Goal: Transaction & Acquisition: Purchase product/service

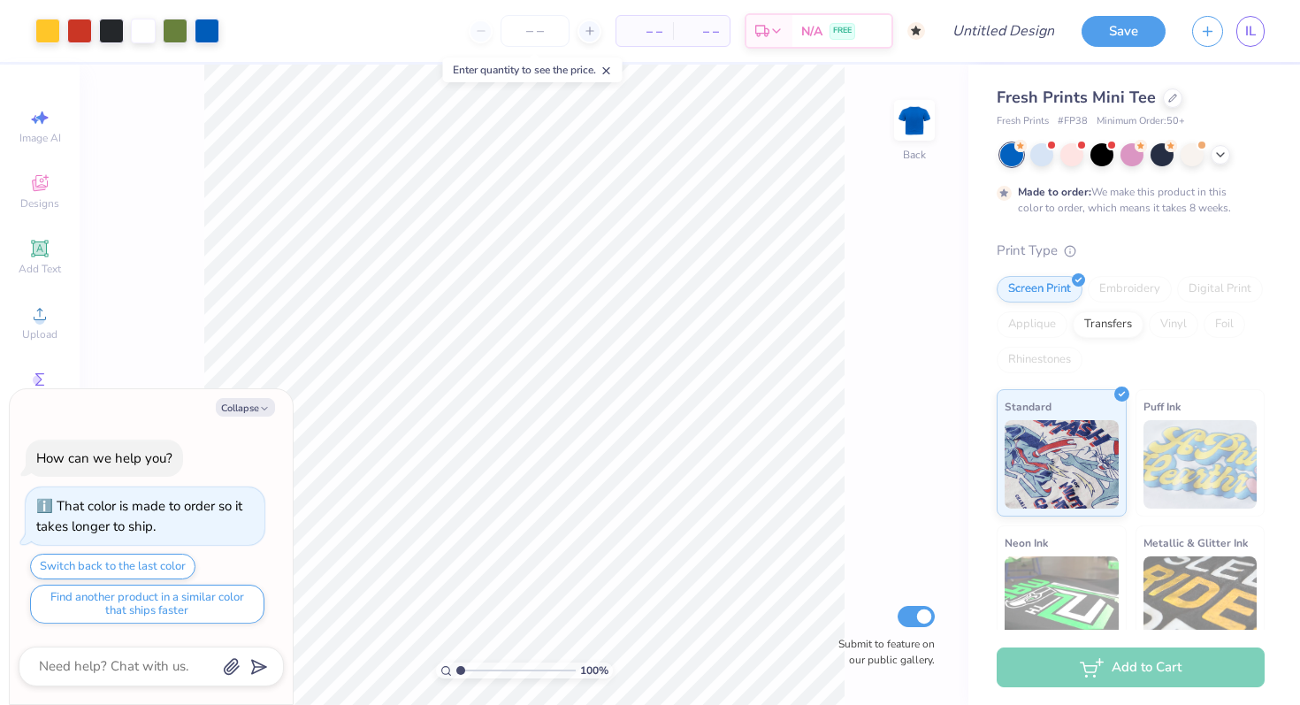
click at [173, 330] on div "100 % Back Submit to feature on our public gallery." at bounding box center [524, 385] width 889 height 640
click at [257, 412] on button "Collapse" at bounding box center [245, 407] width 59 height 19
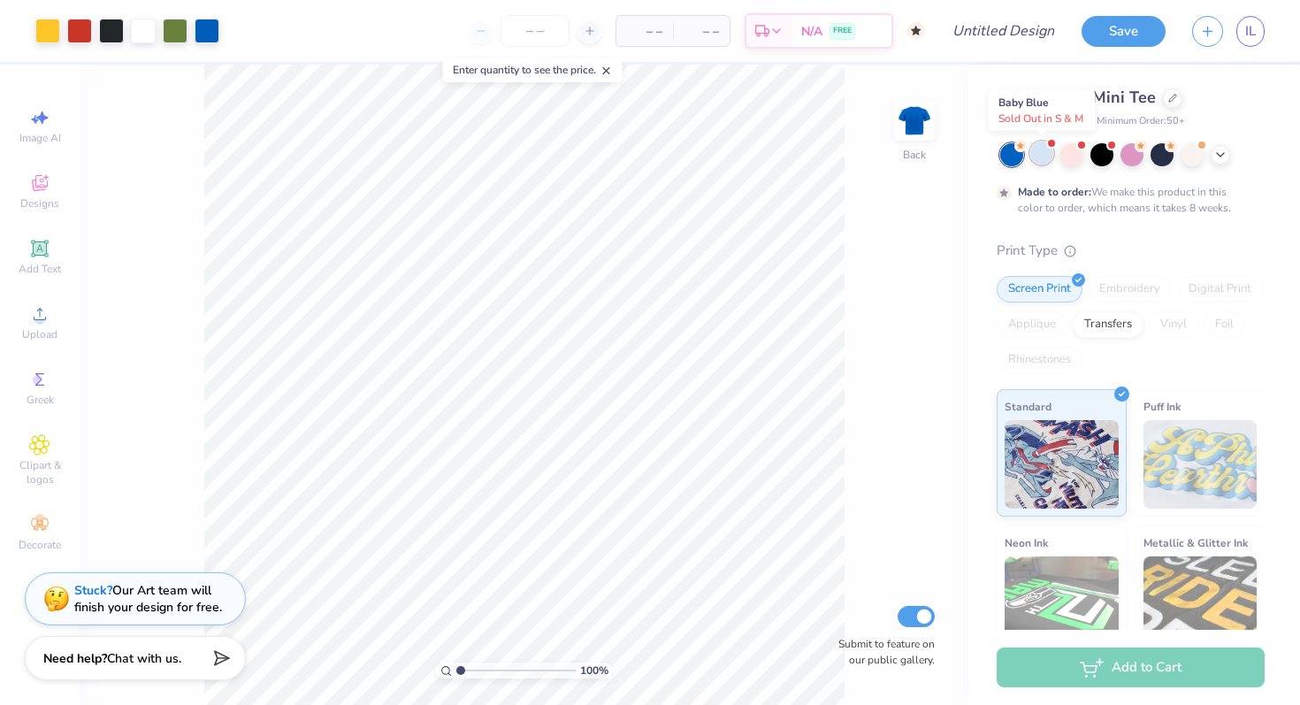
click at [1046, 160] on div at bounding box center [1041, 153] width 23 height 23
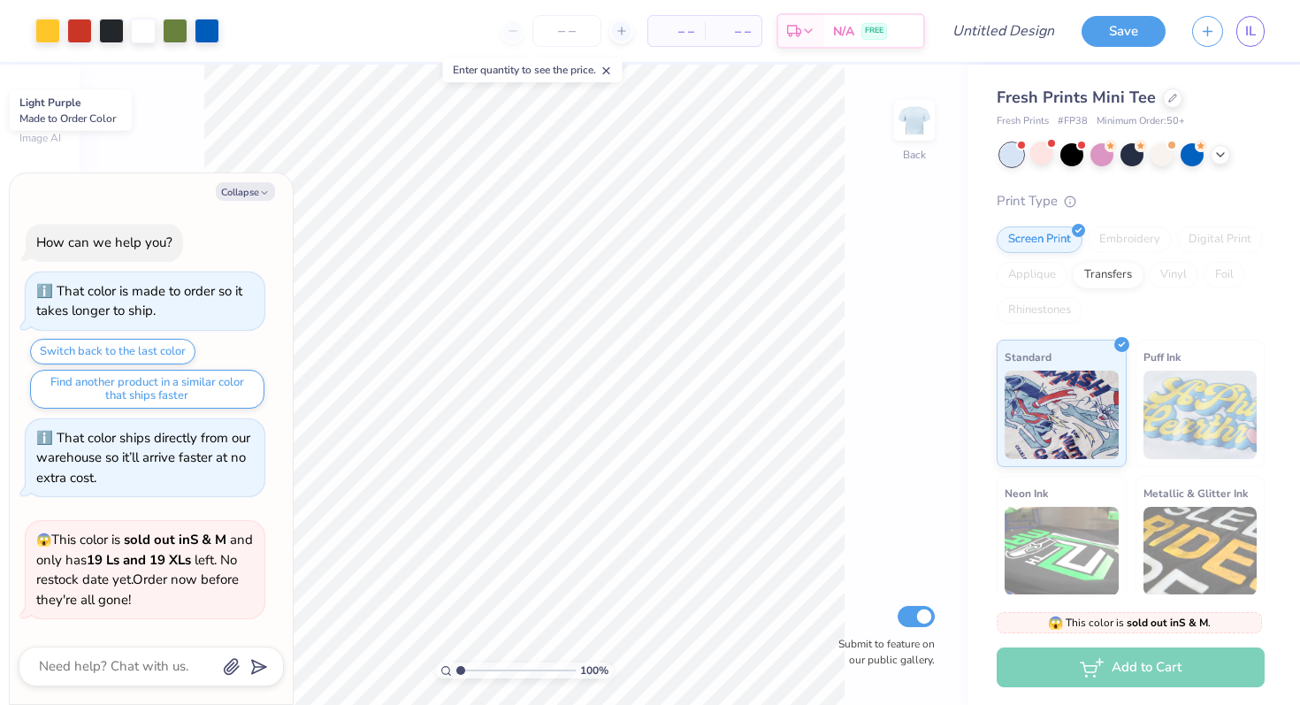
scroll to position [122, 0]
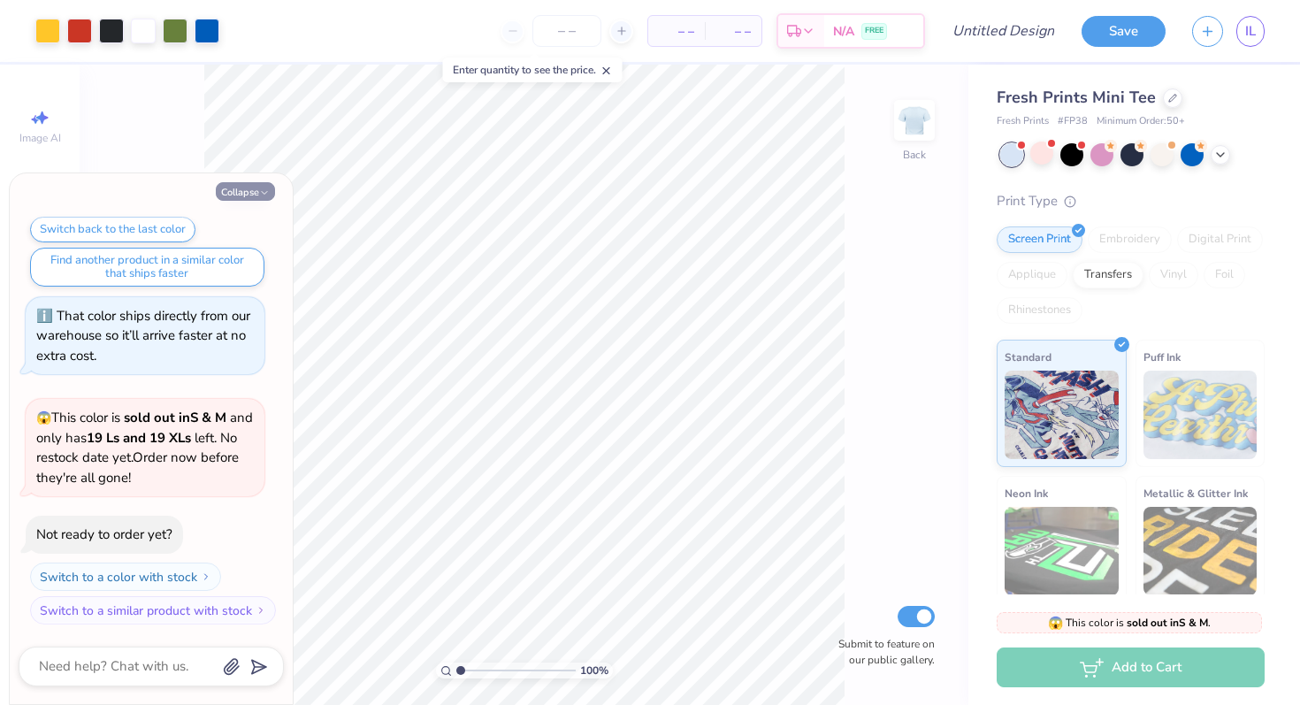
click at [260, 187] on button "Collapse" at bounding box center [245, 191] width 59 height 19
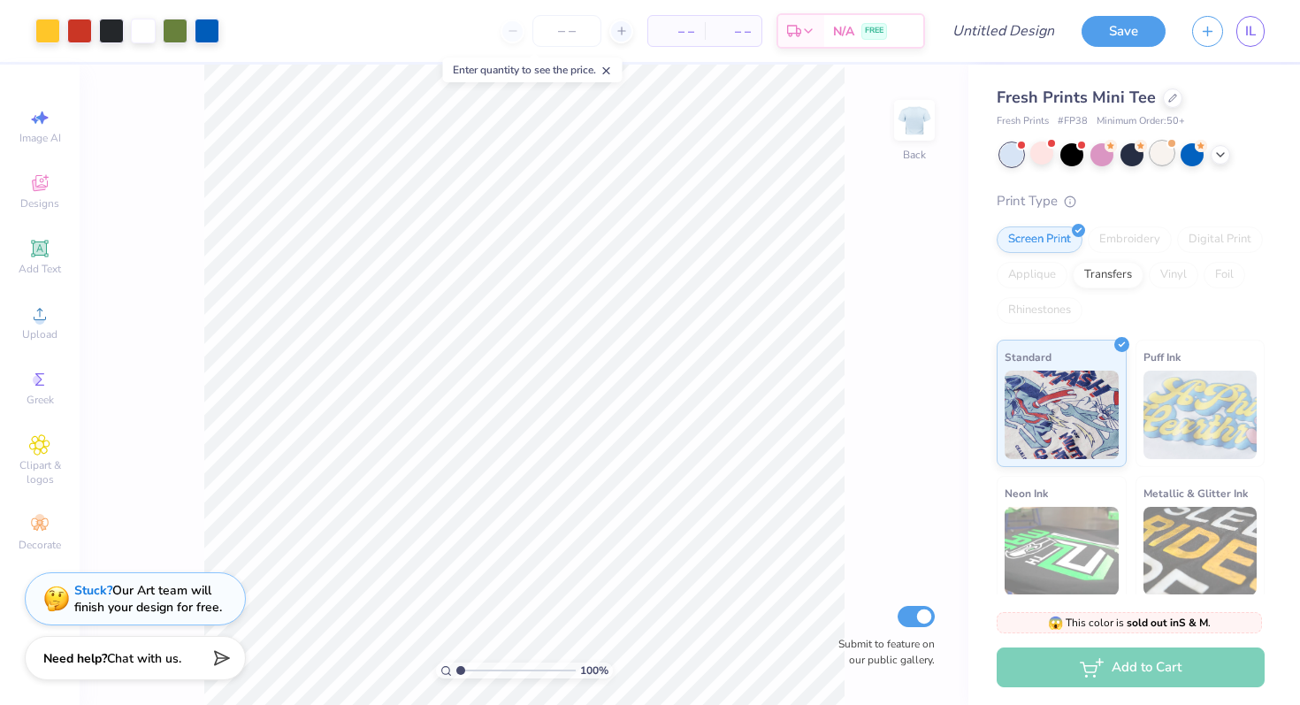
click at [1167, 158] on div at bounding box center [1162, 153] width 23 height 23
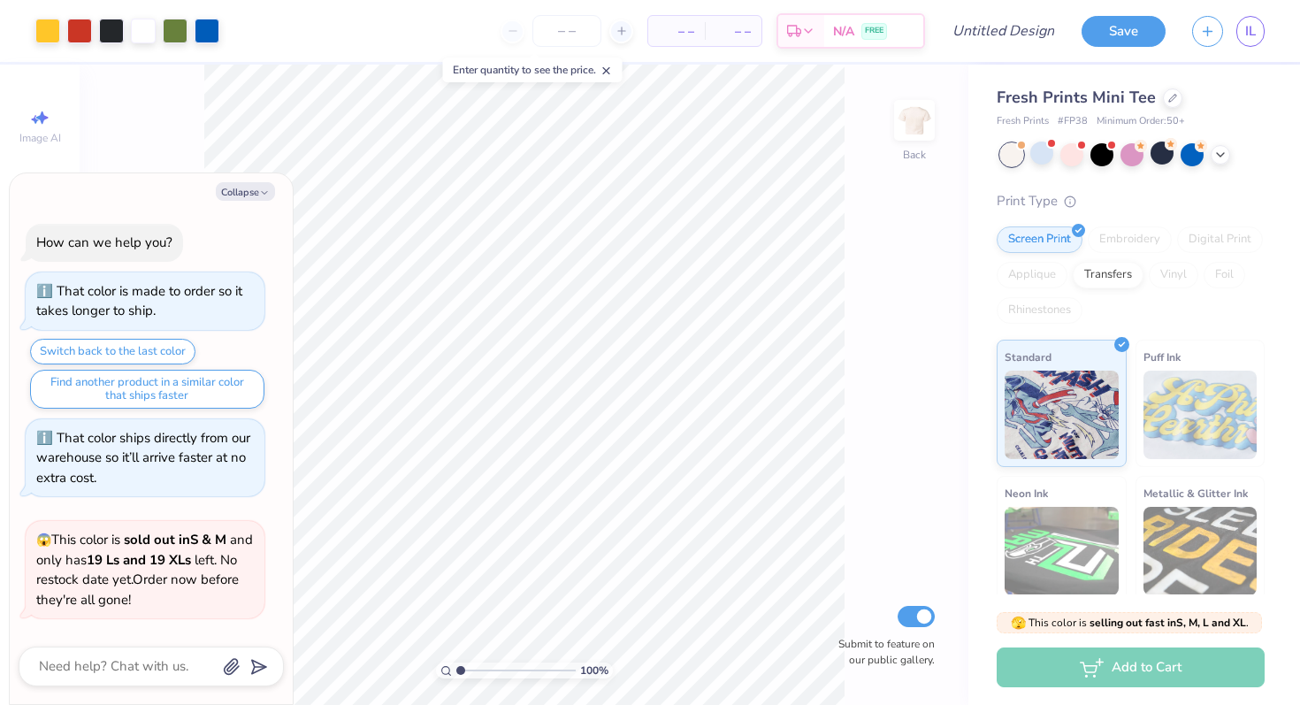
scroll to position [352, 0]
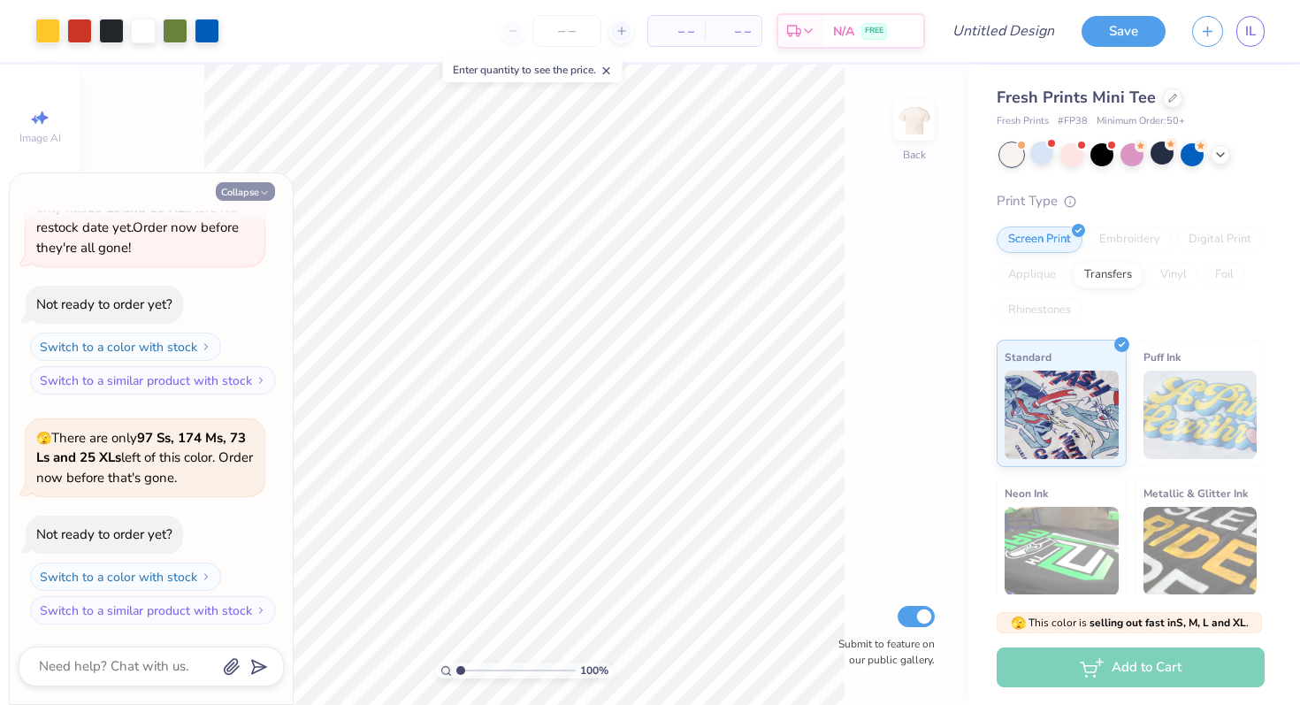
click at [241, 192] on button "Collapse" at bounding box center [245, 191] width 59 height 19
type textarea "x"
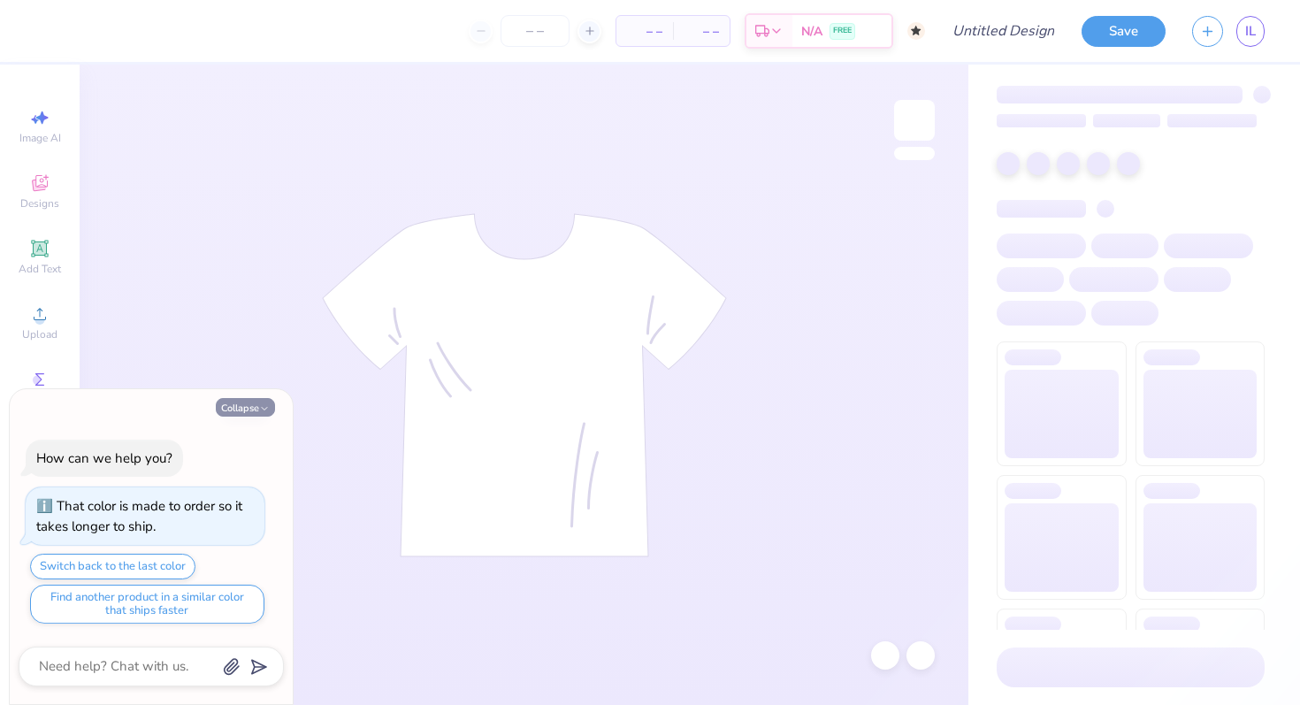
click at [246, 410] on button "Collapse" at bounding box center [245, 407] width 59 height 19
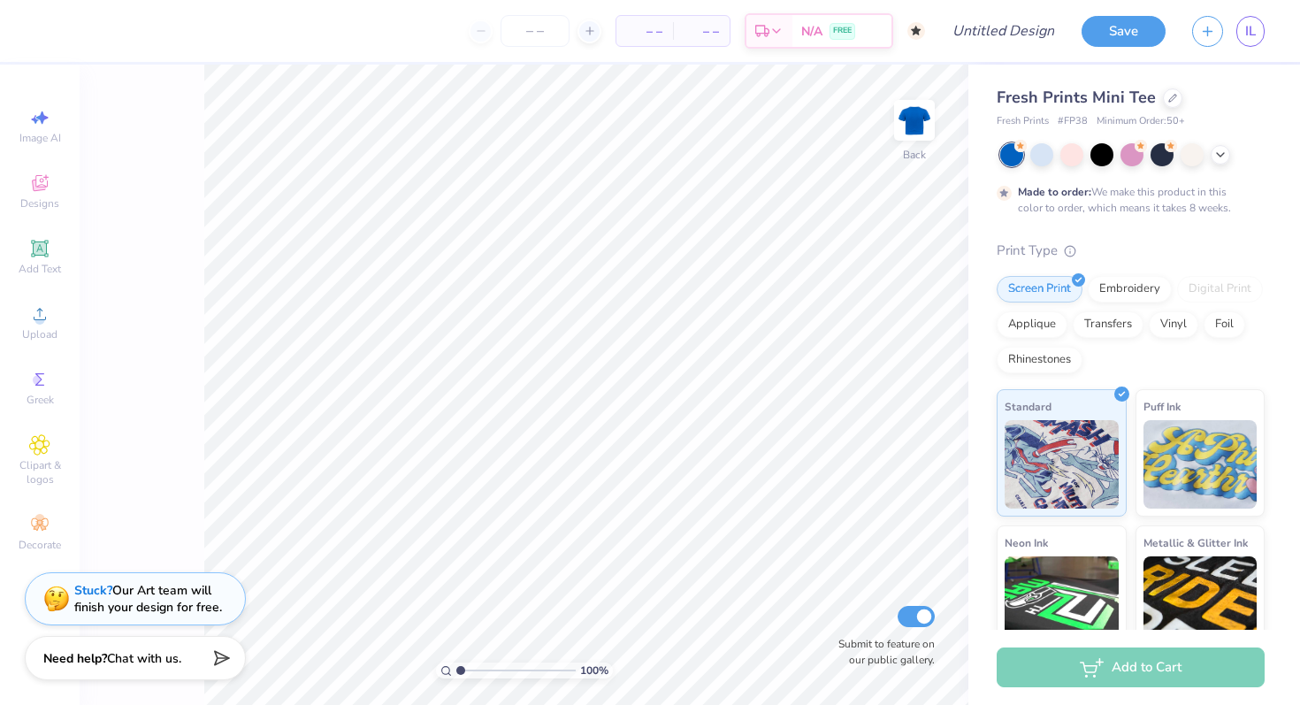
type textarea "x"
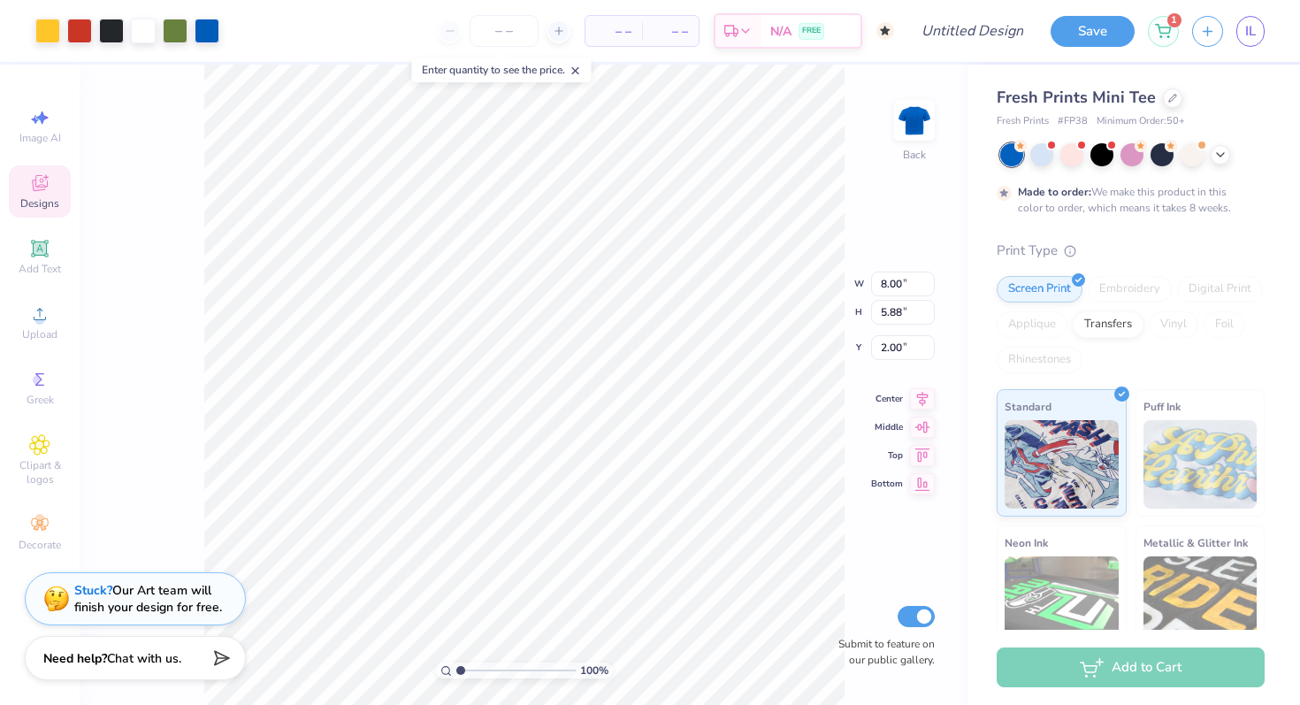
type input "2.12"
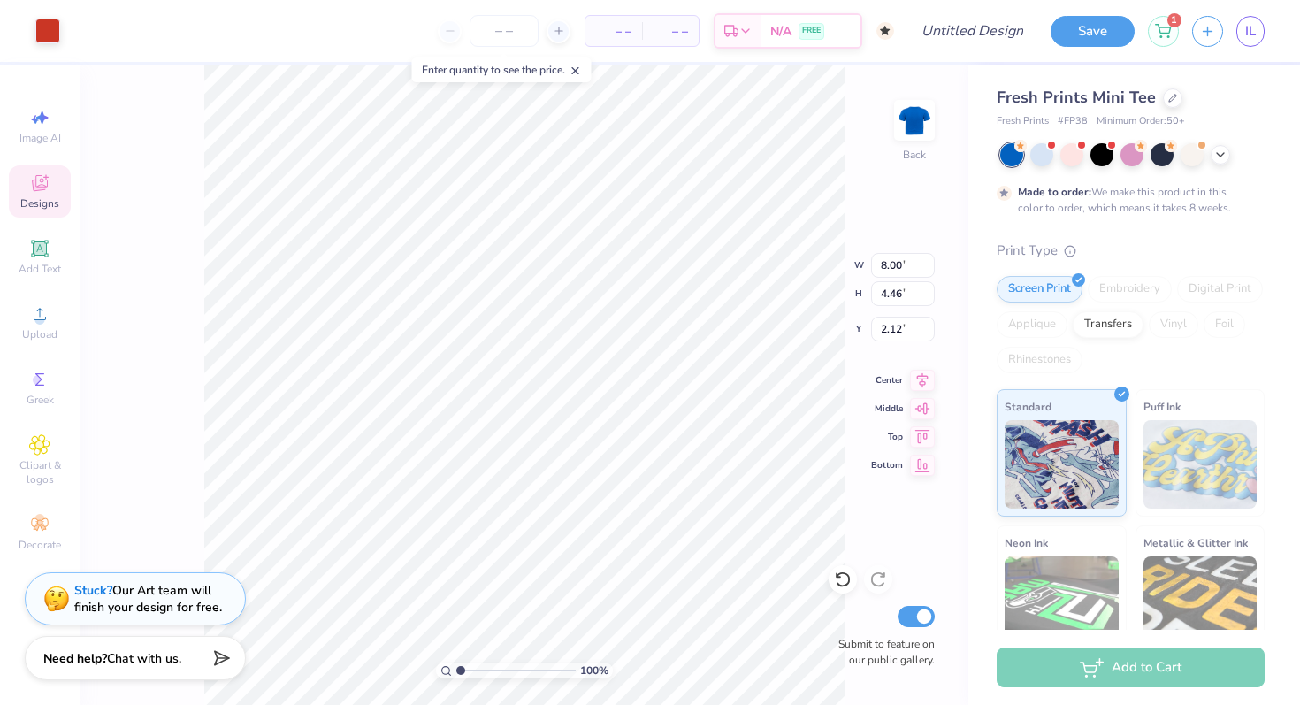
type input "4.46"
type input "2.56"
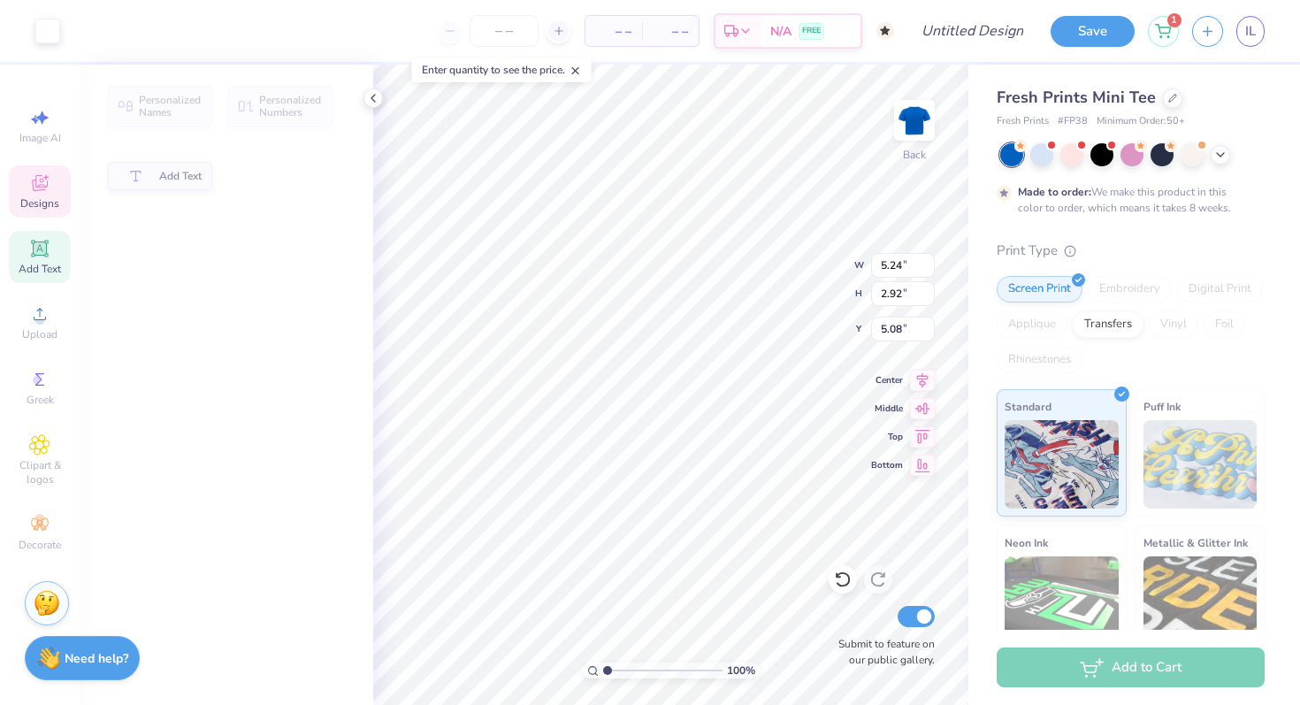
type input "5.24"
type input "2.92"
type input "5.08"
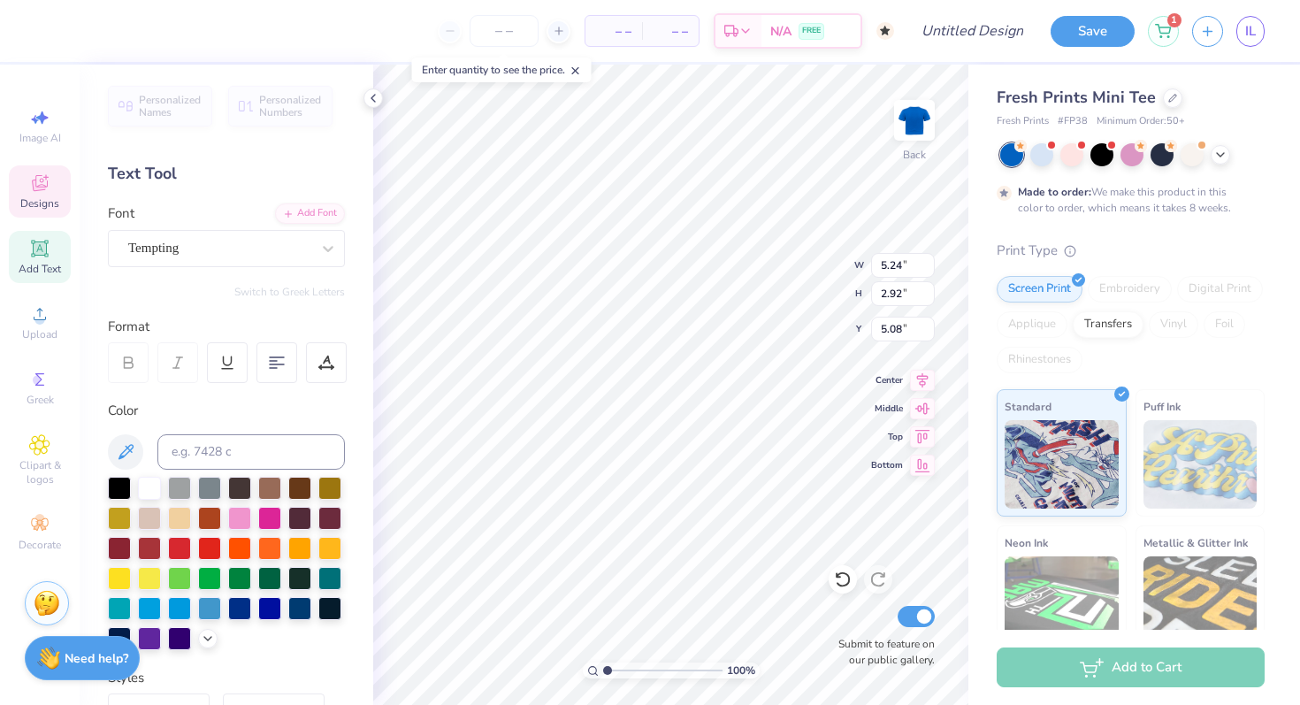
type textarea "d"
type textarea "Doms"
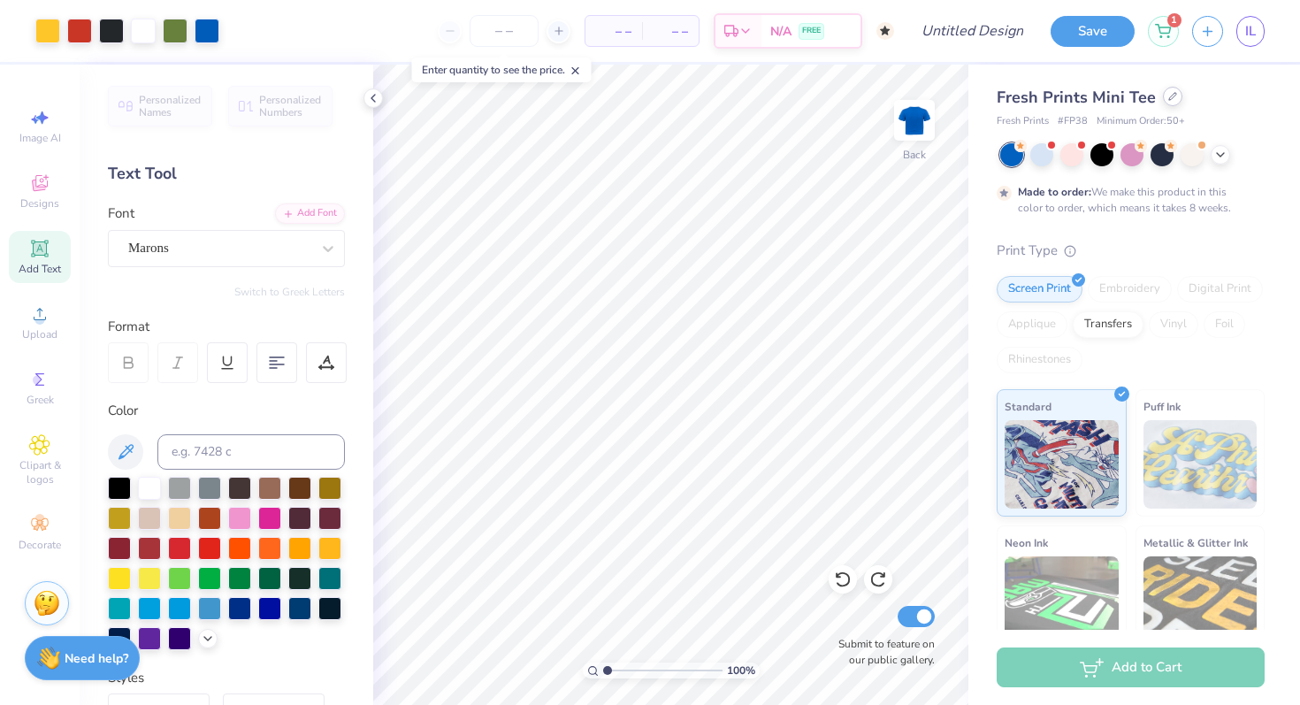
click at [1172, 104] on div at bounding box center [1172, 96] width 19 height 19
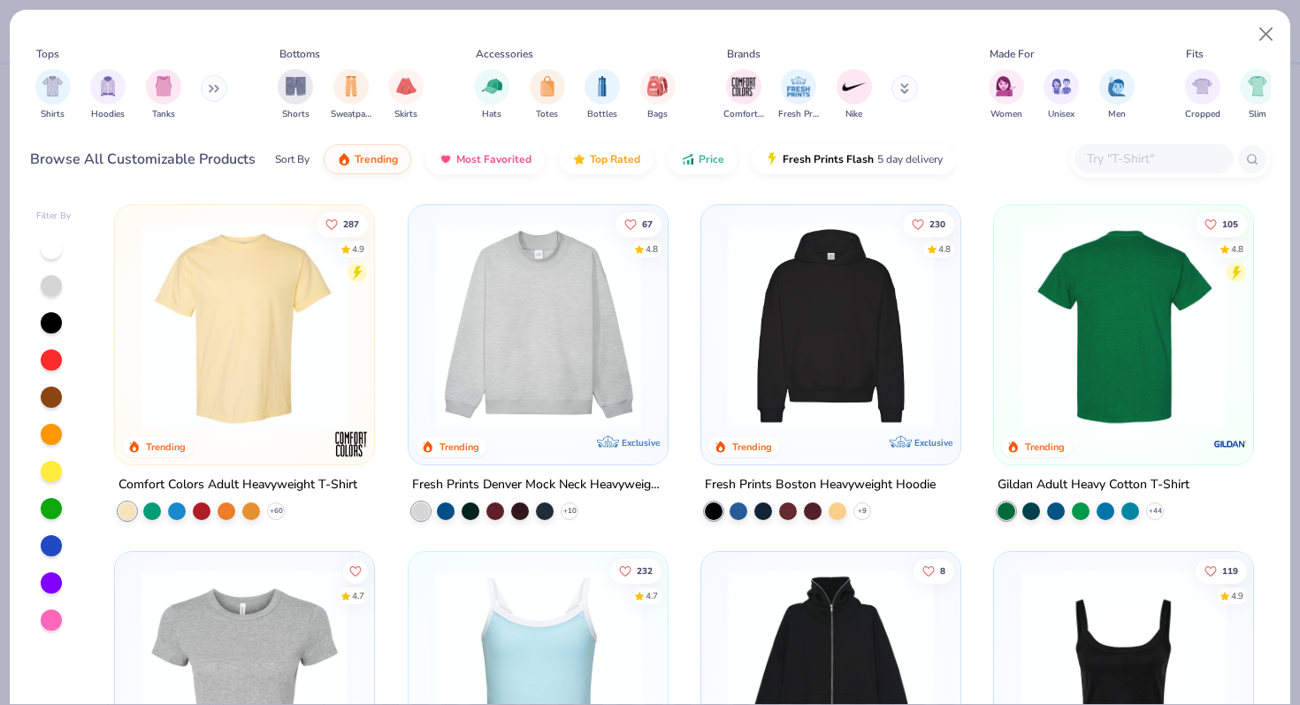
click at [1138, 286] on img at bounding box center [1124, 326] width 224 height 206
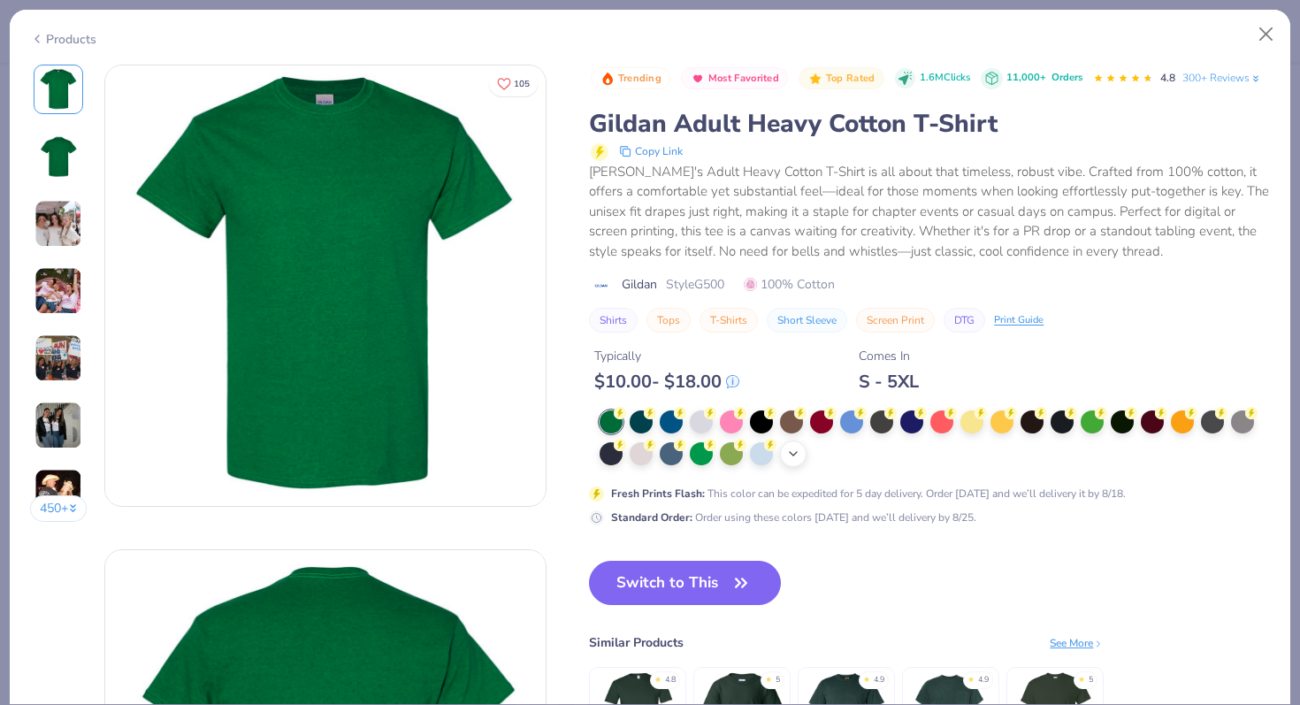
click at [791, 455] on icon at bounding box center [793, 454] width 14 height 14
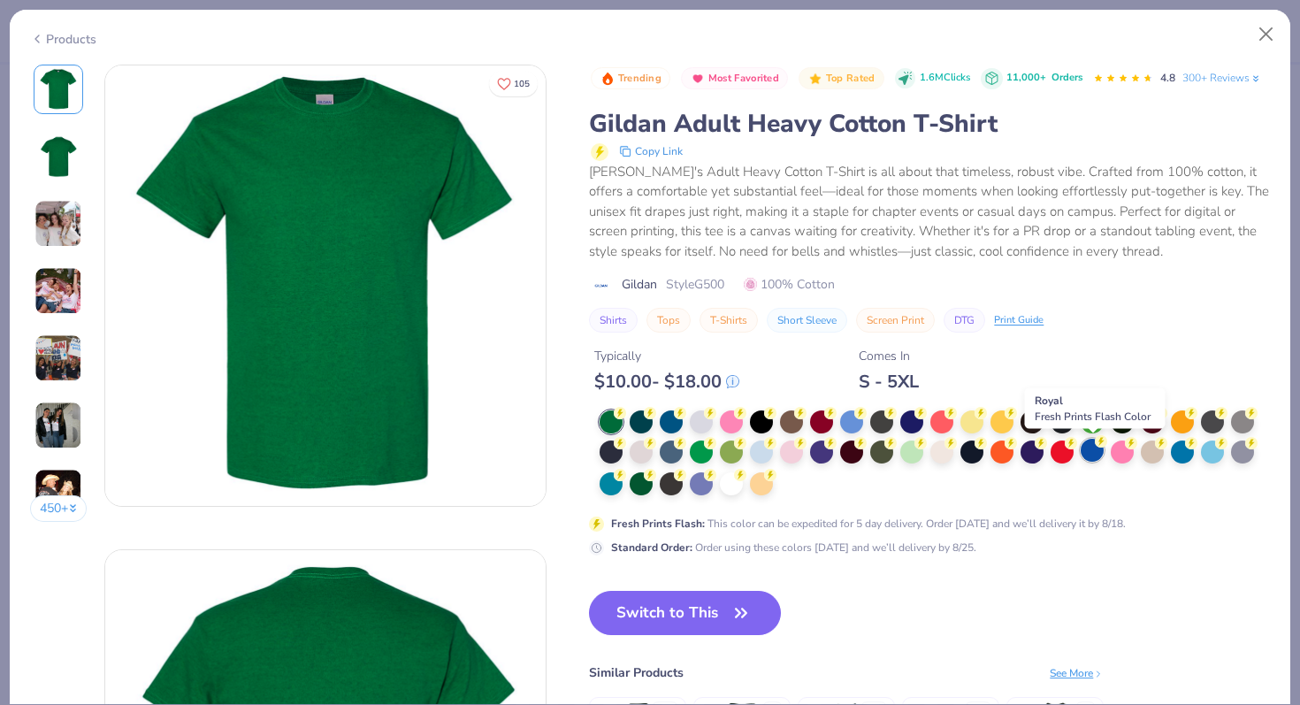
click at [1096, 456] on div at bounding box center [1092, 450] width 23 height 23
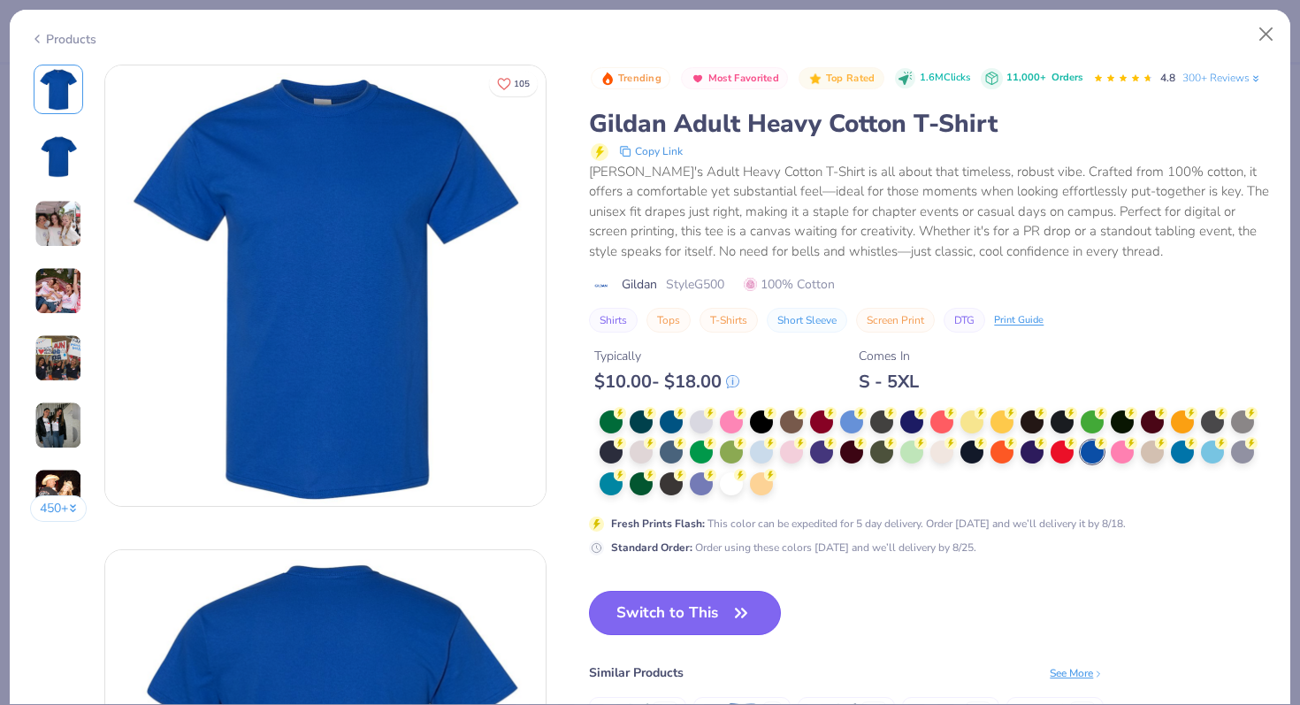
click at [716, 605] on button "Switch to This" at bounding box center [685, 613] width 192 height 44
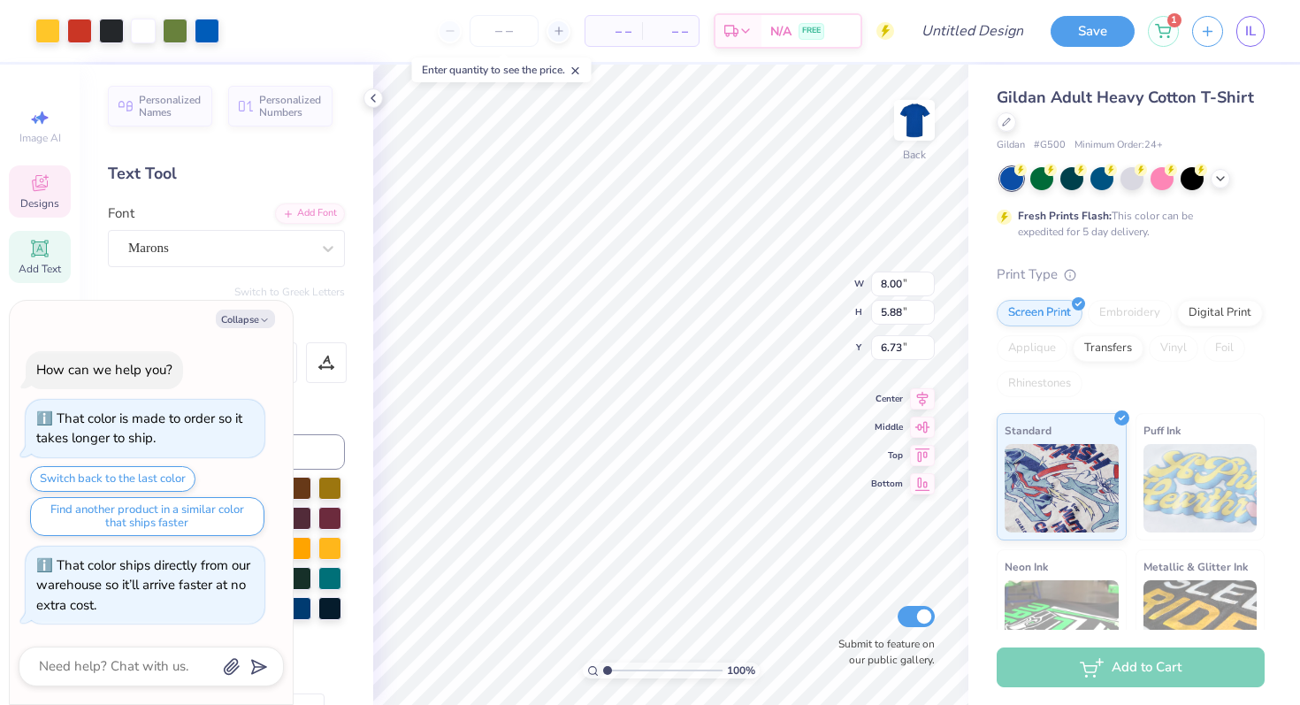
type textarea "x"
type input "3.00"
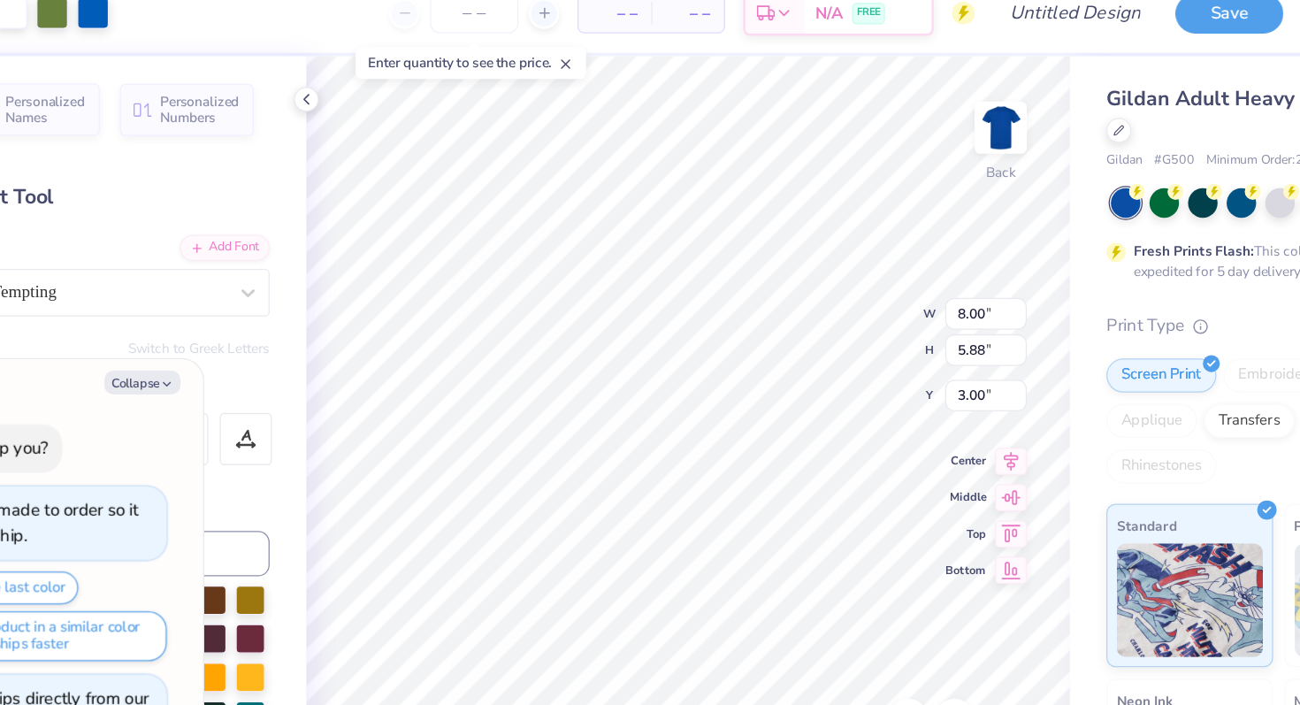
type textarea "x"
type input "9.64"
type input "7.09"
type textarea "x"
type input "6.31"
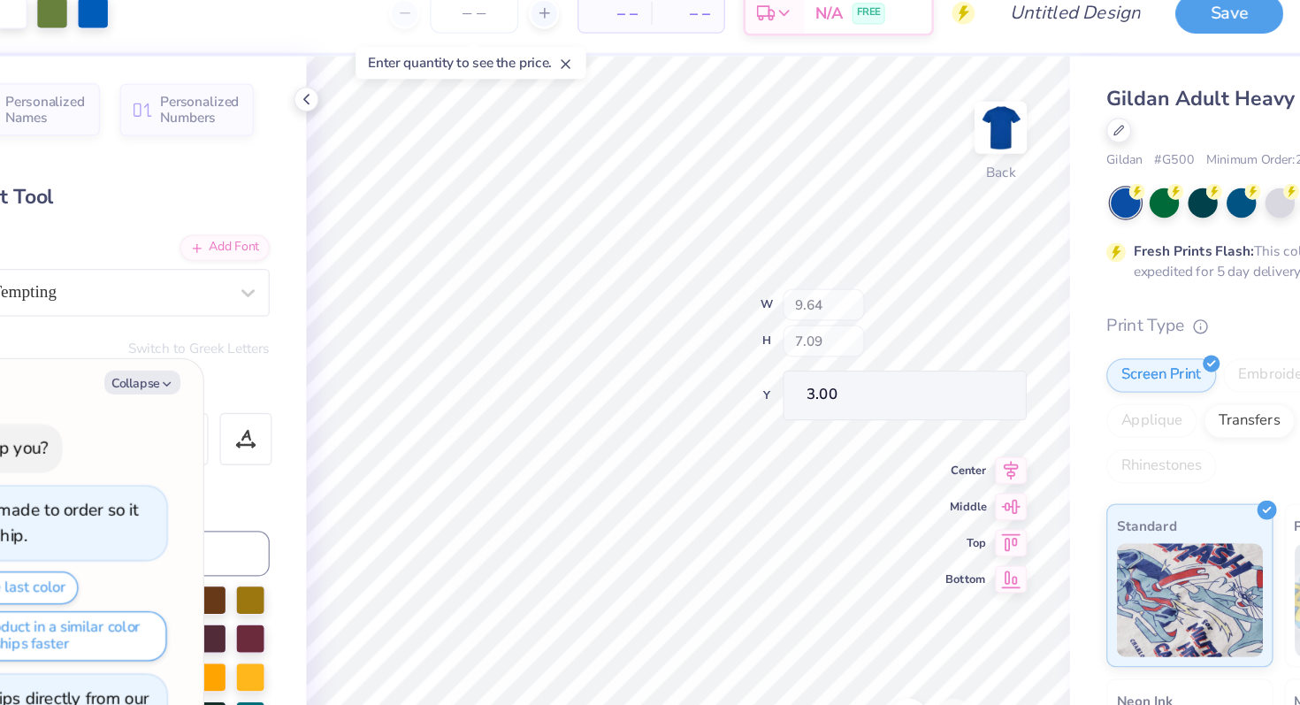
type input "3.52"
type input "6.57"
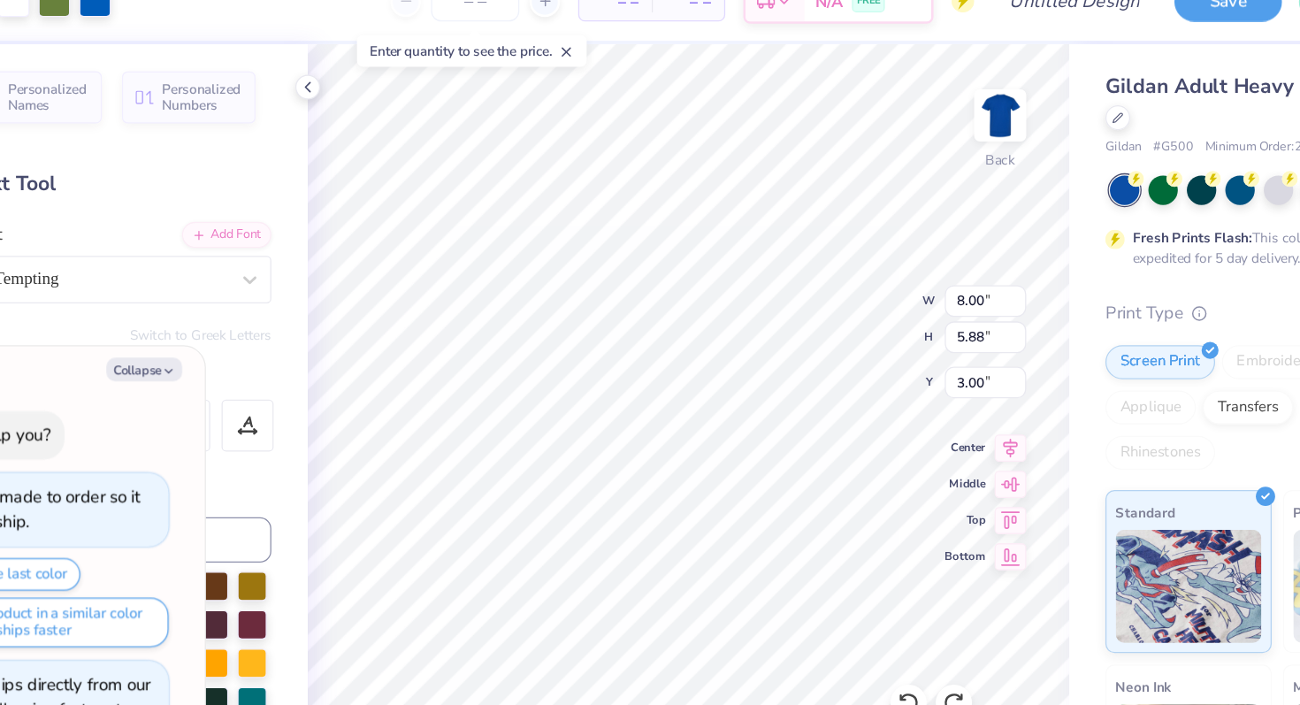
type textarea "x"
type input "9.91"
type input "7.28"
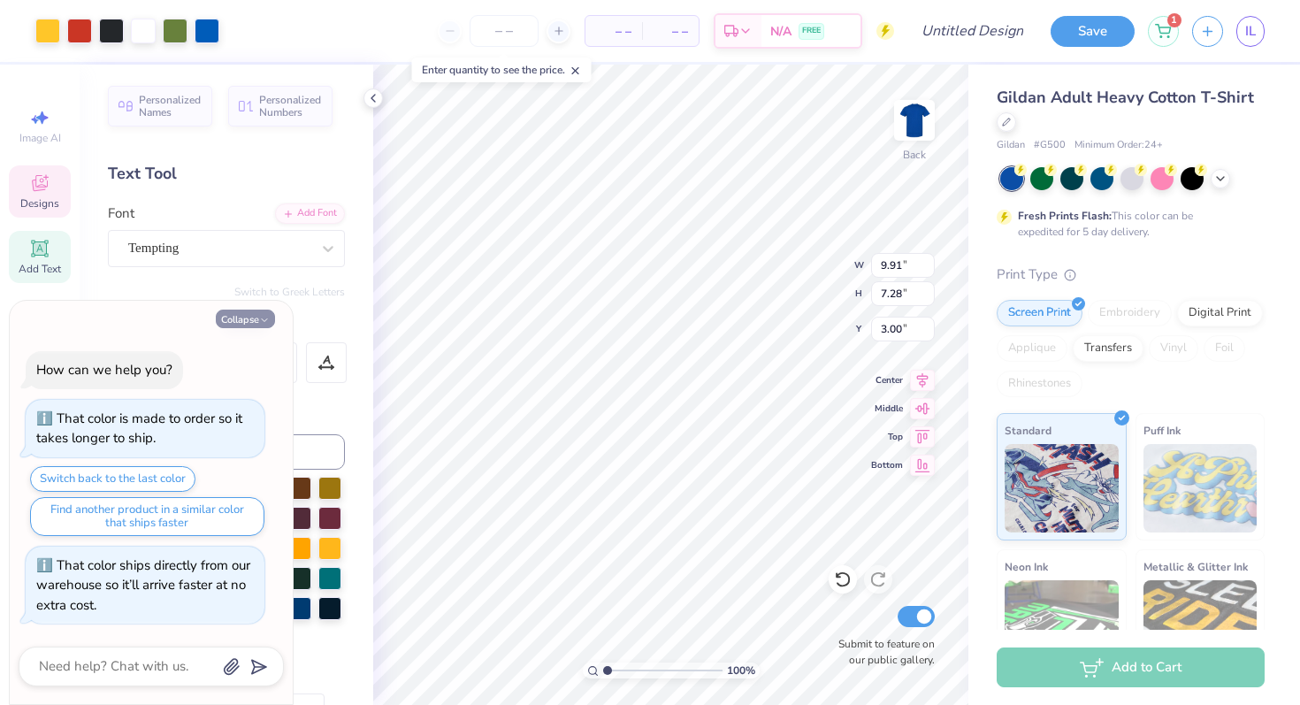
click at [248, 312] on button "Collapse" at bounding box center [245, 319] width 59 height 19
type textarea "x"
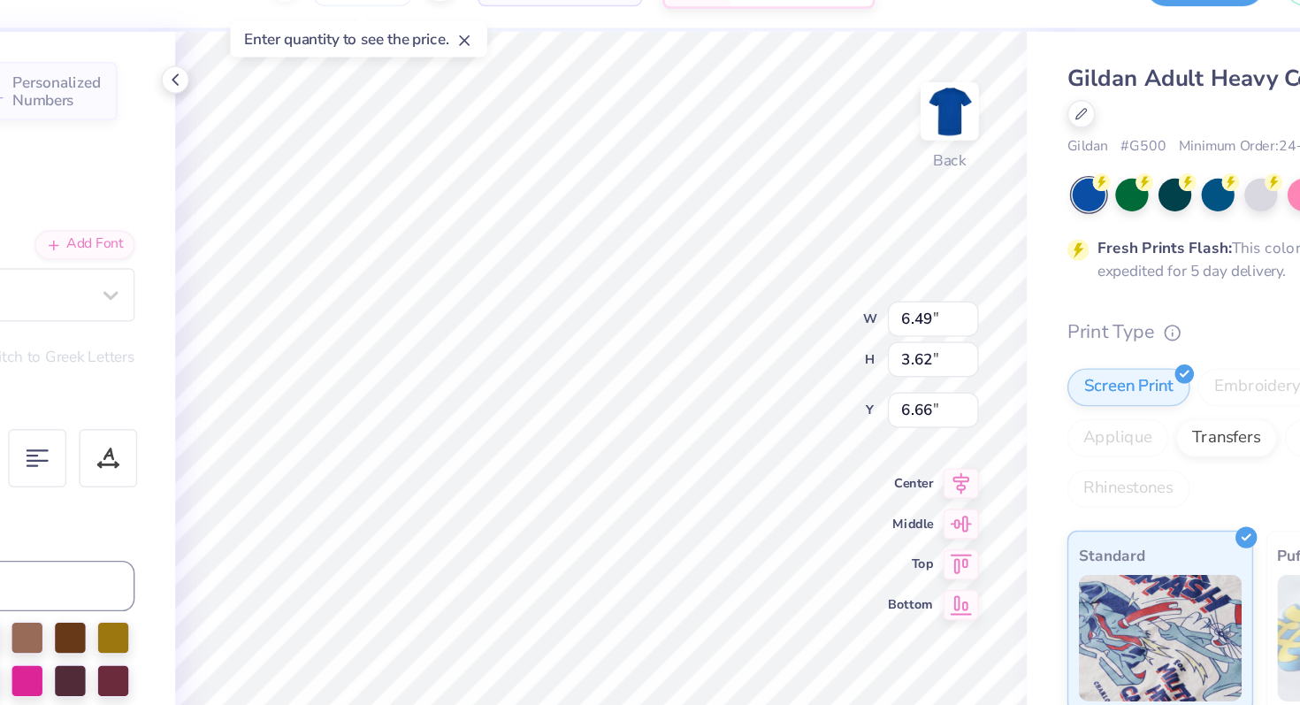
type input "6.49"
type input "3.62"
type input "6.66"
type textarea "Doms"
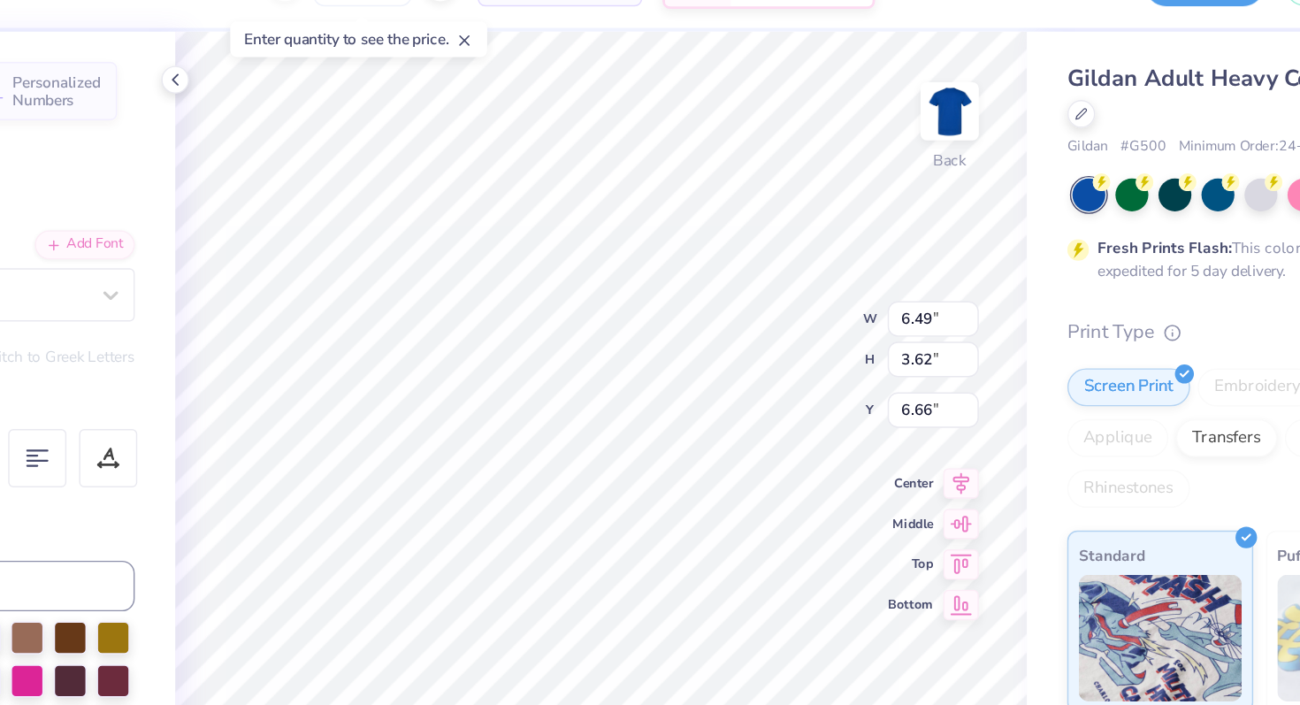
scroll to position [0, 0]
type input "9.90"
type input "5.52"
type input "3.00"
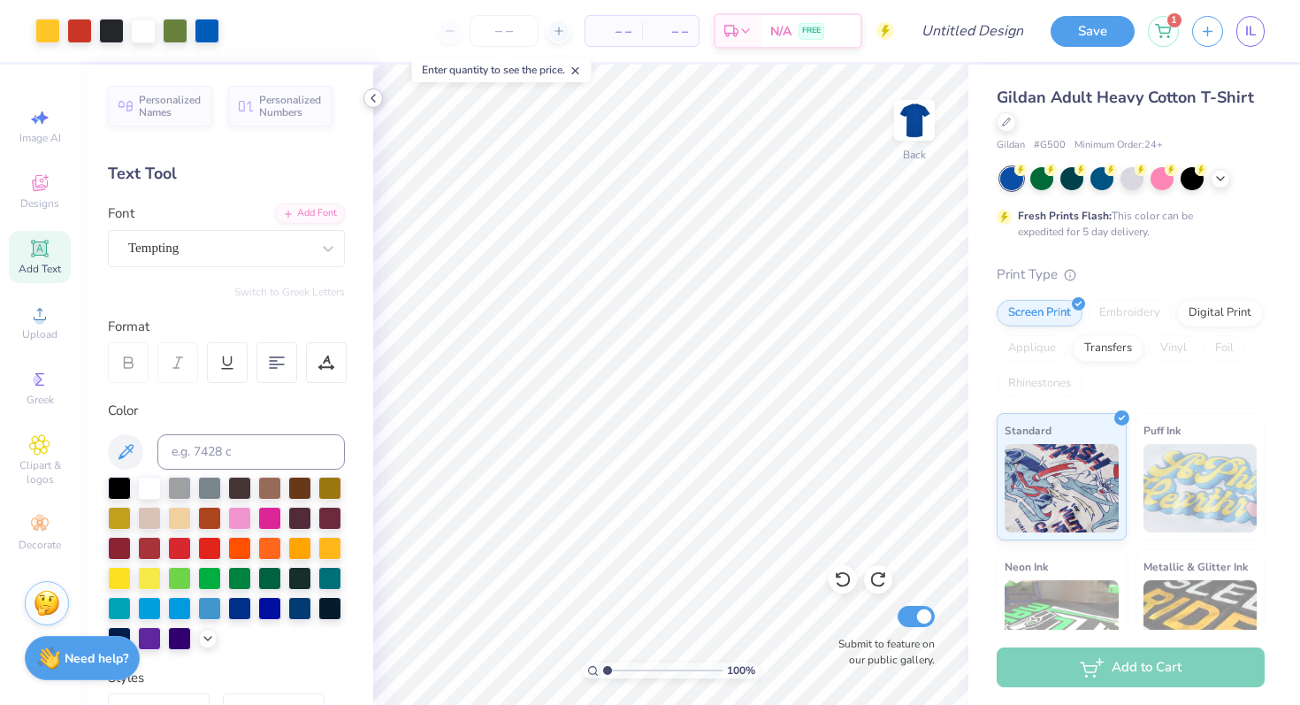
click at [376, 99] on icon at bounding box center [373, 98] width 14 height 14
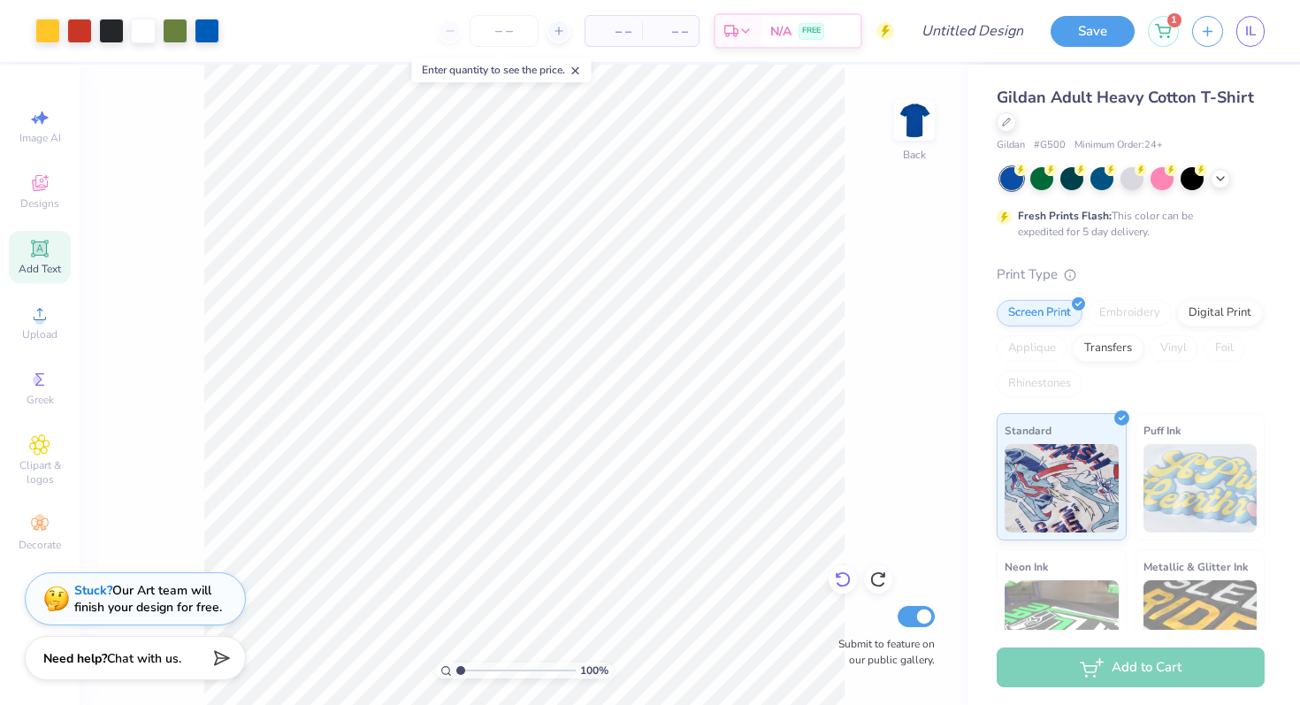
click at [843, 579] on icon at bounding box center [843, 580] width 18 height 18
click at [877, 573] on icon at bounding box center [877, 580] width 15 height 16
click at [847, 580] on icon at bounding box center [843, 580] width 18 height 18
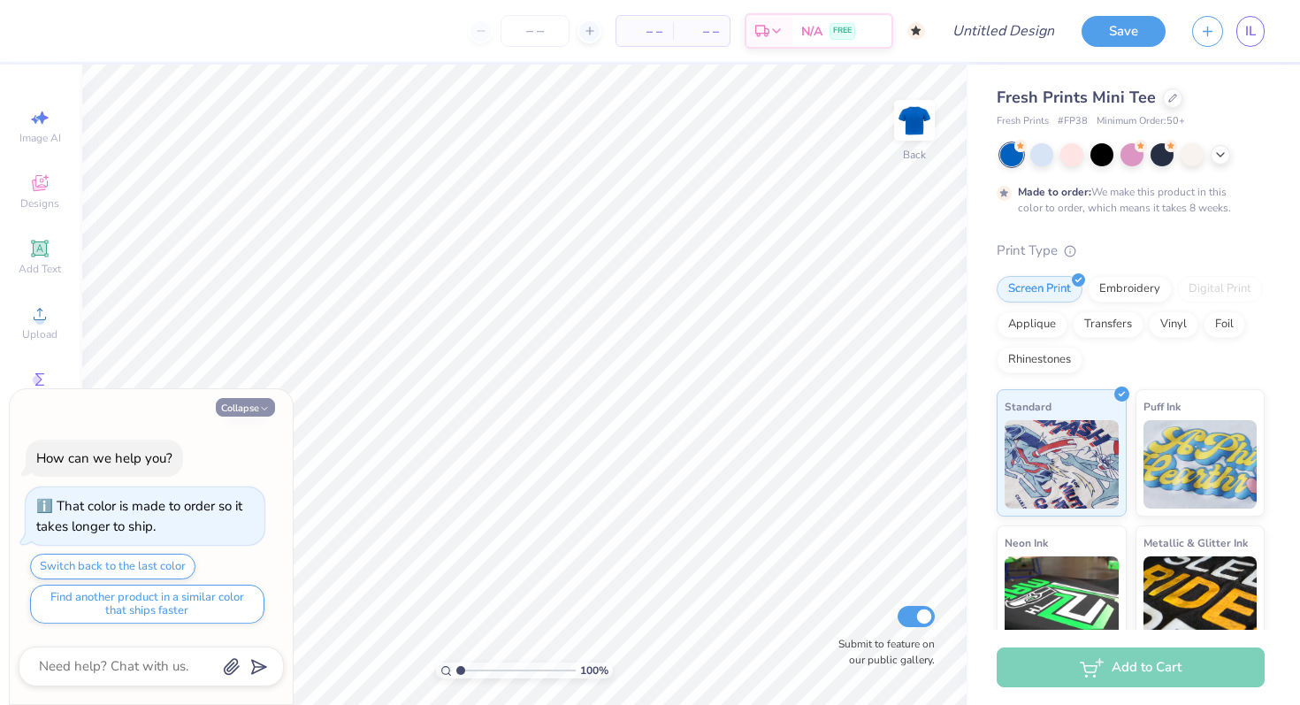
click at [259, 405] on icon "button" at bounding box center [264, 408] width 11 height 11
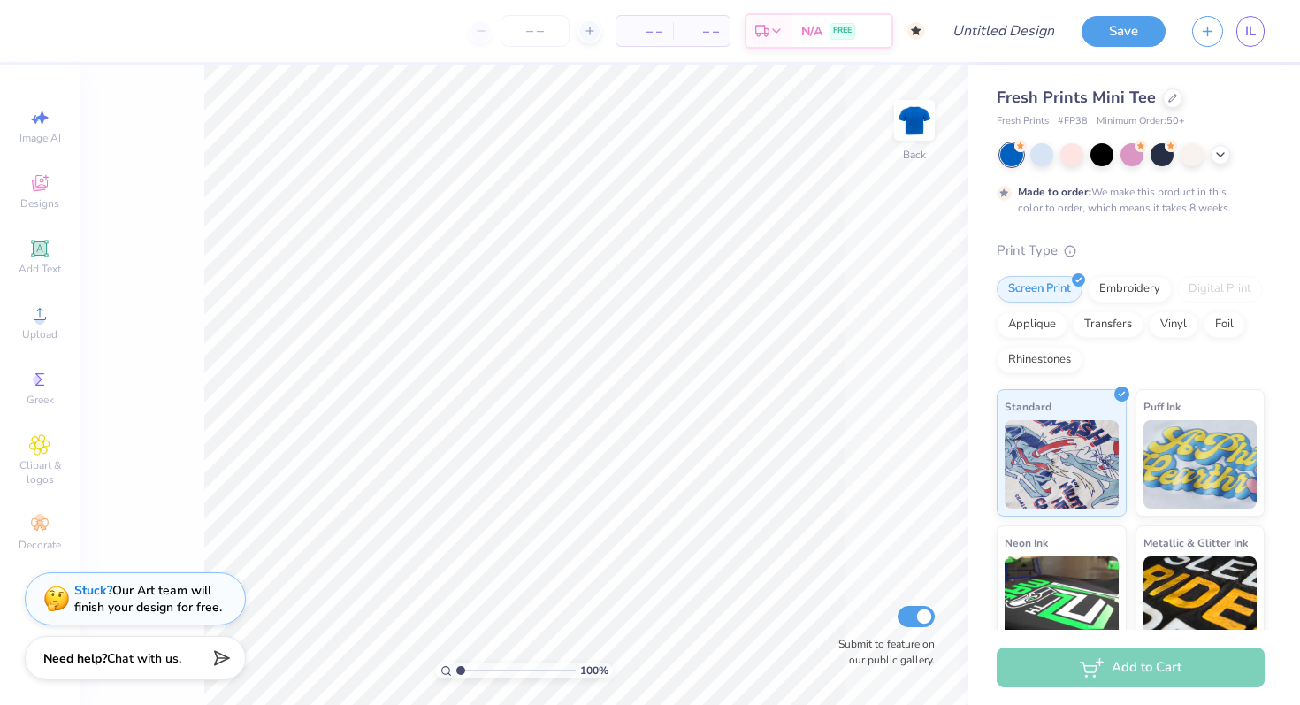
type textarea "x"
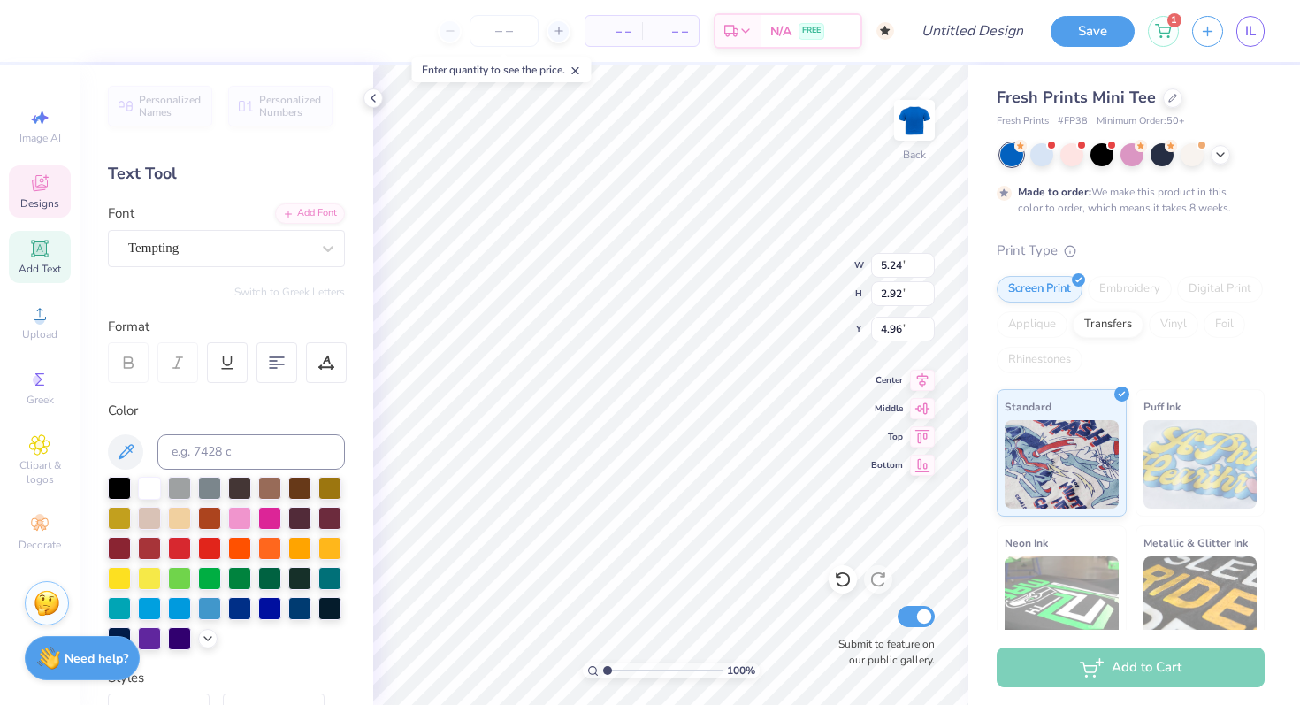
type textarea "Doms"
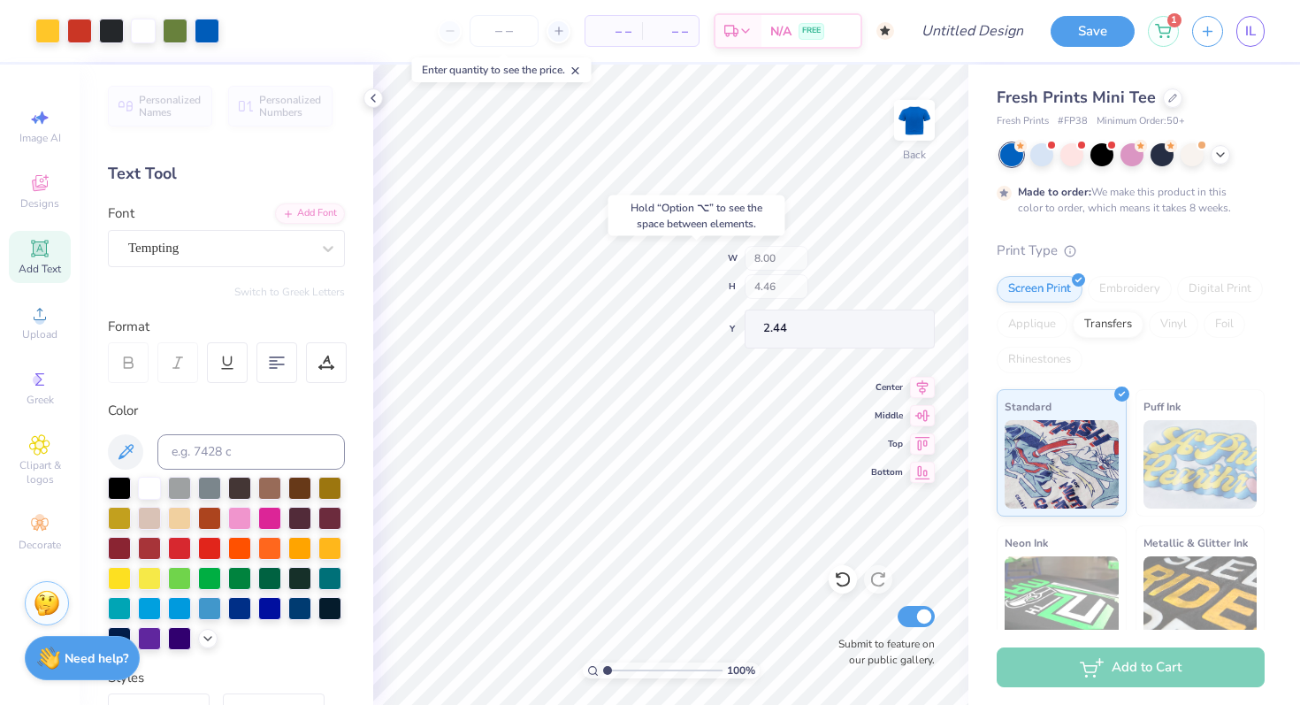
type input "2.44"
type input "3.00"
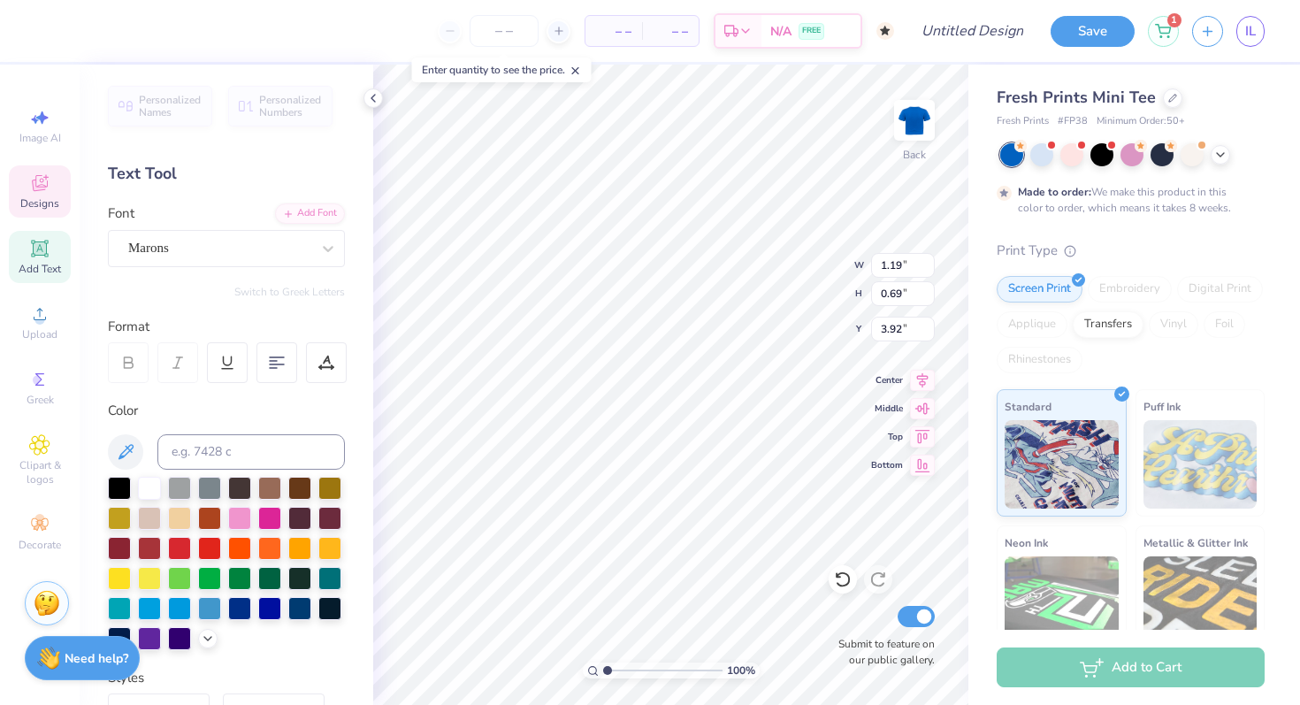
type textarea "25x!"
type input "0.98"
type input "0.63"
type input "3.44"
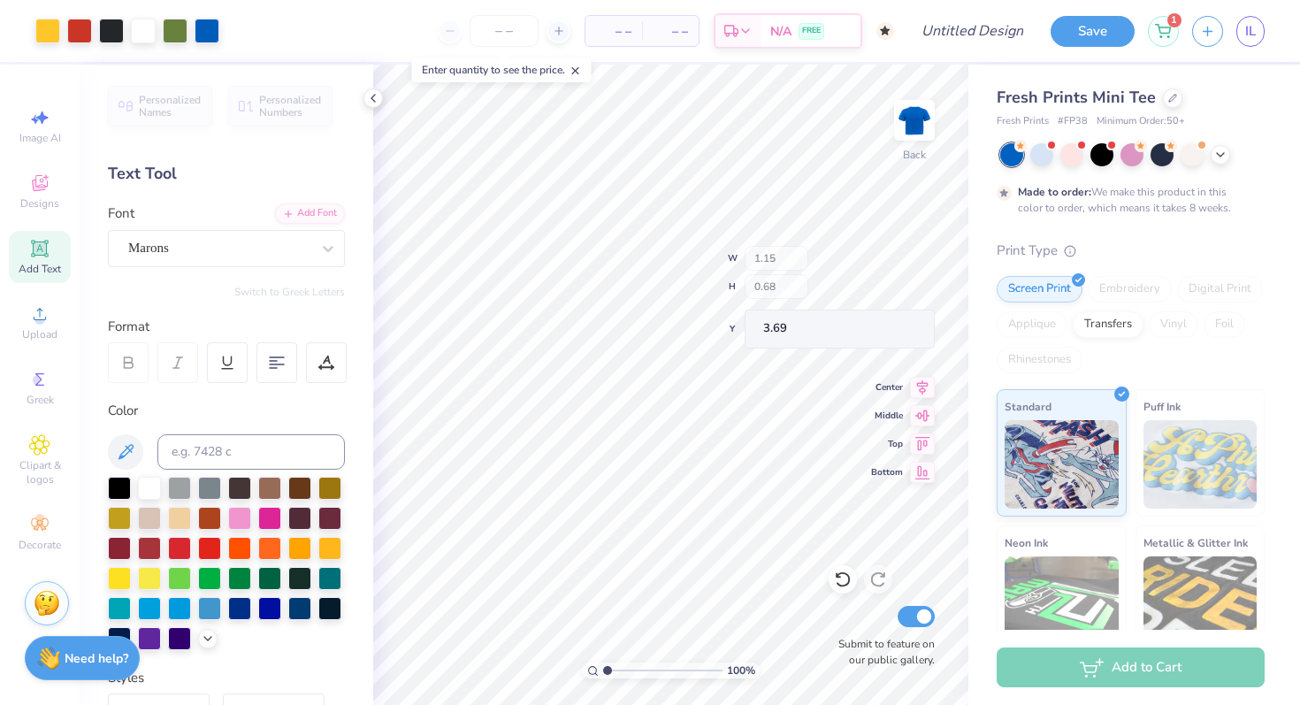
type input "3.69"
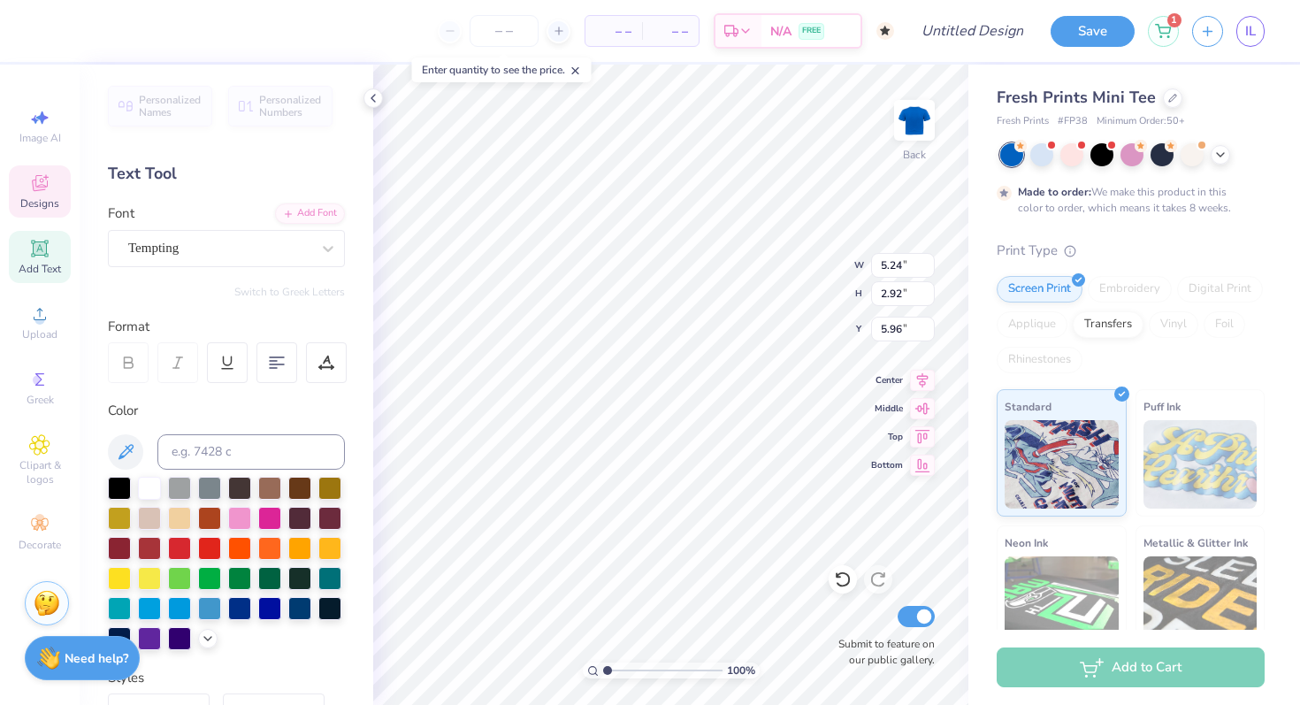
type textarea "d"
type textarea "Doms"
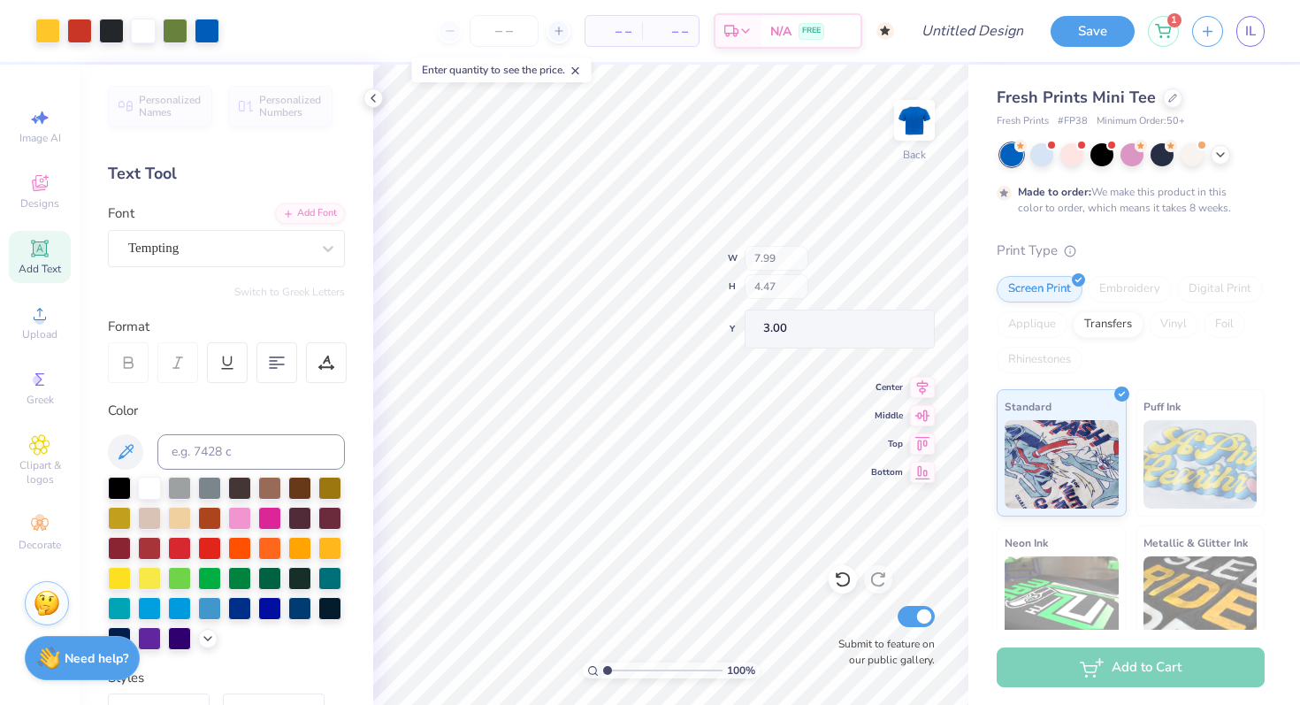
type input "7.99"
type input "4.47"
type input "3.00"
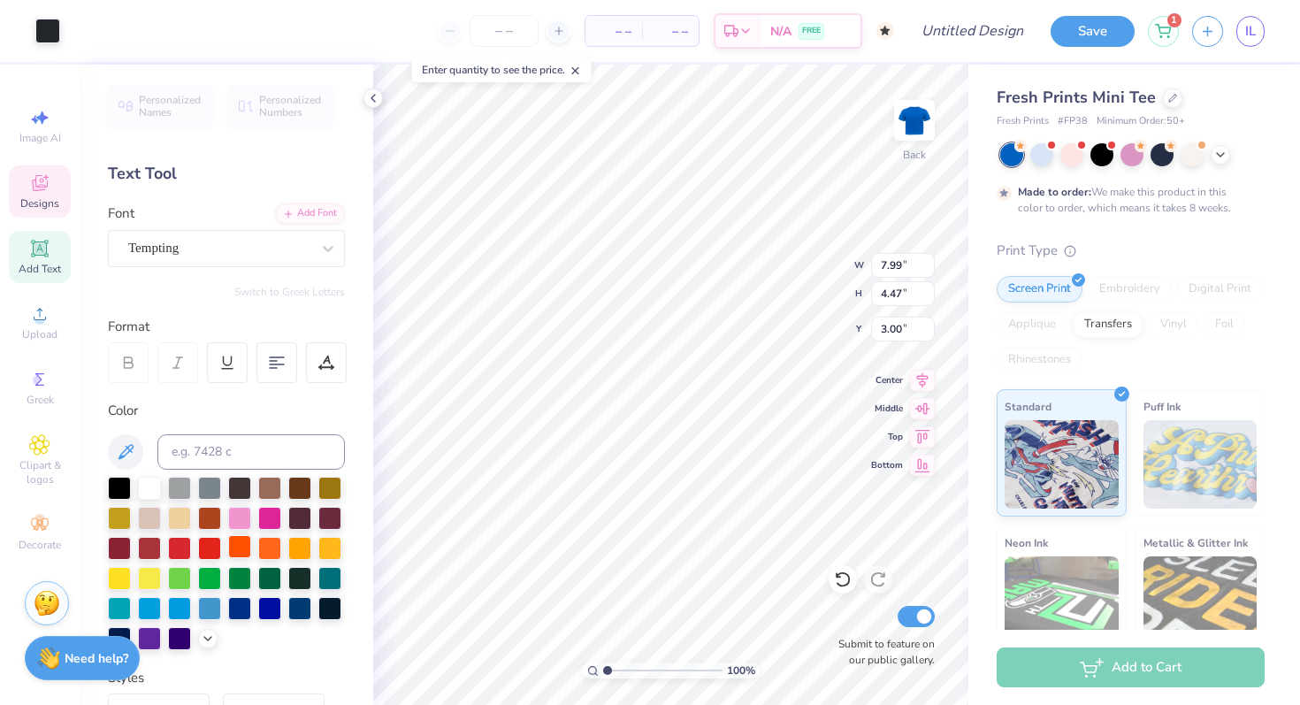
click at [238, 551] on div at bounding box center [239, 546] width 23 height 23
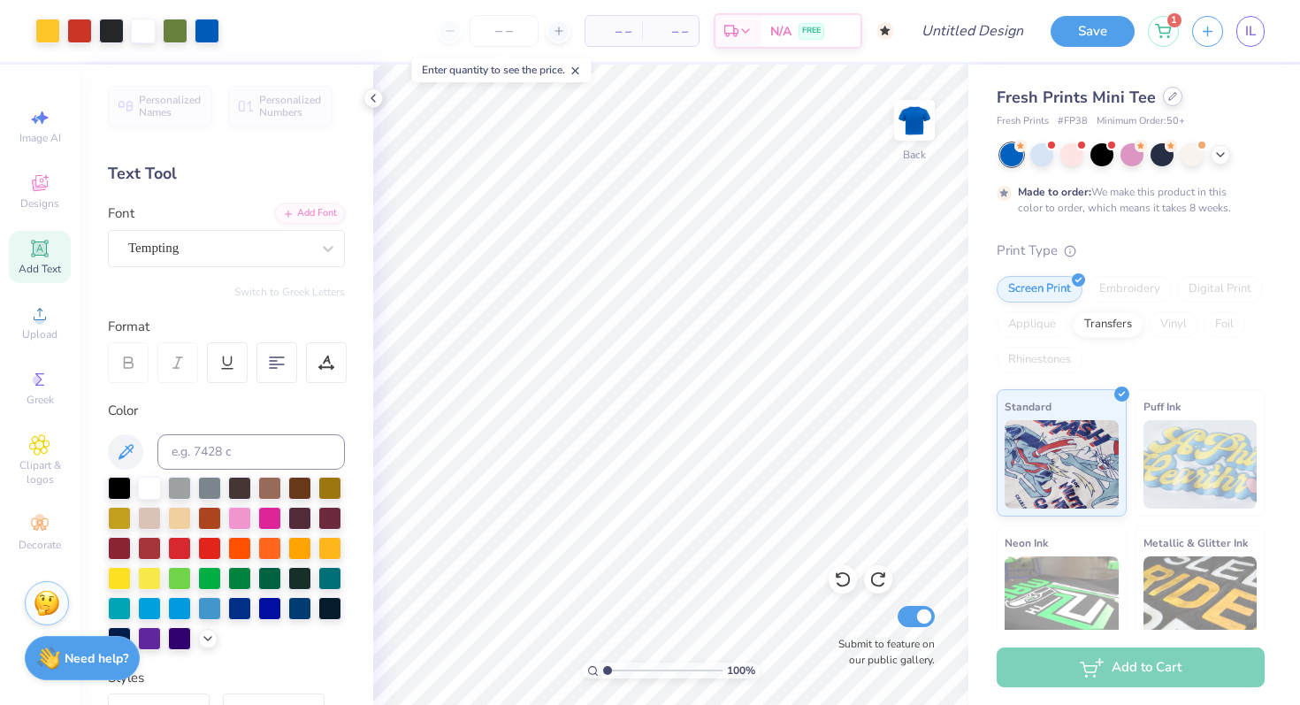
click at [1169, 94] on icon at bounding box center [1172, 96] width 7 height 7
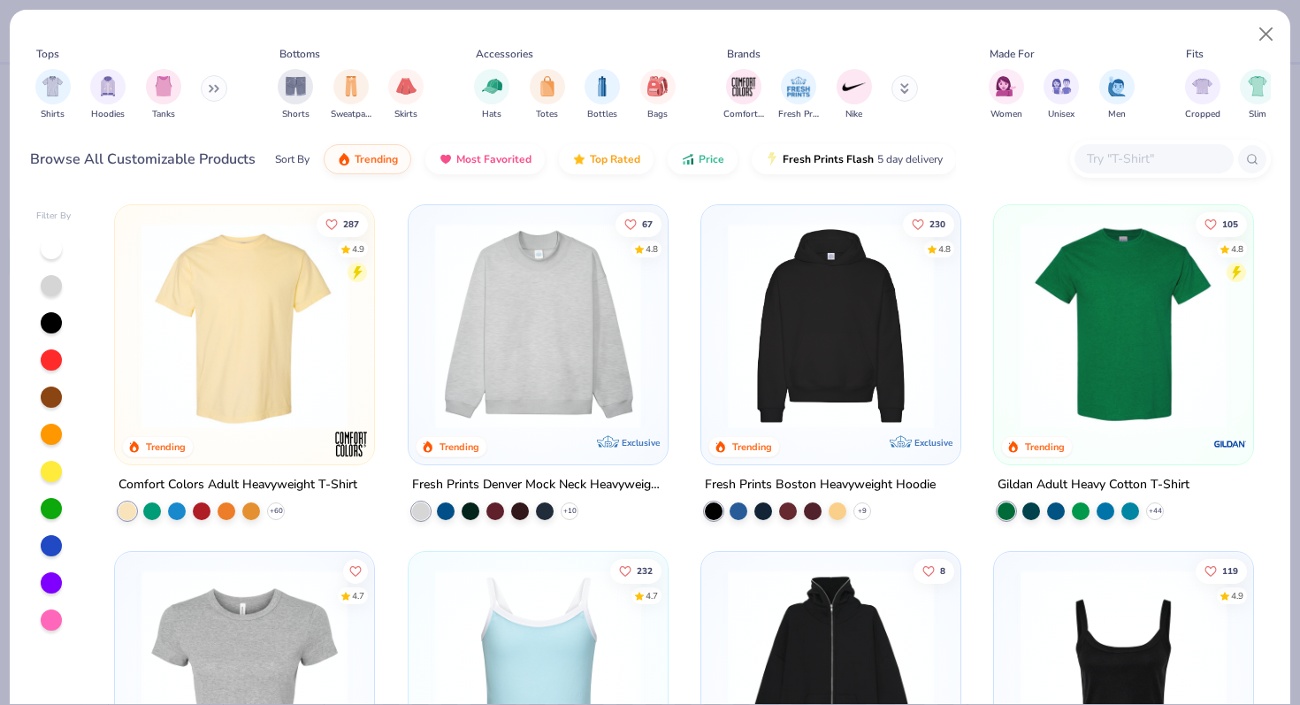
click at [1214, 360] on img at bounding box center [1124, 326] width 224 height 206
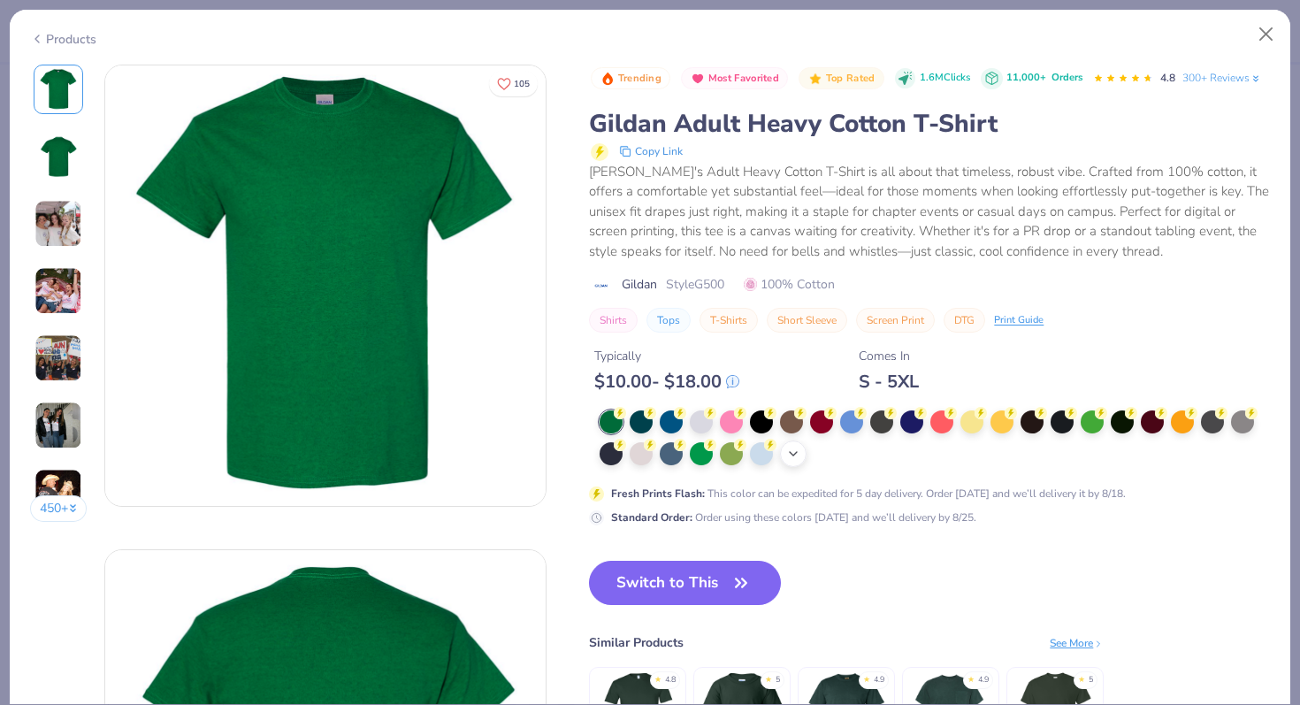
click at [798, 457] on icon at bounding box center [793, 454] width 14 height 14
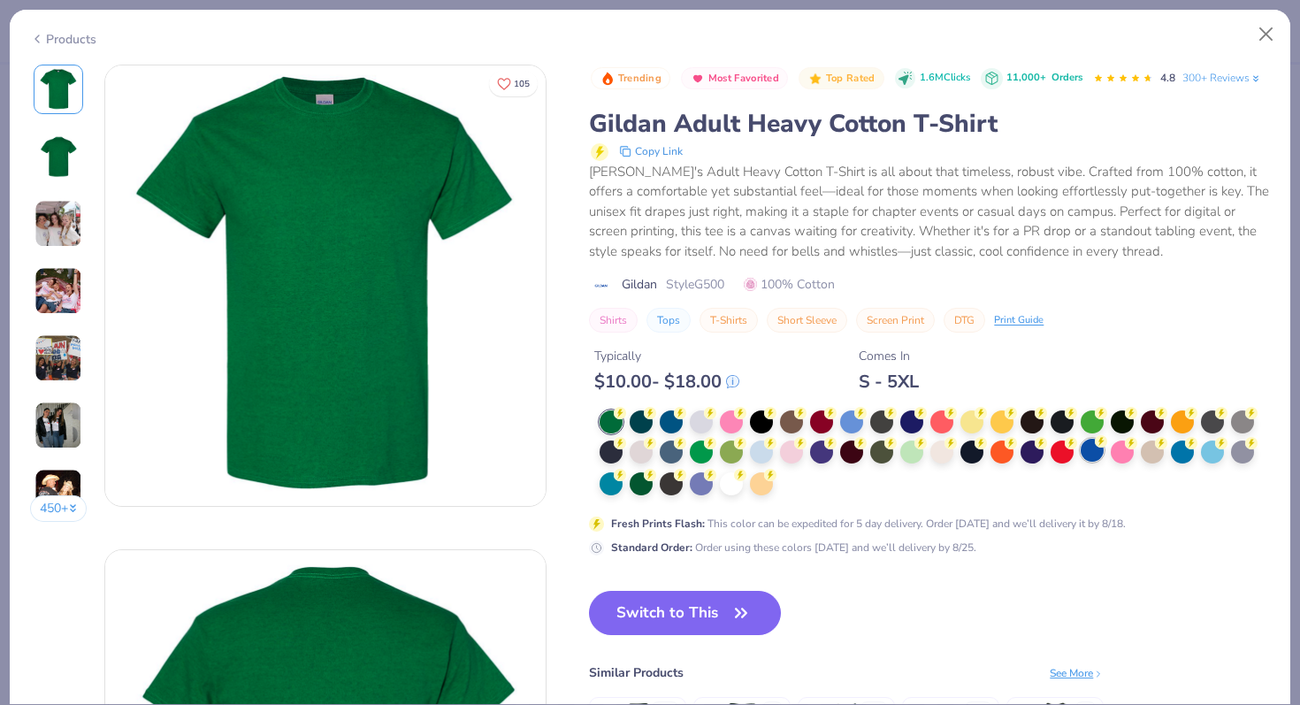
click at [1097, 451] on div at bounding box center [1092, 450] width 23 height 23
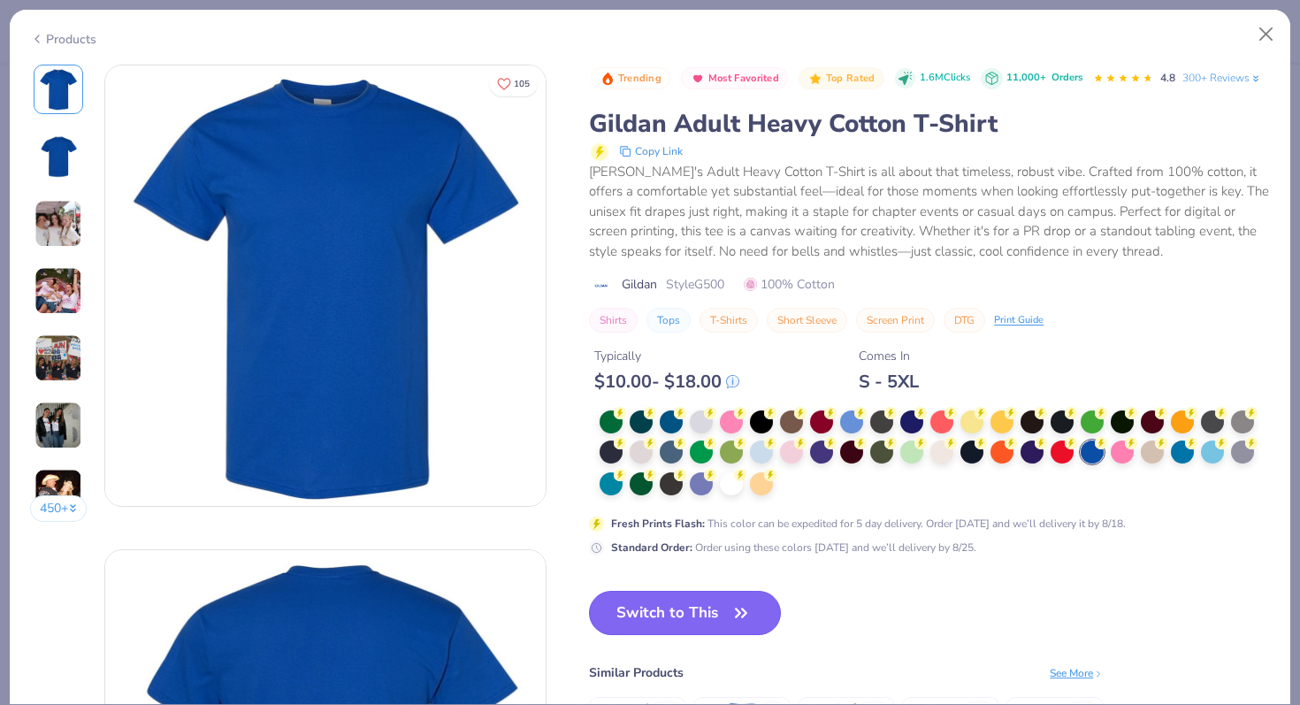
click at [660, 617] on button "Switch to This" at bounding box center [685, 613] width 192 height 44
click at [670, 617] on button "Switch to This" at bounding box center [685, 613] width 192 height 44
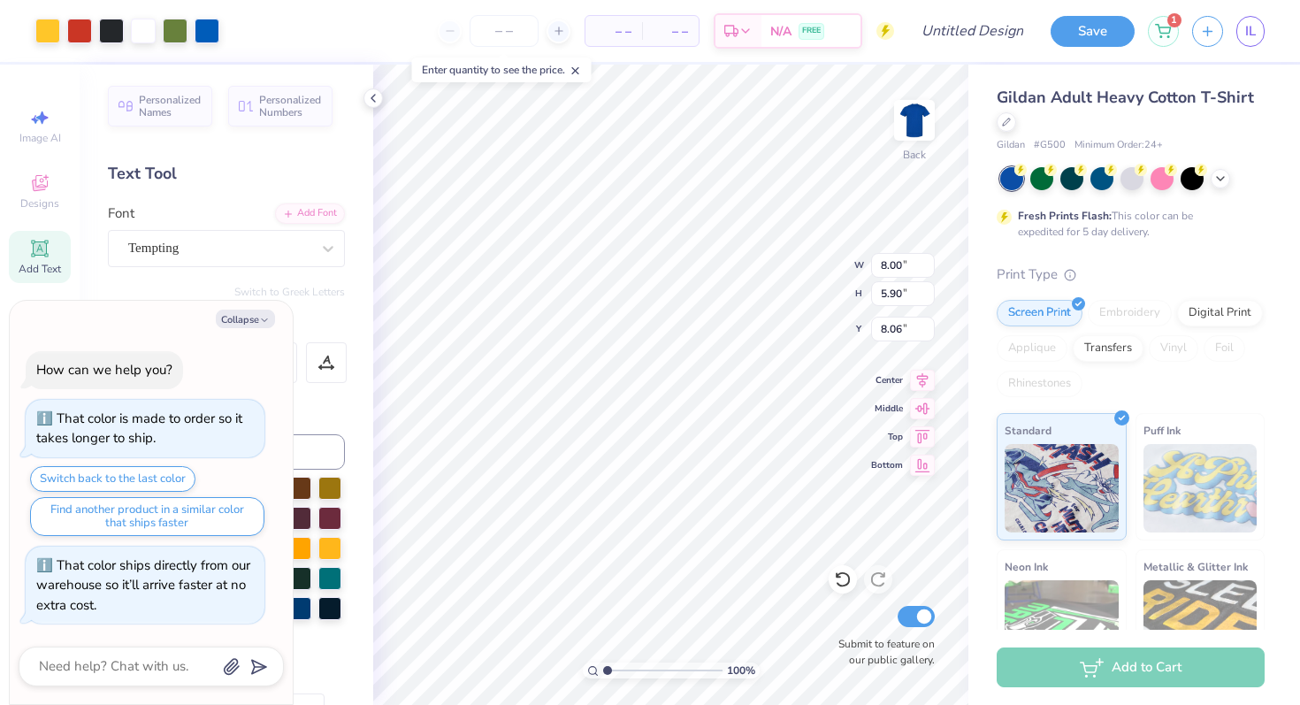
type textarea "x"
type input "3.00"
type textarea "x"
type input "10.95"
type input "8.07"
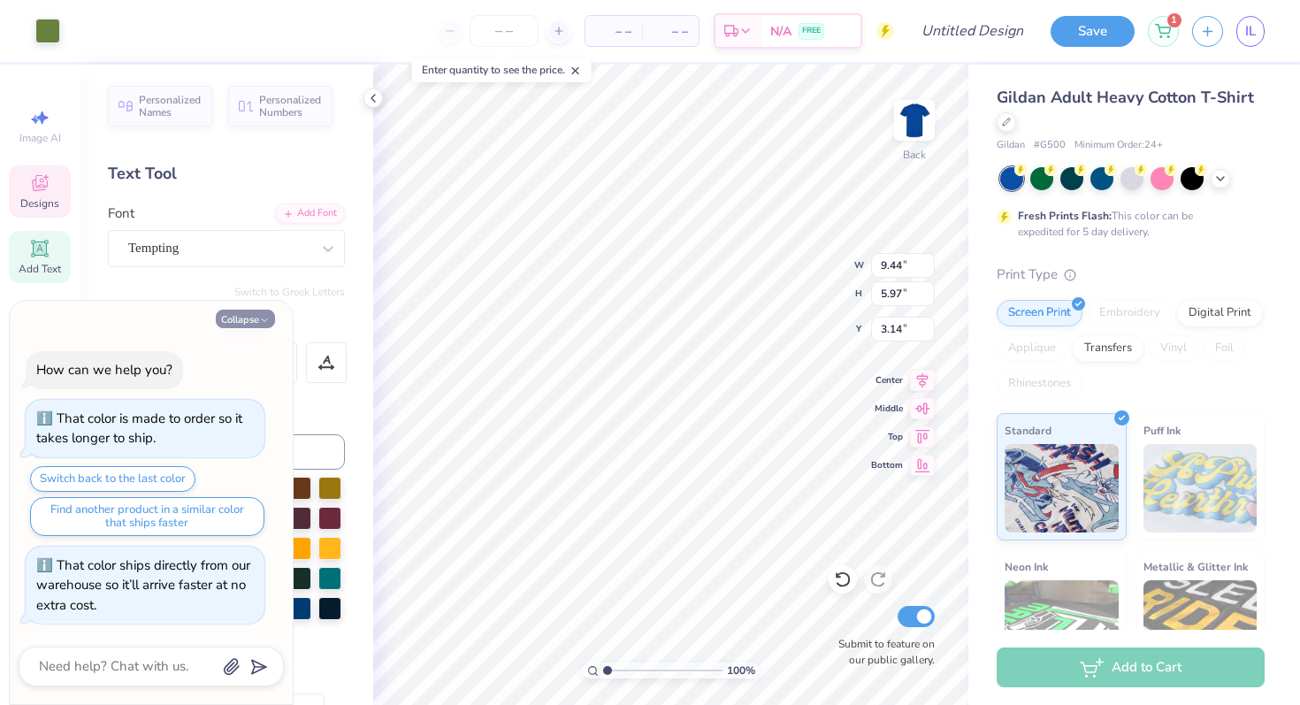
click at [255, 321] on button "Collapse" at bounding box center [245, 319] width 59 height 19
type textarea "x"
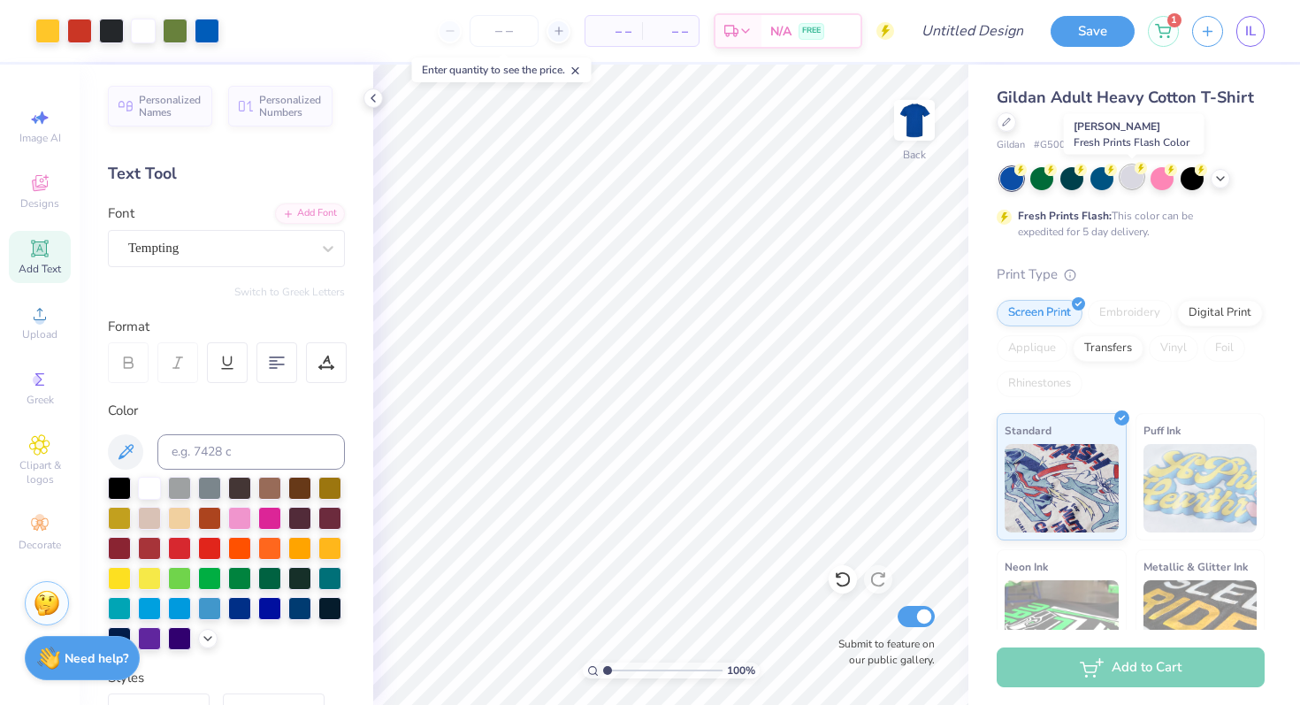
click at [1127, 178] on div at bounding box center [1132, 176] width 23 height 23
click at [1218, 178] on icon at bounding box center [1221, 177] width 14 height 14
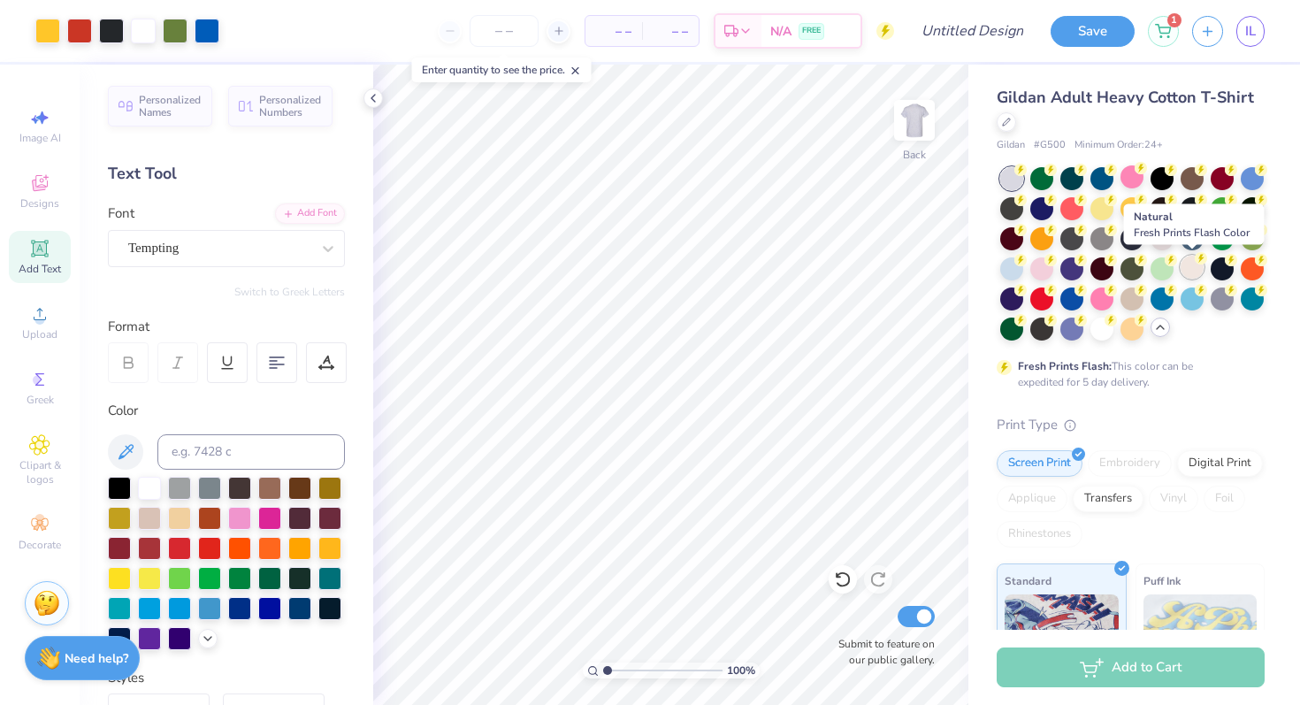
click at [1191, 269] on div at bounding box center [1192, 267] width 23 height 23
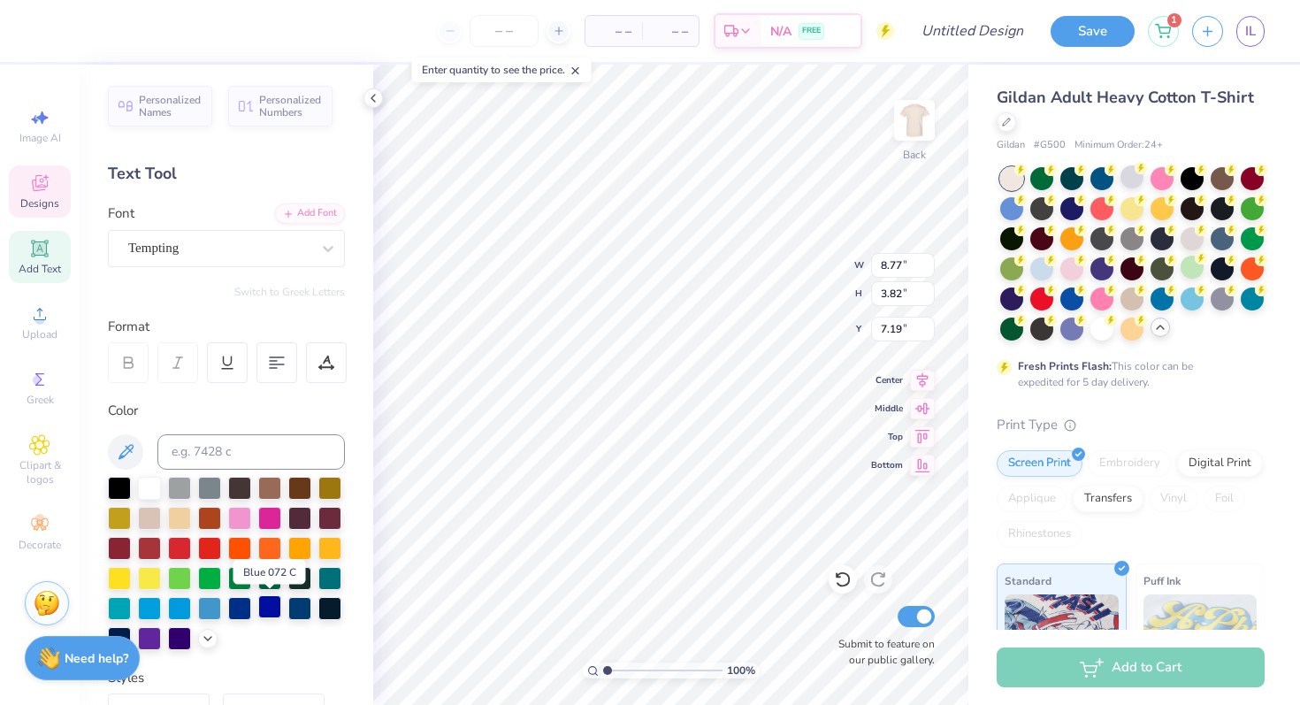
click at [268, 609] on div at bounding box center [269, 606] width 23 height 23
click at [240, 606] on div at bounding box center [239, 606] width 23 height 23
click at [189, 641] on div at bounding box center [179, 636] width 23 height 23
click at [246, 606] on div at bounding box center [239, 606] width 23 height 23
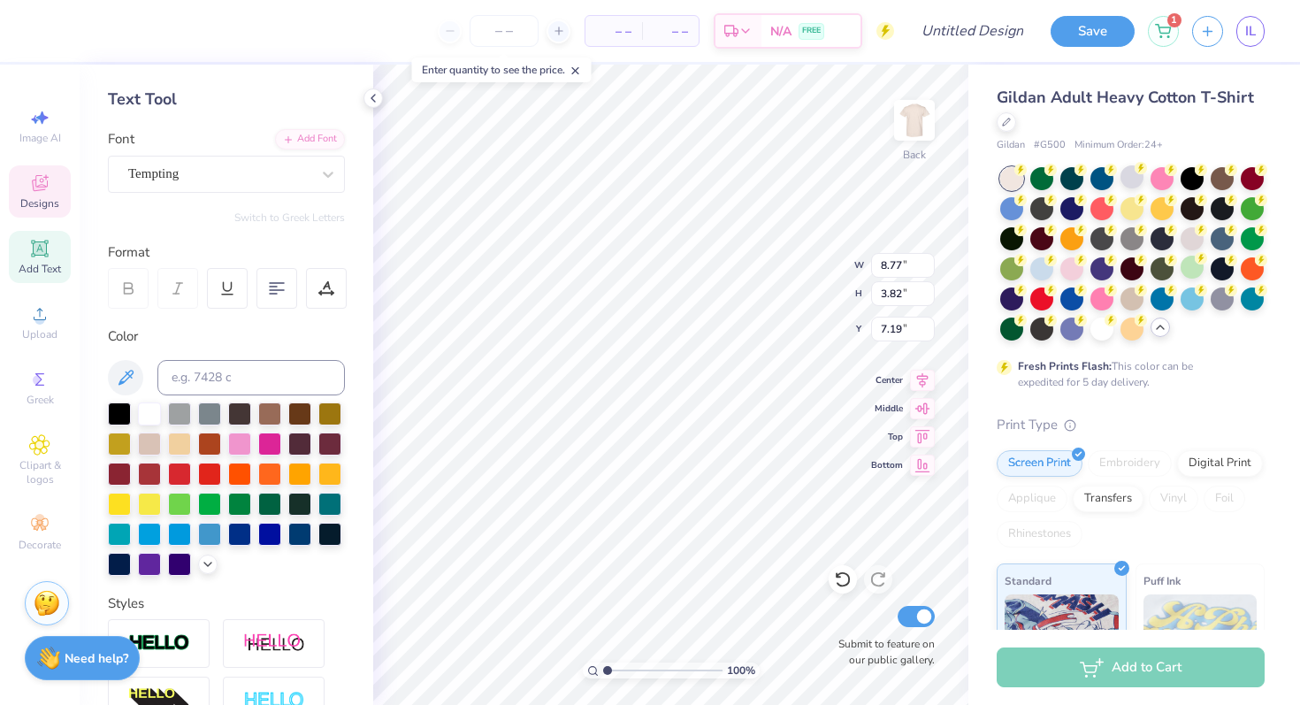
click at [134, 387] on icon at bounding box center [125, 377] width 21 height 21
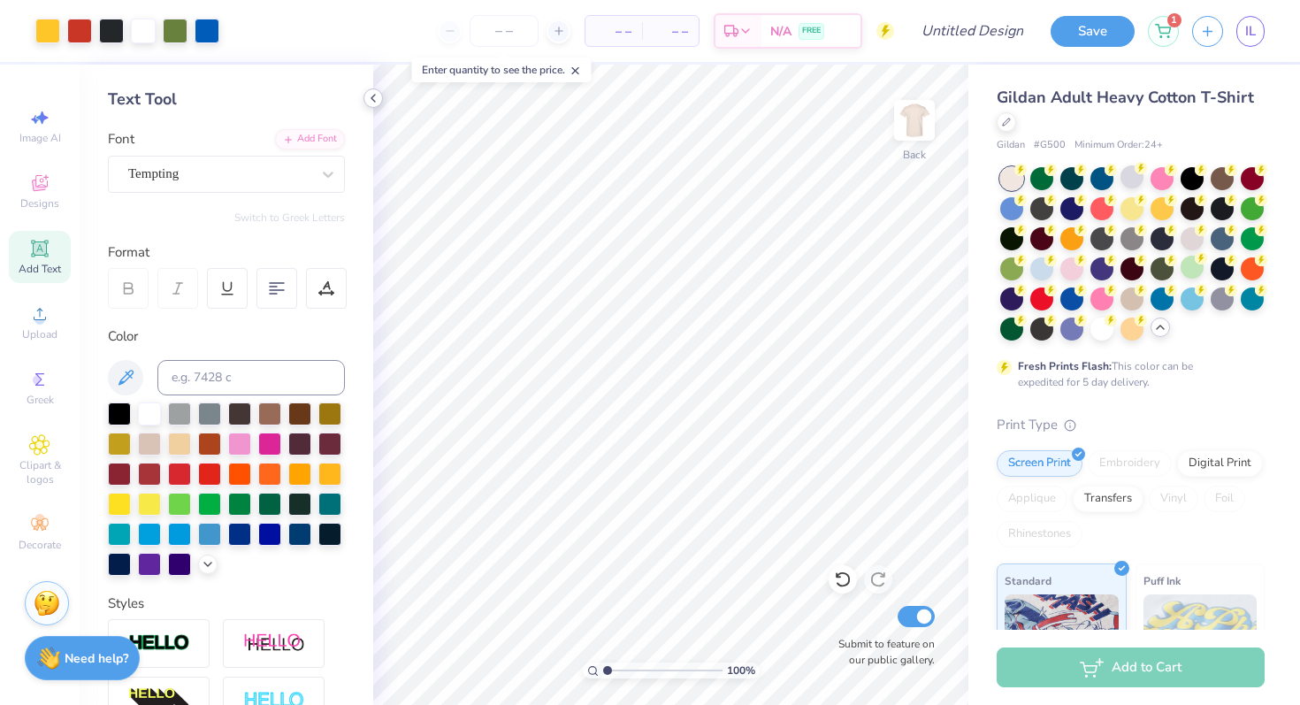
click at [372, 92] on icon at bounding box center [373, 98] width 14 height 14
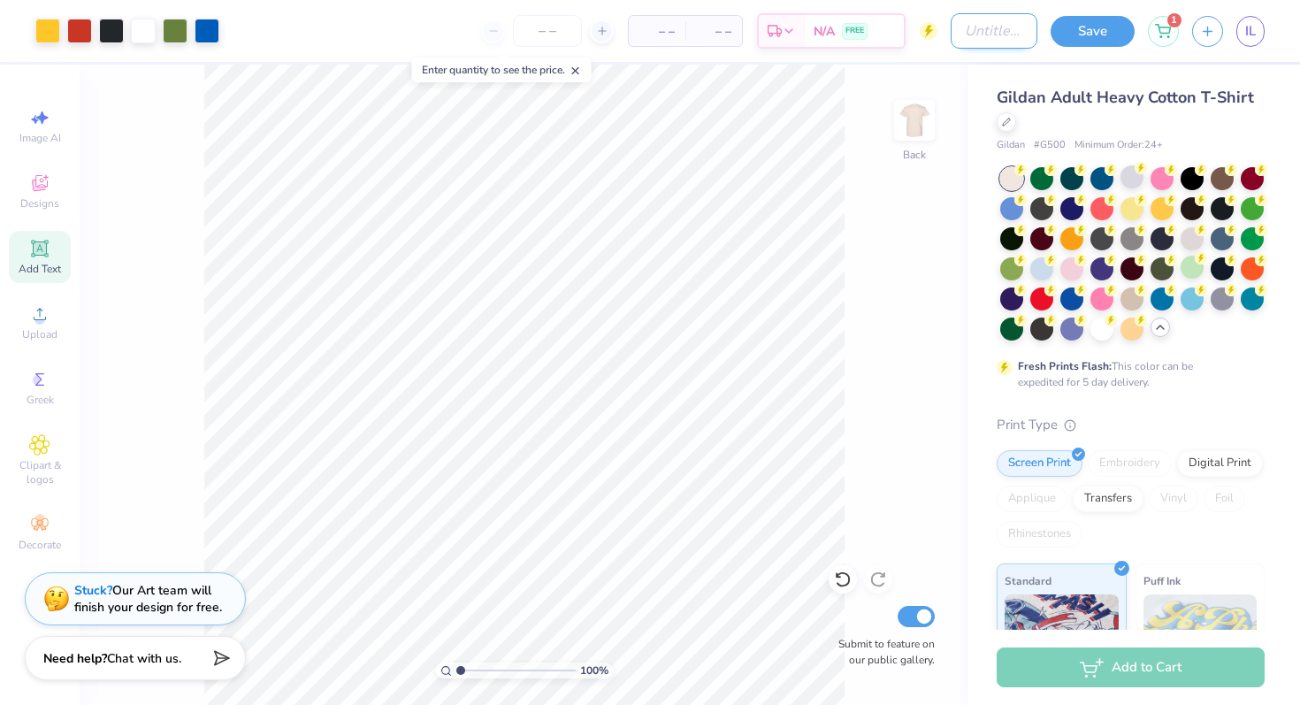
click at [961, 26] on input "Design Title" at bounding box center [994, 30] width 87 height 35
type input "doms2"
click at [1114, 38] on button "Save" at bounding box center [1093, 28] width 84 height 31
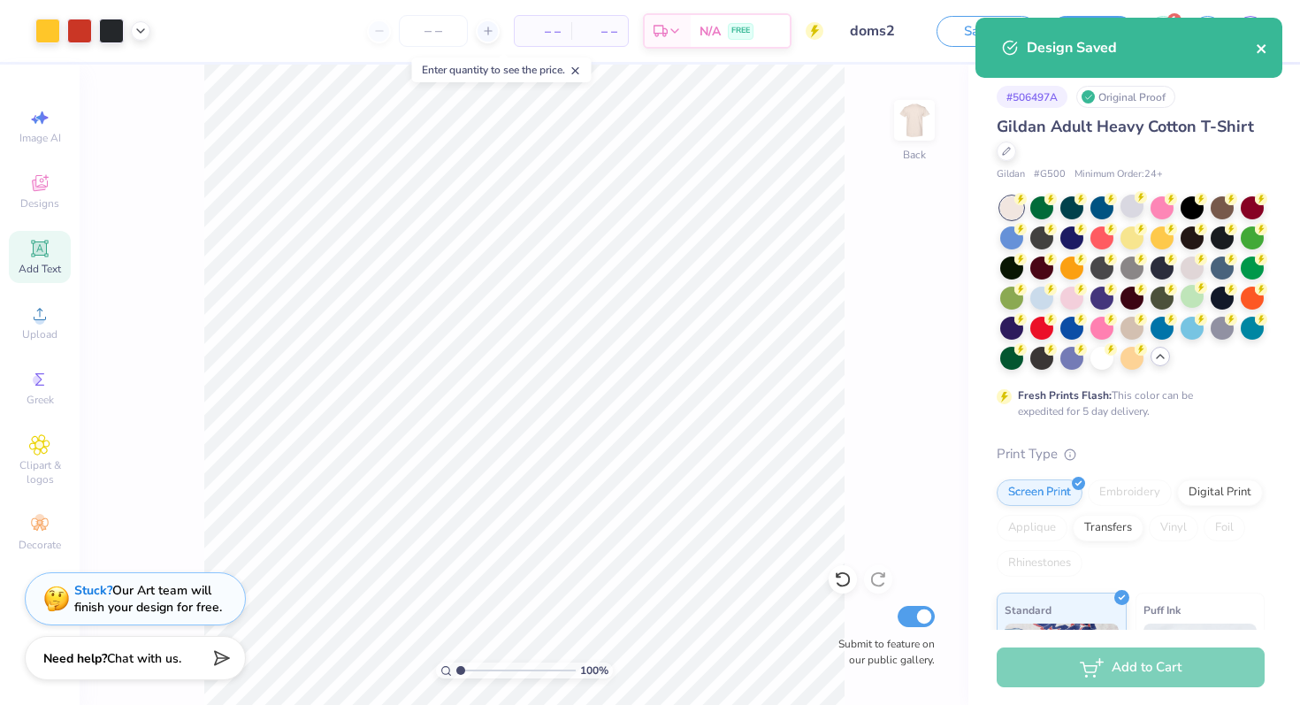
click at [1263, 53] on icon "close" at bounding box center [1262, 49] width 12 height 14
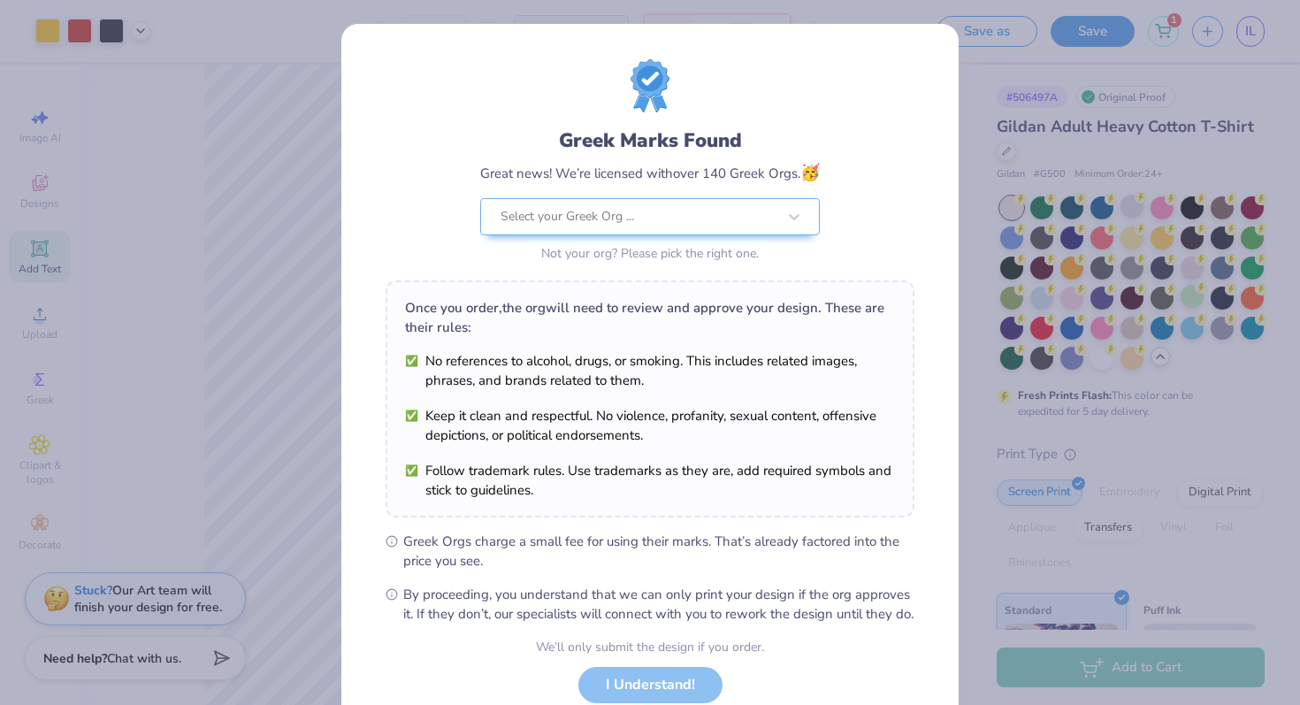
scroll to position [123, 0]
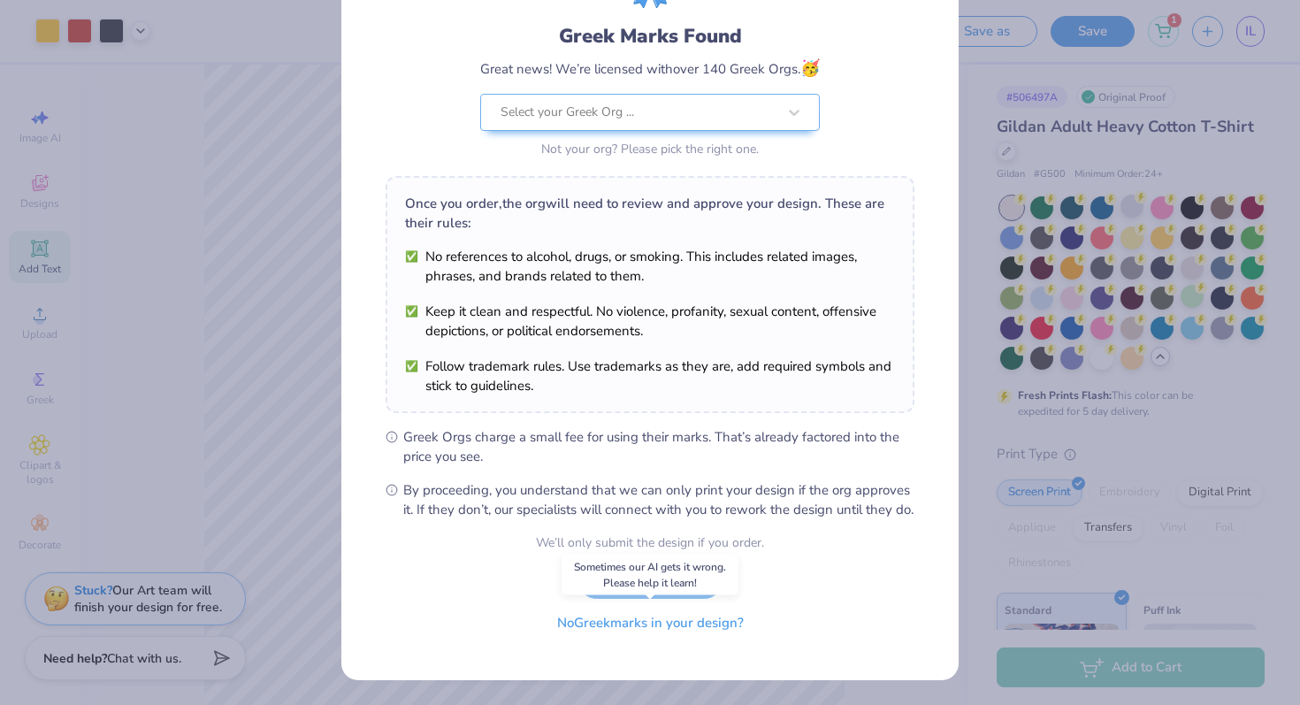
click at [696, 629] on button "No Greek marks in your design?" at bounding box center [650, 623] width 217 height 36
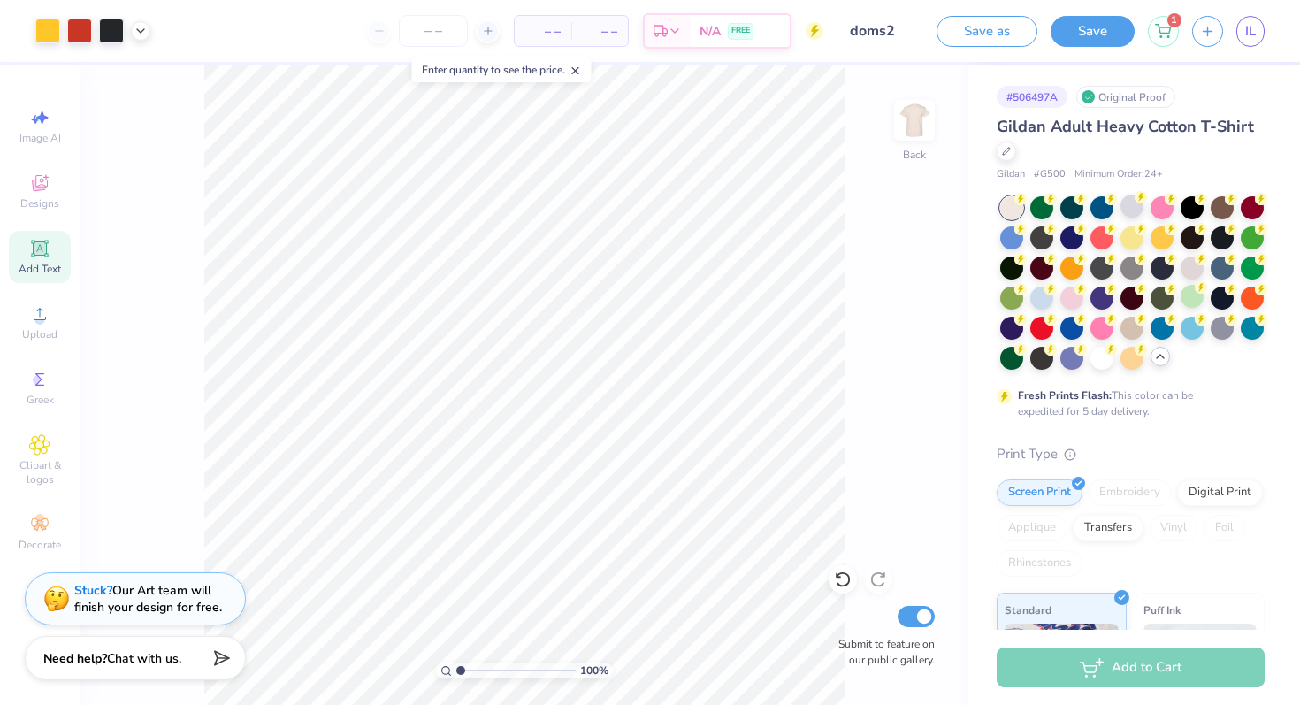
scroll to position [0, 0]
click at [1099, 26] on button "Save" at bounding box center [1093, 28] width 84 height 31
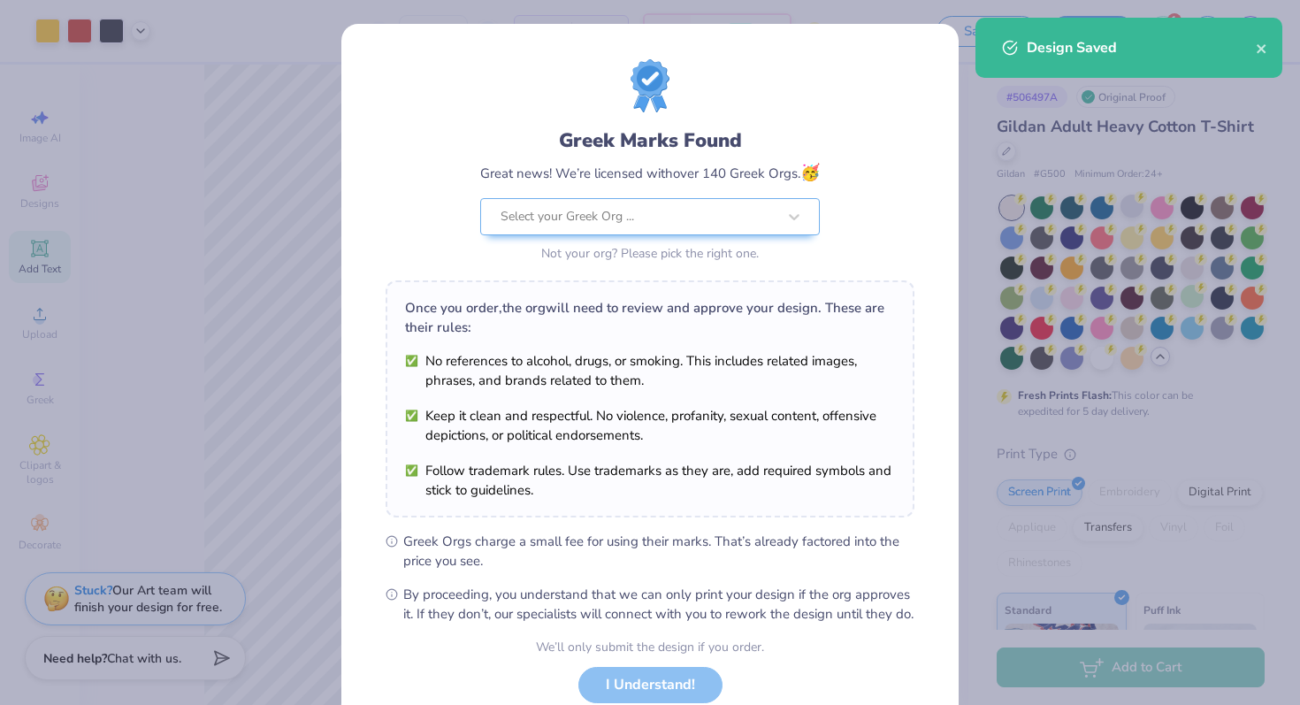
scroll to position [123, 0]
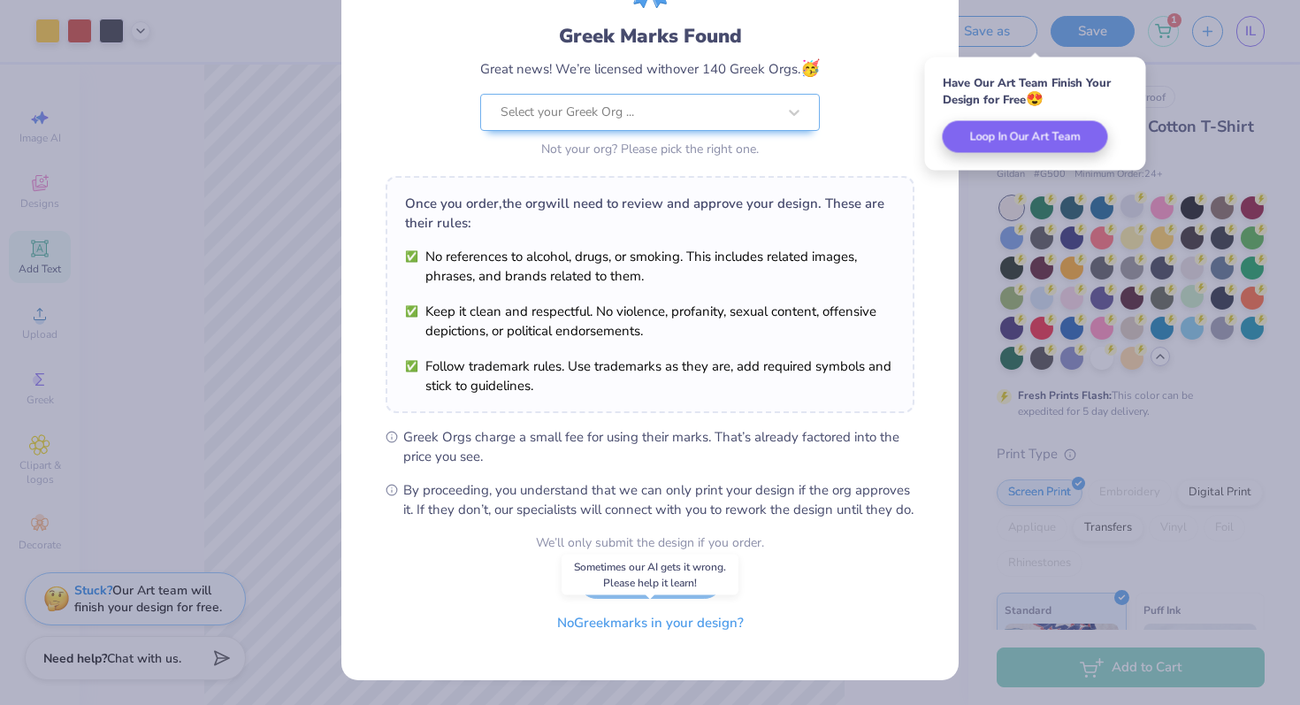
click at [655, 621] on button "No Greek marks in your design?" at bounding box center [650, 623] width 217 height 36
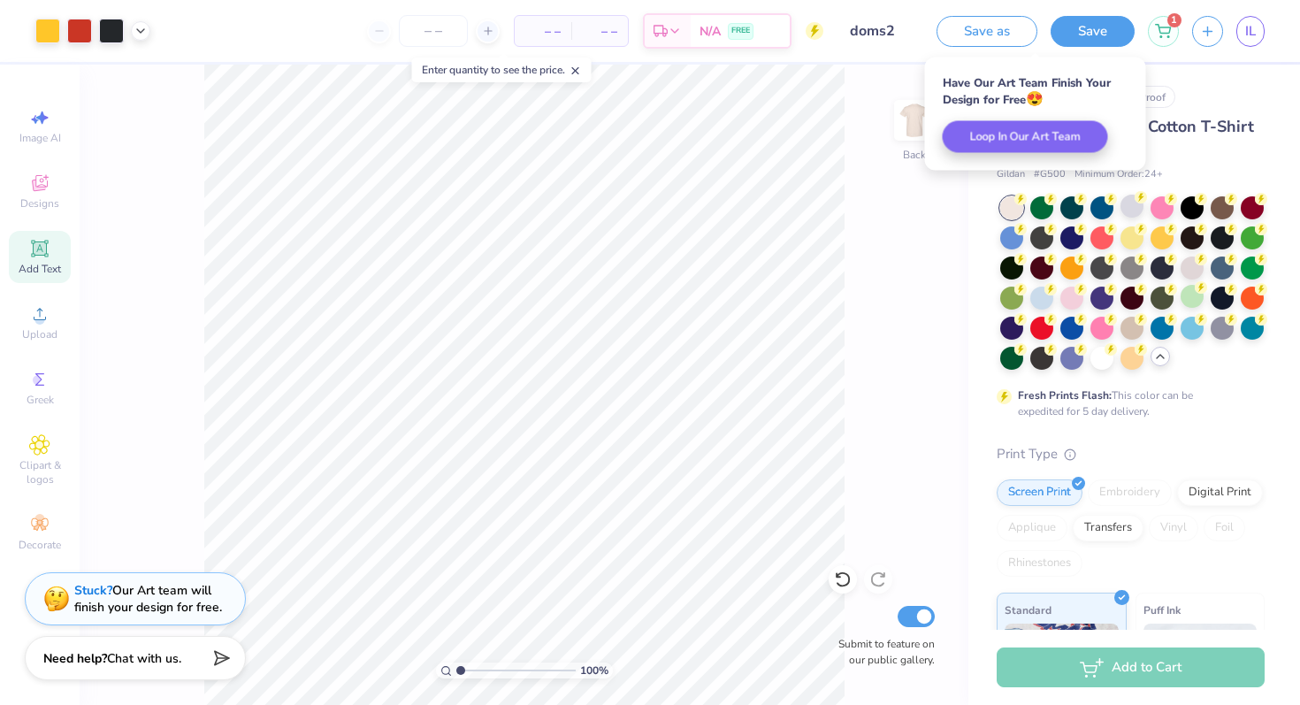
scroll to position [0, 0]
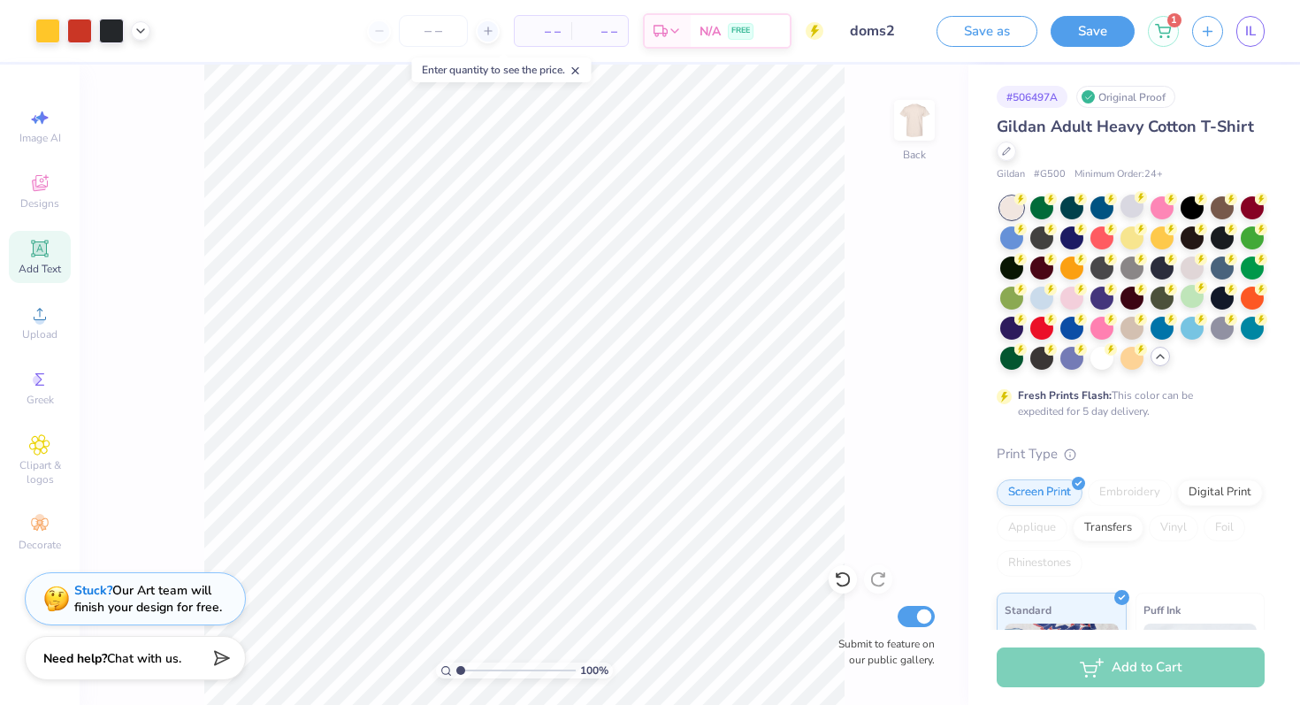
click at [1125, 682] on div "Add to Cart" at bounding box center [1131, 667] width 268 height 40
click at [1007, 32] on button "Save as" at bounding box center [987, 28] width 101 height 31
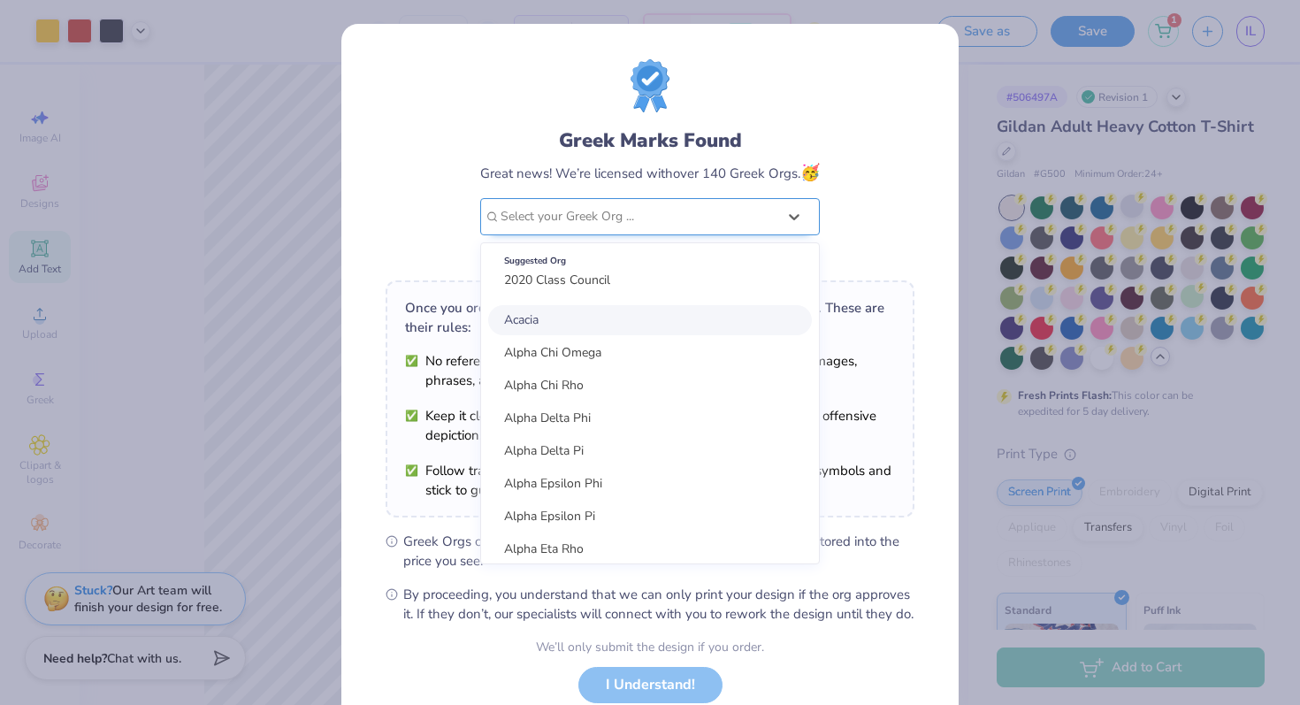
click at [712, 230] on div "Select your Greek Org ..." at bounding box center [639, 216] width 280 height 35
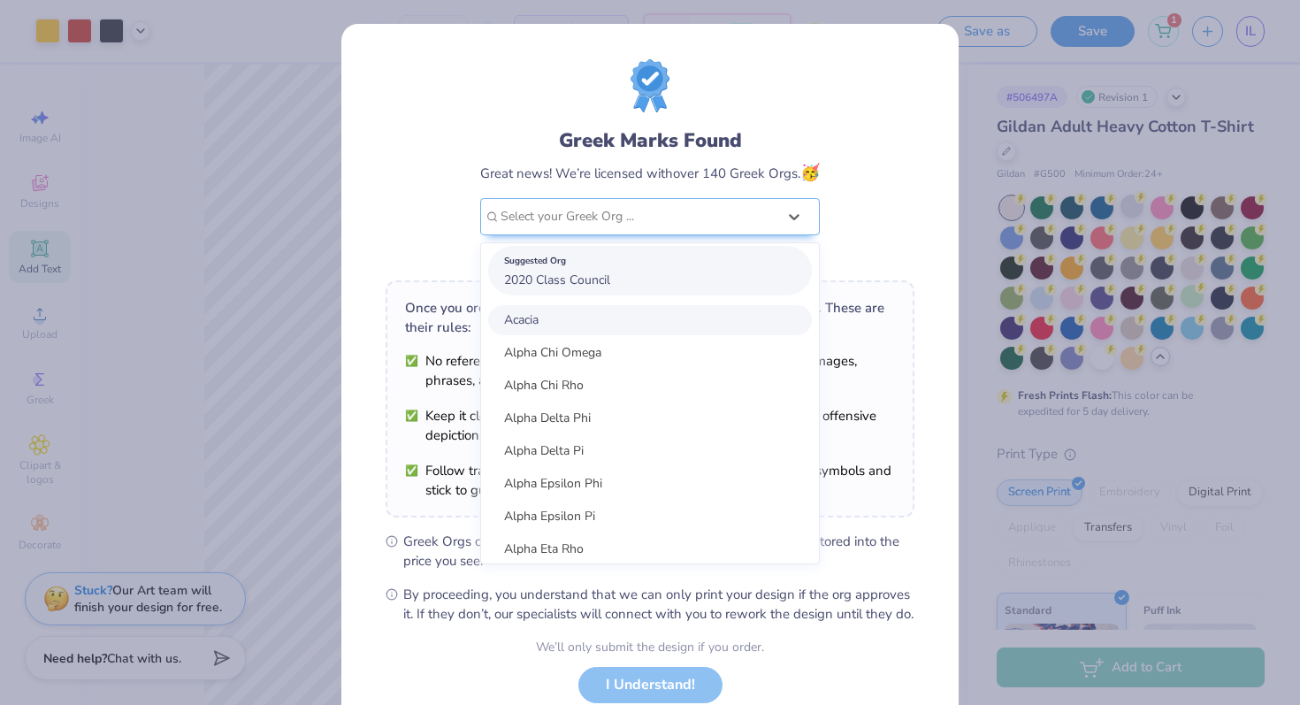
click at [691, 279] on div "Suggested Org 2020 Class Council" at bounding box center [650, 271] width 324 height 50
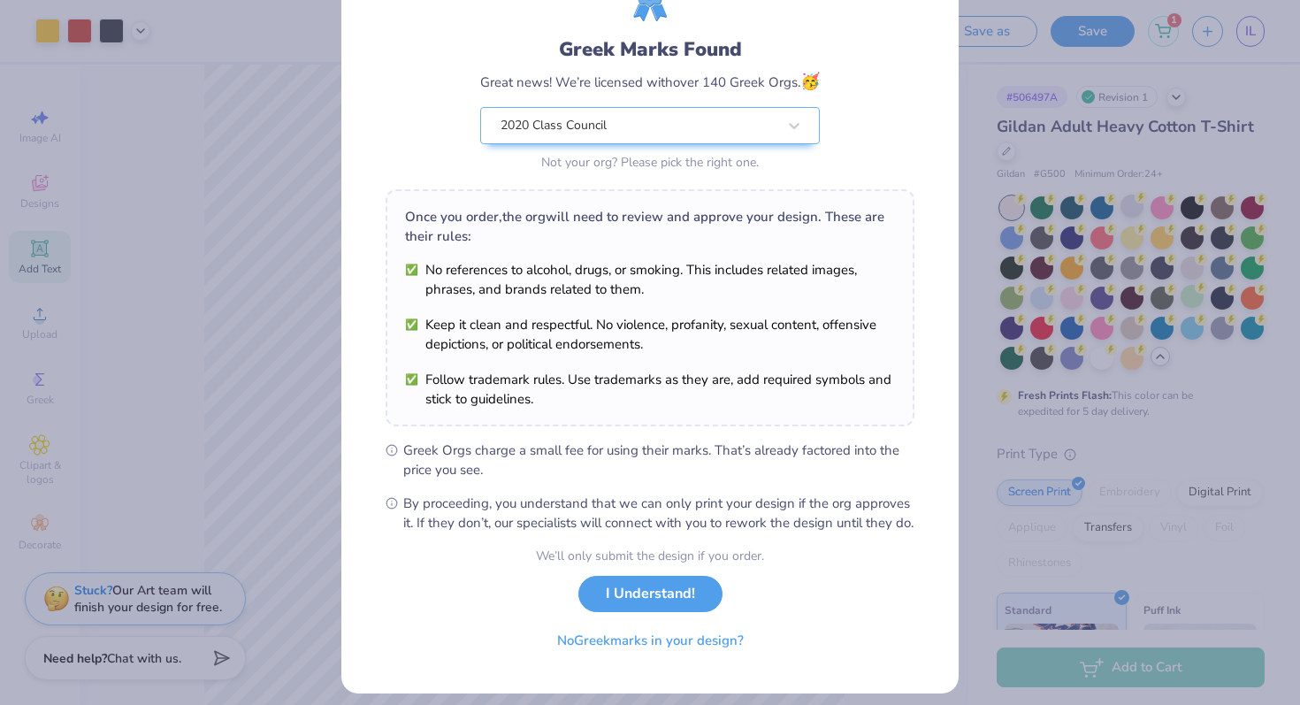
scroll to position [123, 0]
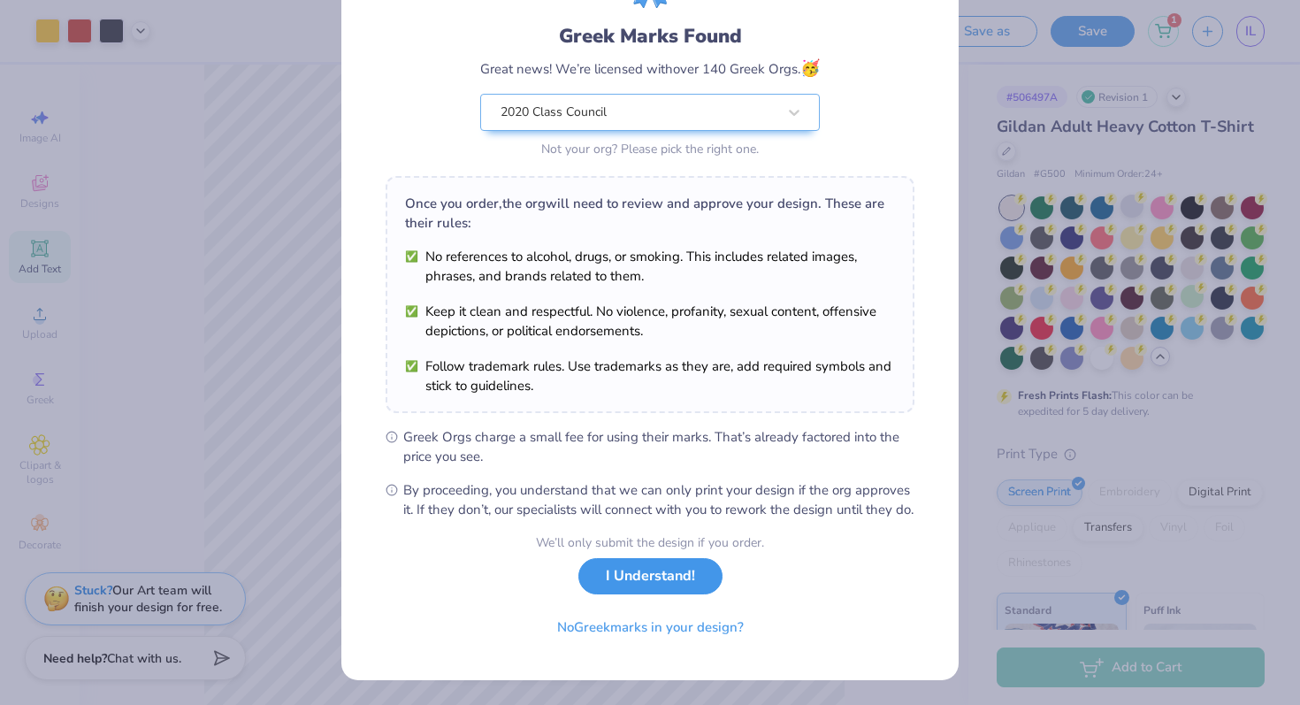
click at [651, 574] on button "I Understand!" at bounding box center [650, 576] width 144 height 36
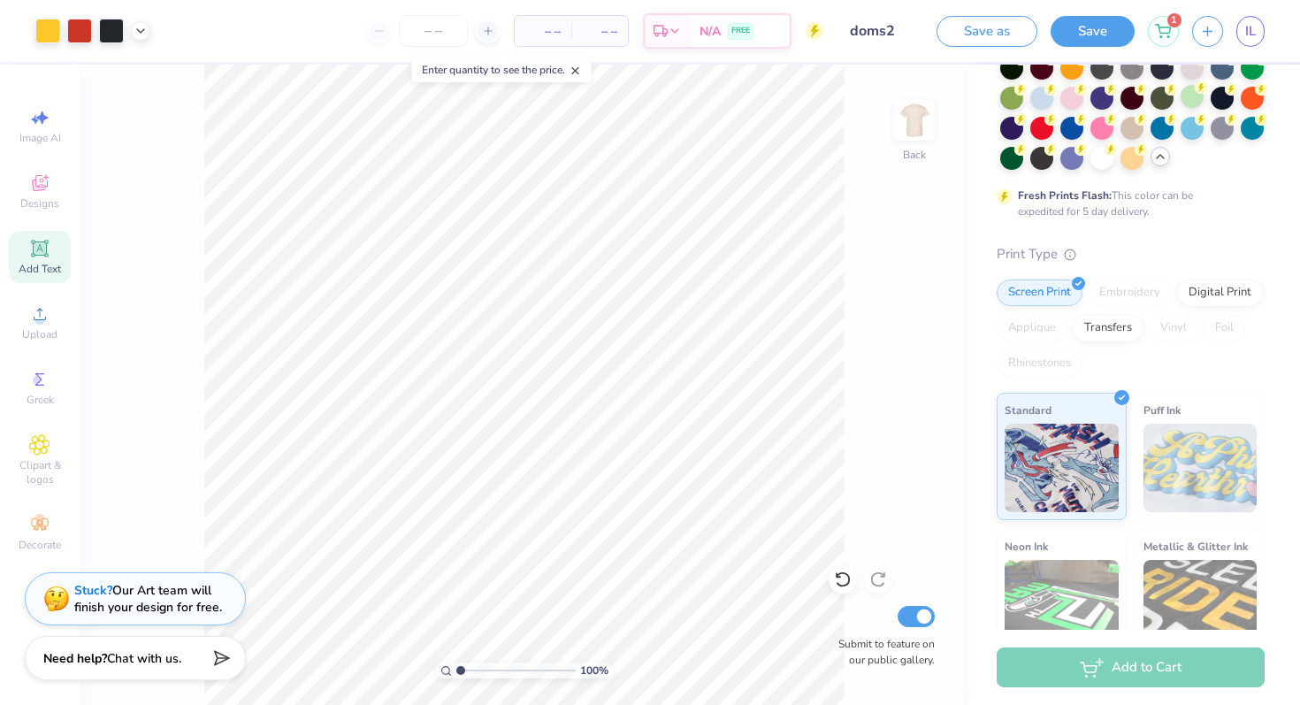
scroll to position [264, 0]
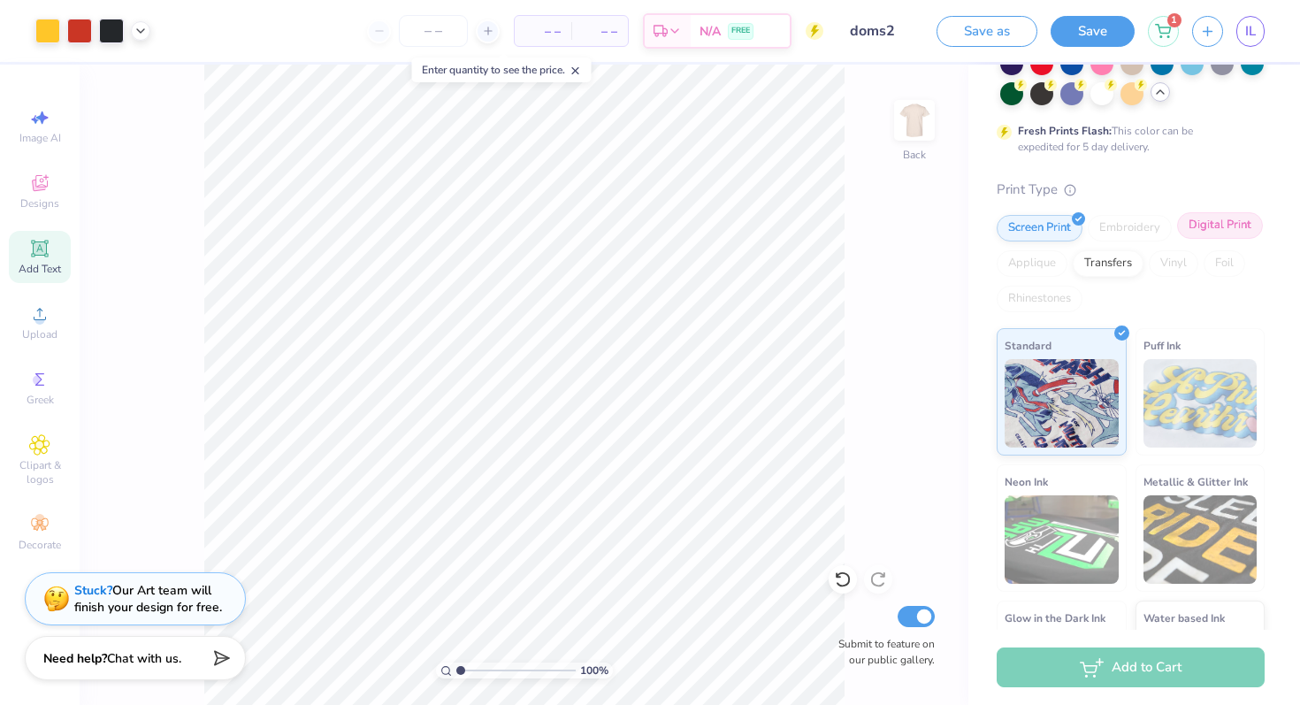
click at [1240, 236] on div "Digital Print" at bounding box center [1220, 225] width 86 height 27
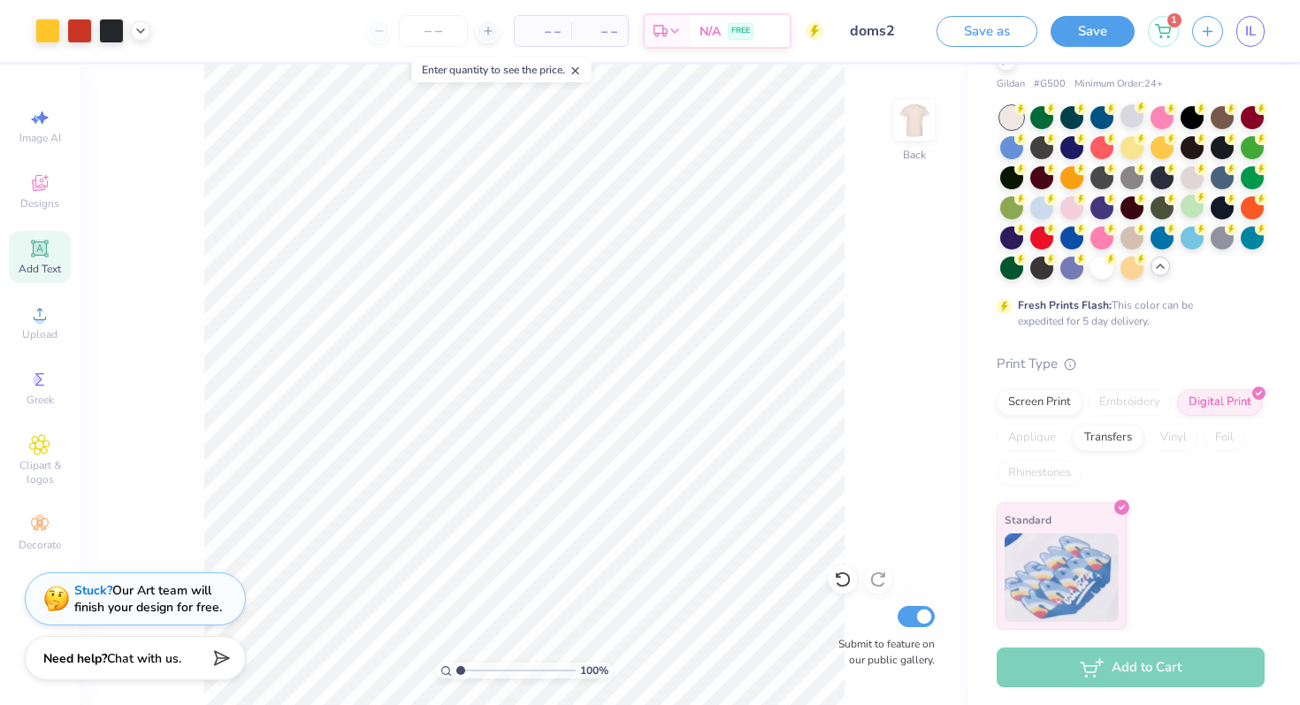
scroll to position [90, 0]
click at [1015, 402] on div "Screen Print" at bounding box center [1040, 400] width 86 height 27
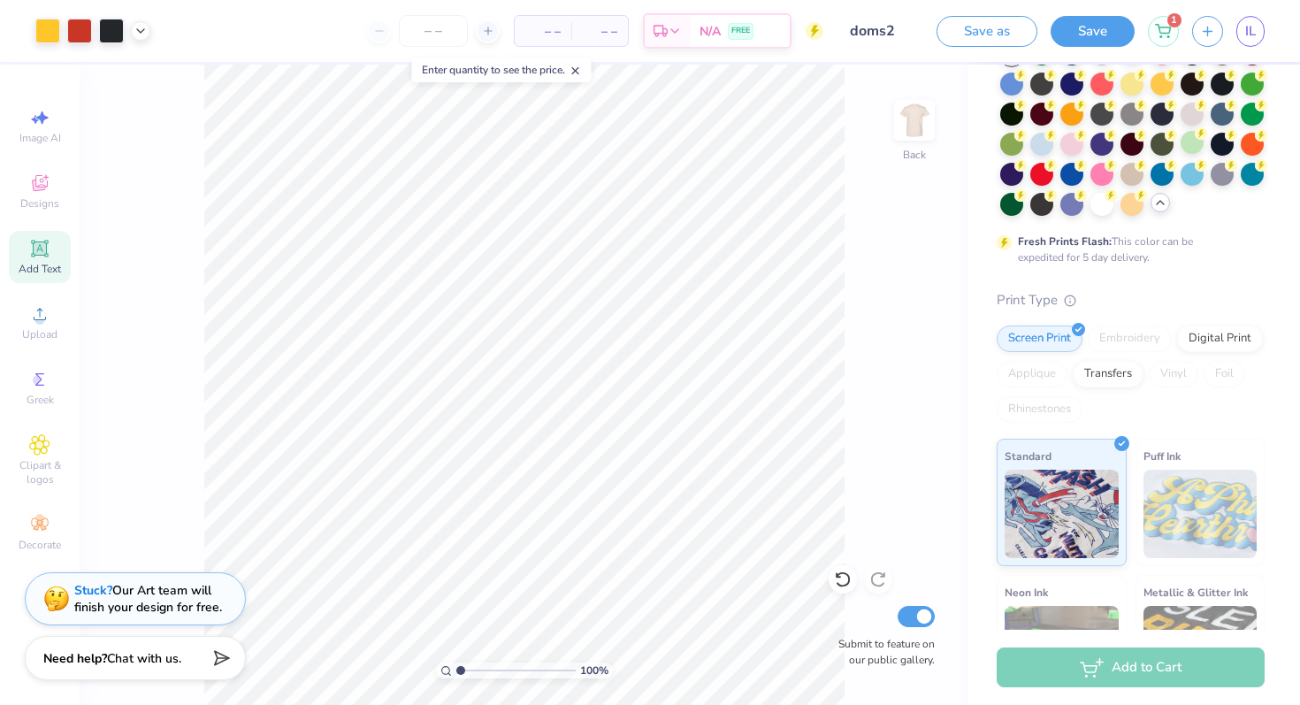
scroll to position [0, 0]
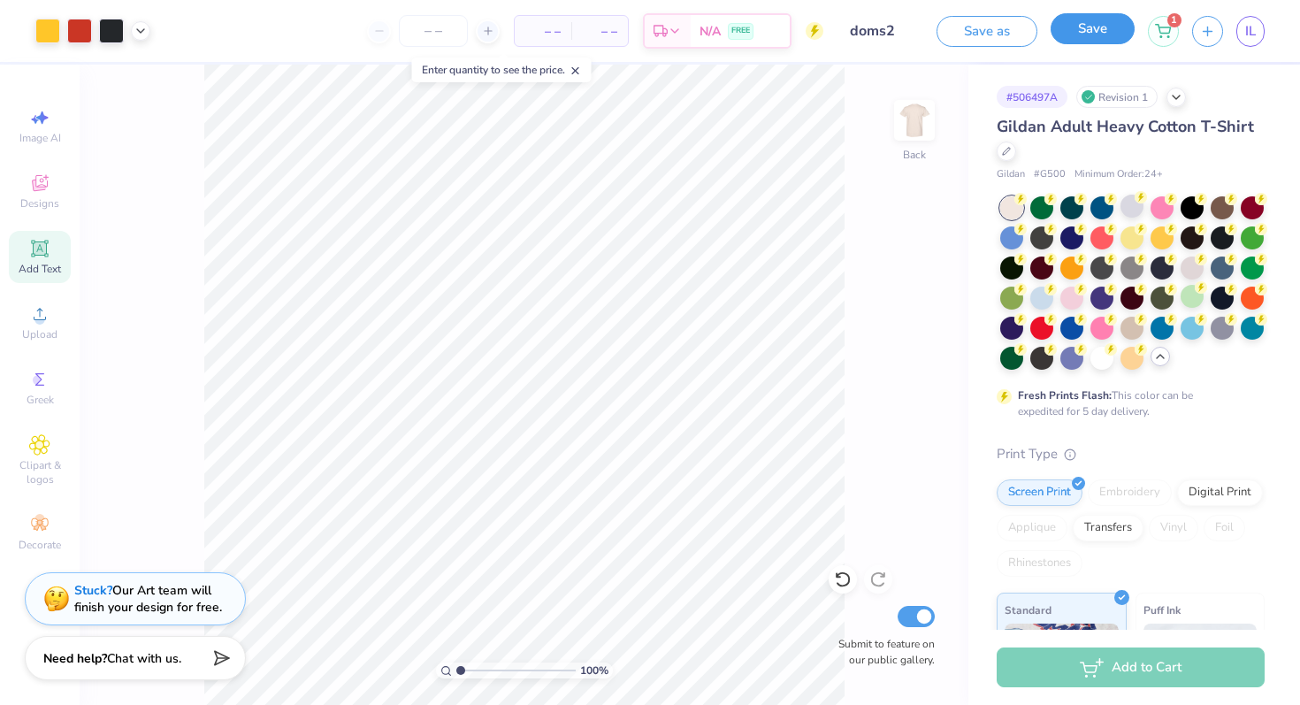
click at [1102, 31] on button "Save" at bounding box center [1093, 28] width 84 height 31
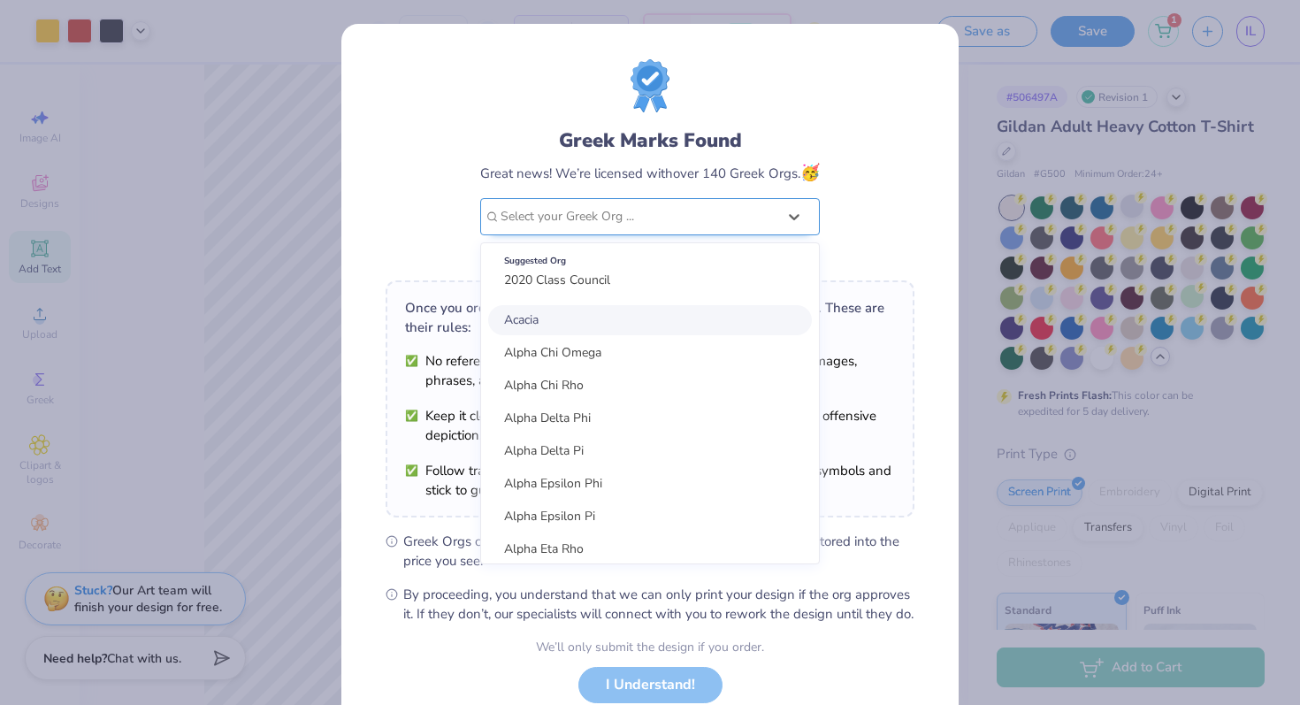
click at [703, 201] on div "Select your Greek Org ..." at bounding box center [639, 216] width 280 height 35
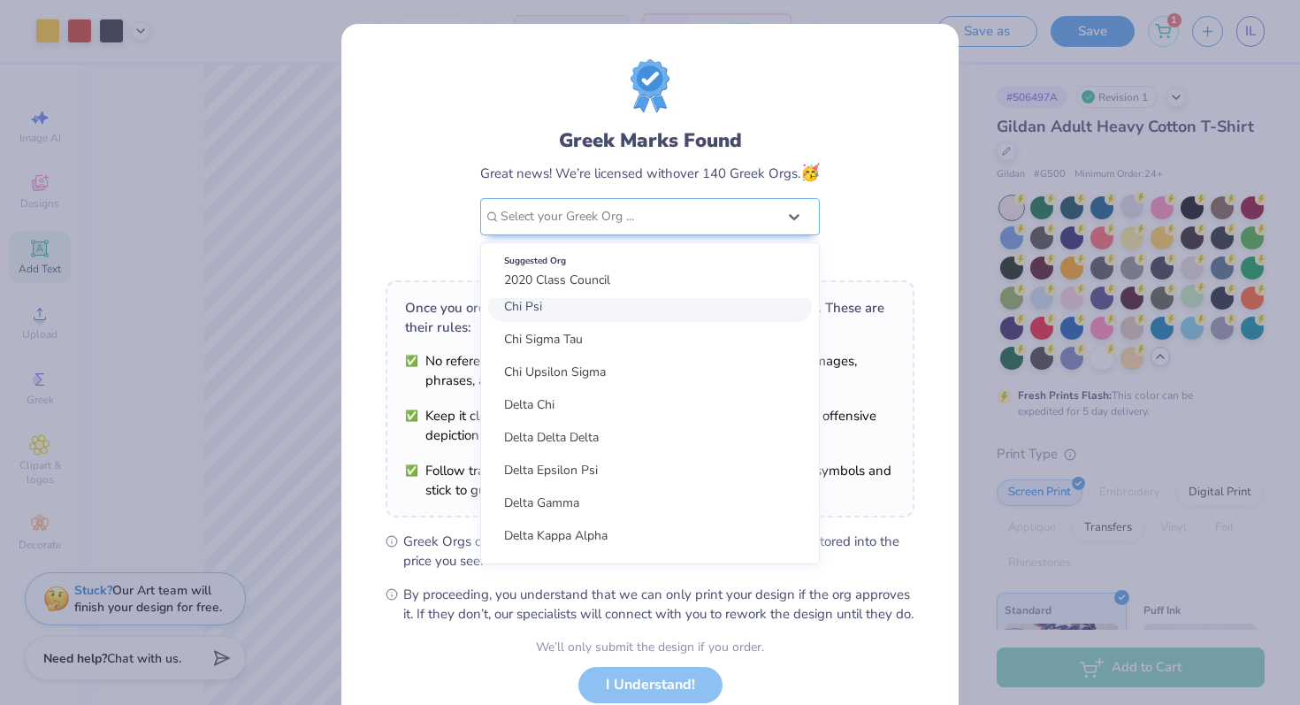
scroll to position [961, 0]
click at [572, 404] on div "Delta Chi" at bounding box center [650, 406] width 324 height 30
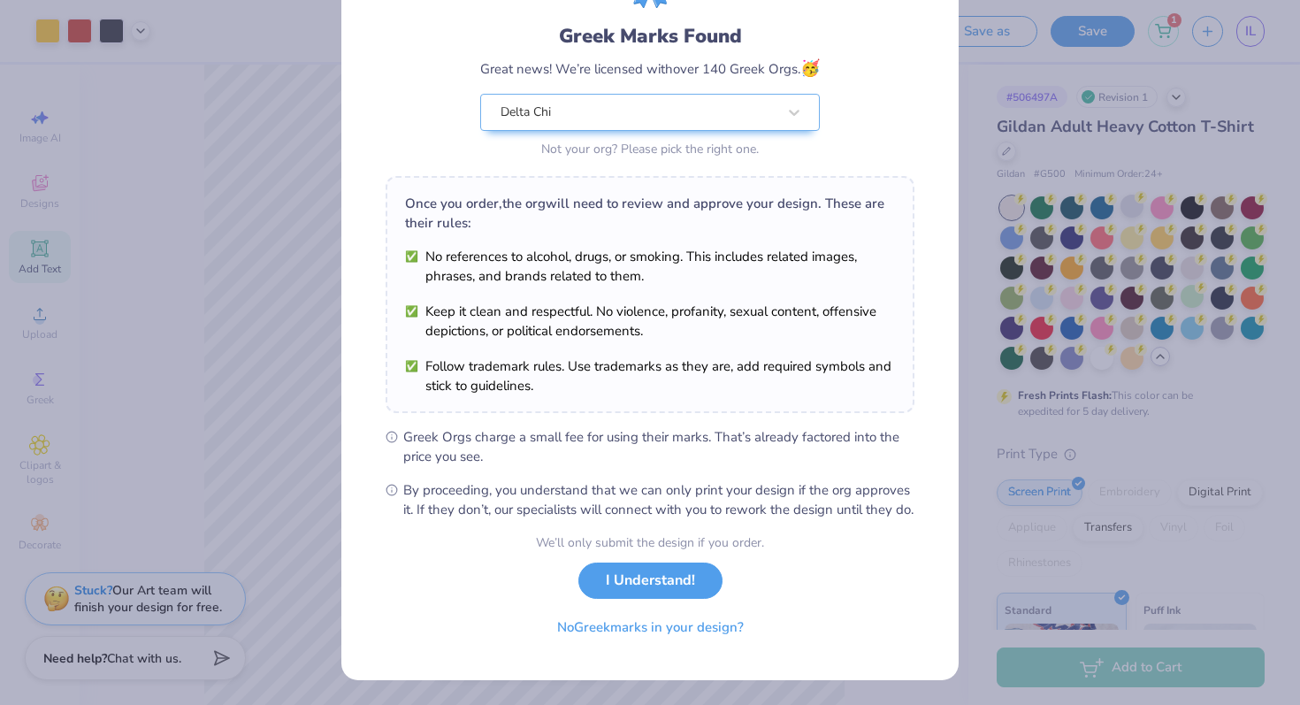
scroll to position [122, 0]
click at [631, 568] on button "I Understand!" at bounding box center [650, 576] width 144 height 36
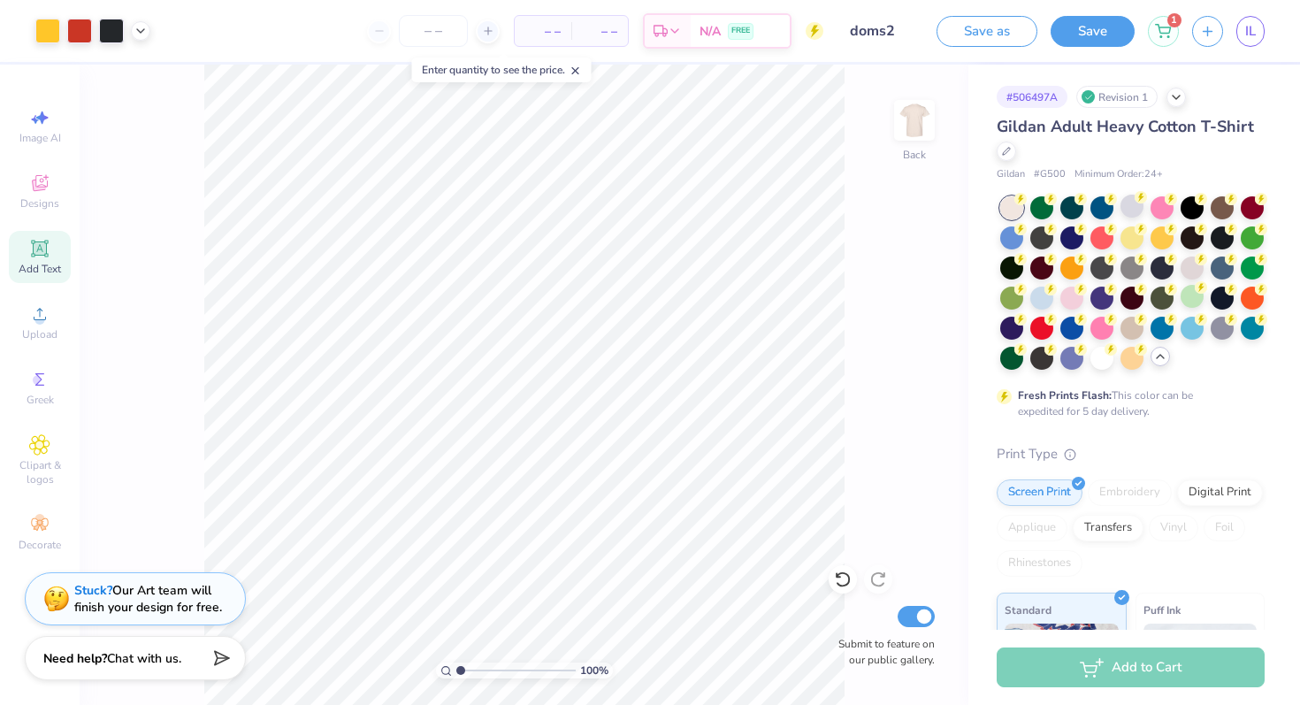
scroll to position [0, 0]
click at [1129, 687] on div "Add to Cart" at bounding box center [1135, 667] width 332 height 75
click at [1185, 108] on div "# 506497A Revision 1 Gildan Adult Heavy Cotton T-Shirt Gildan # G500 Minimum Or…" at bounding box center [1135, 529] width 332 height 928
click at [1177, 102] on div at bounding box center [1176, 95] width 19 height 19
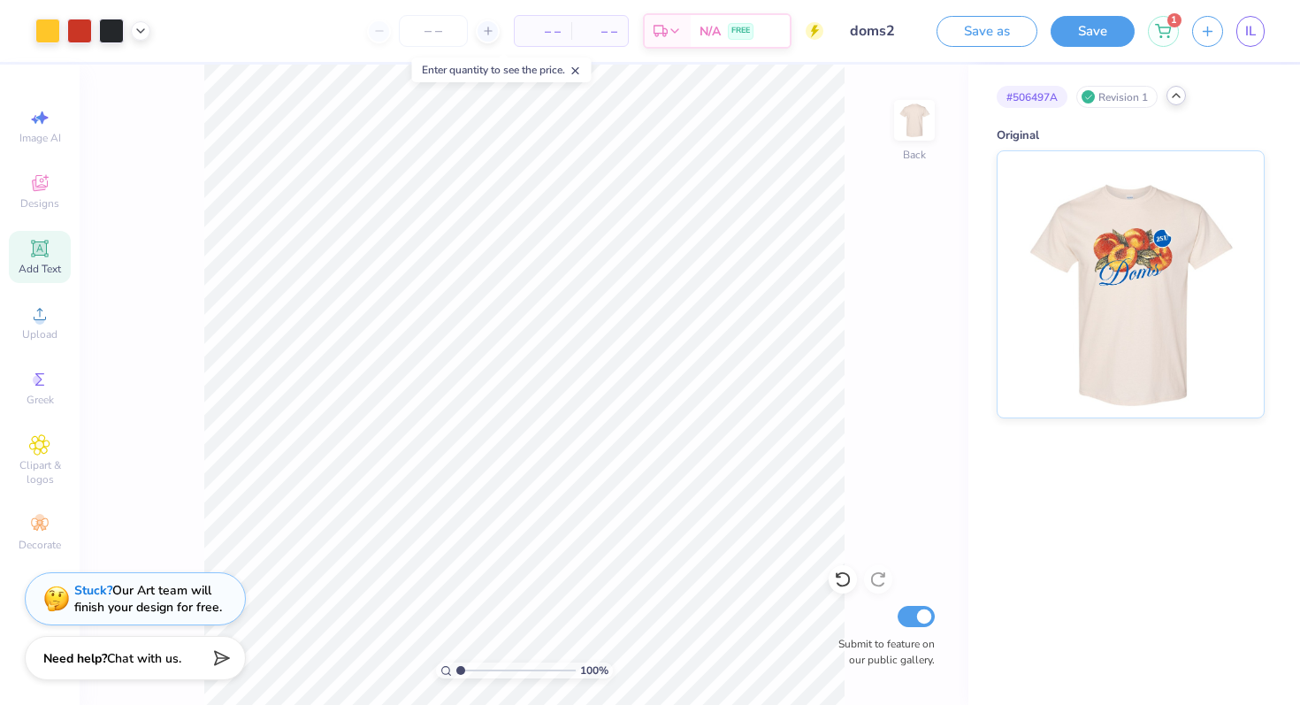
click at [1177, 100] on icon at bounding box center [1176, 95] width 14 height 14
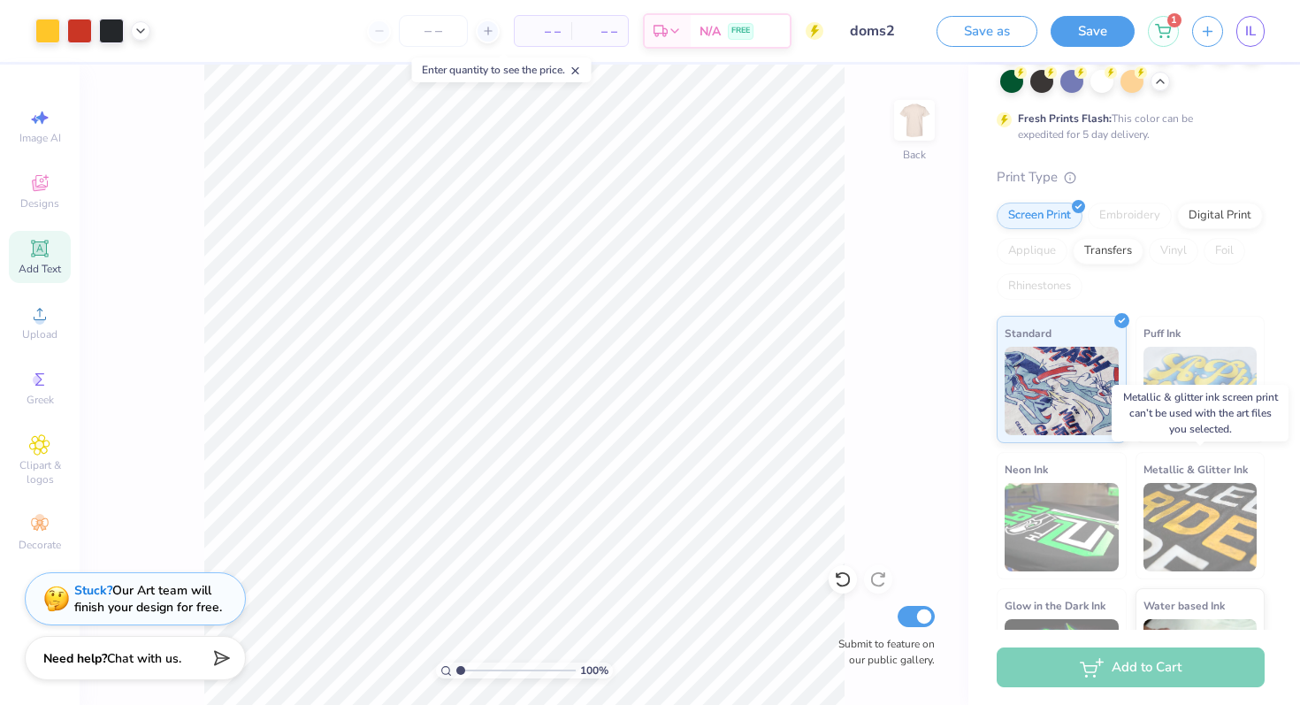
scroll to position [363, 0]
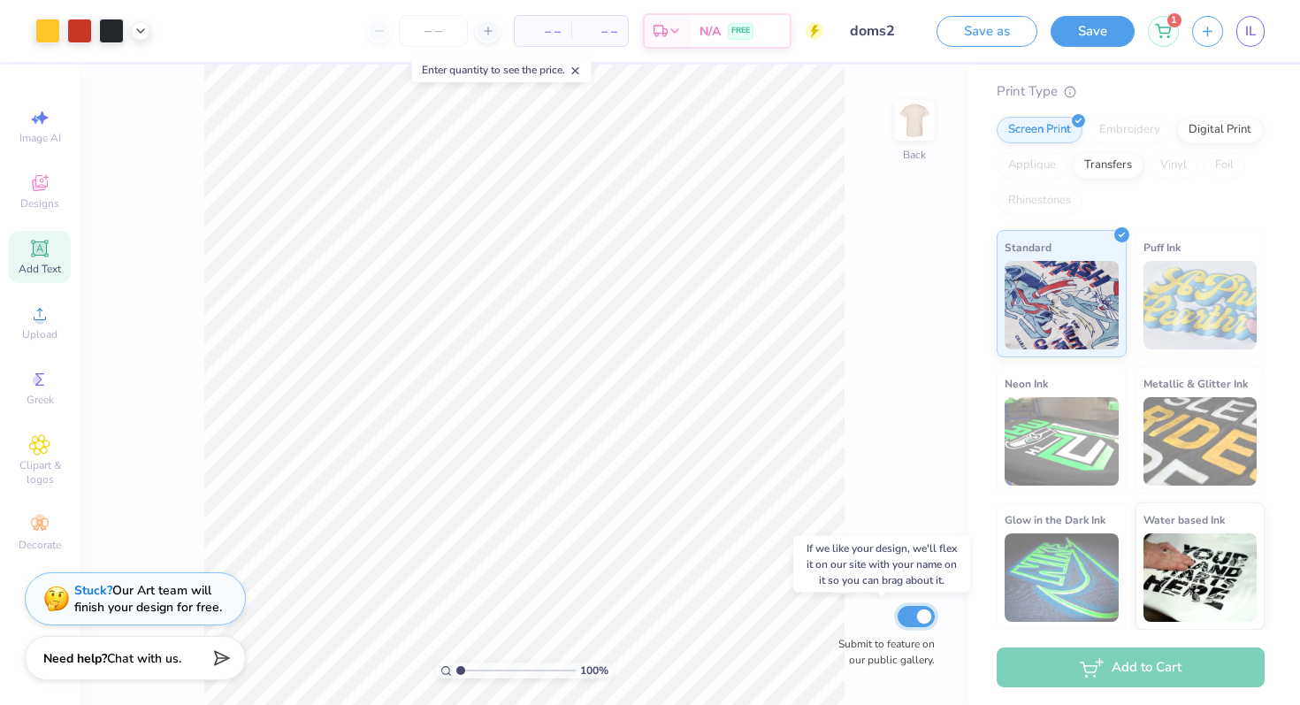
click at [915, 617] on input "Submit to feature on our public gallery." at bounding box center [916, 616] width 37 height 21
checkbox input "false"
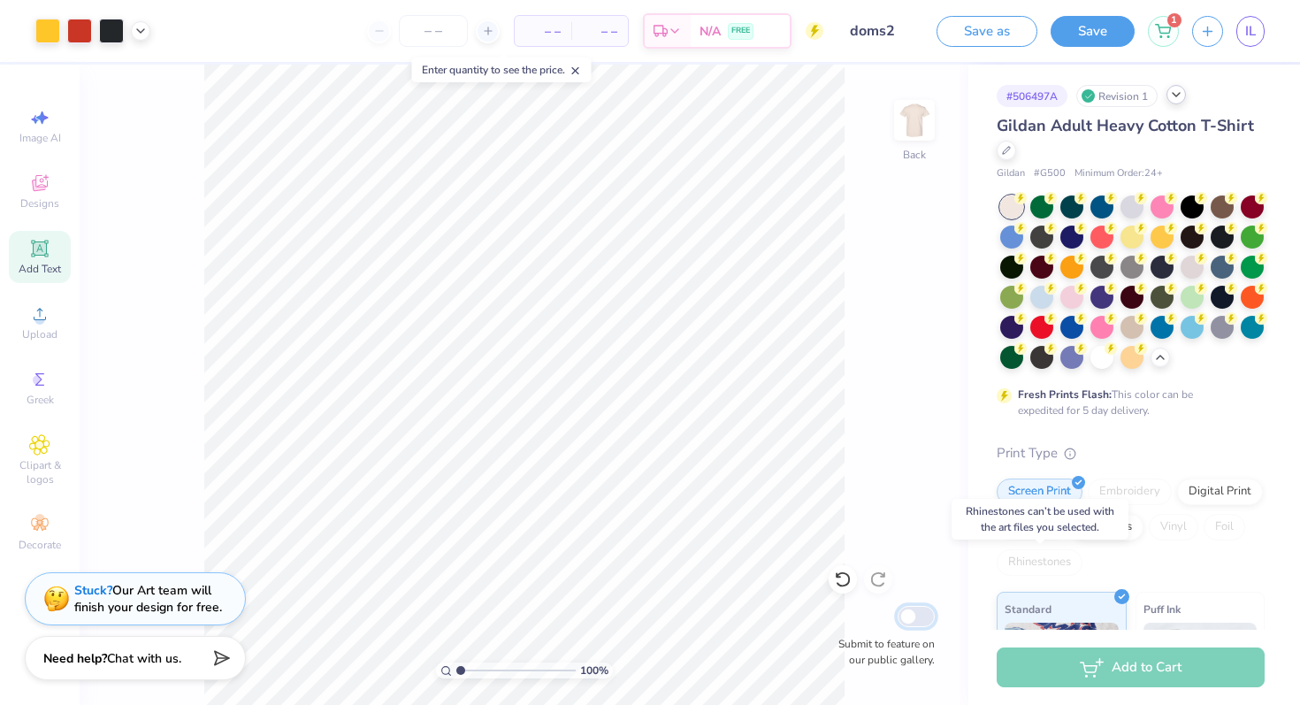
scroll to position [0, 0]
click at [532, 38] on span "– –" at bounding box center [542, 31] width 35 height 19
click at [545, 31] on span "– –" at bounding box center [542, 31] width 35 height 19
click at [560, 33] on span "– –" at bounding box center [542, 31] width 35 height 19
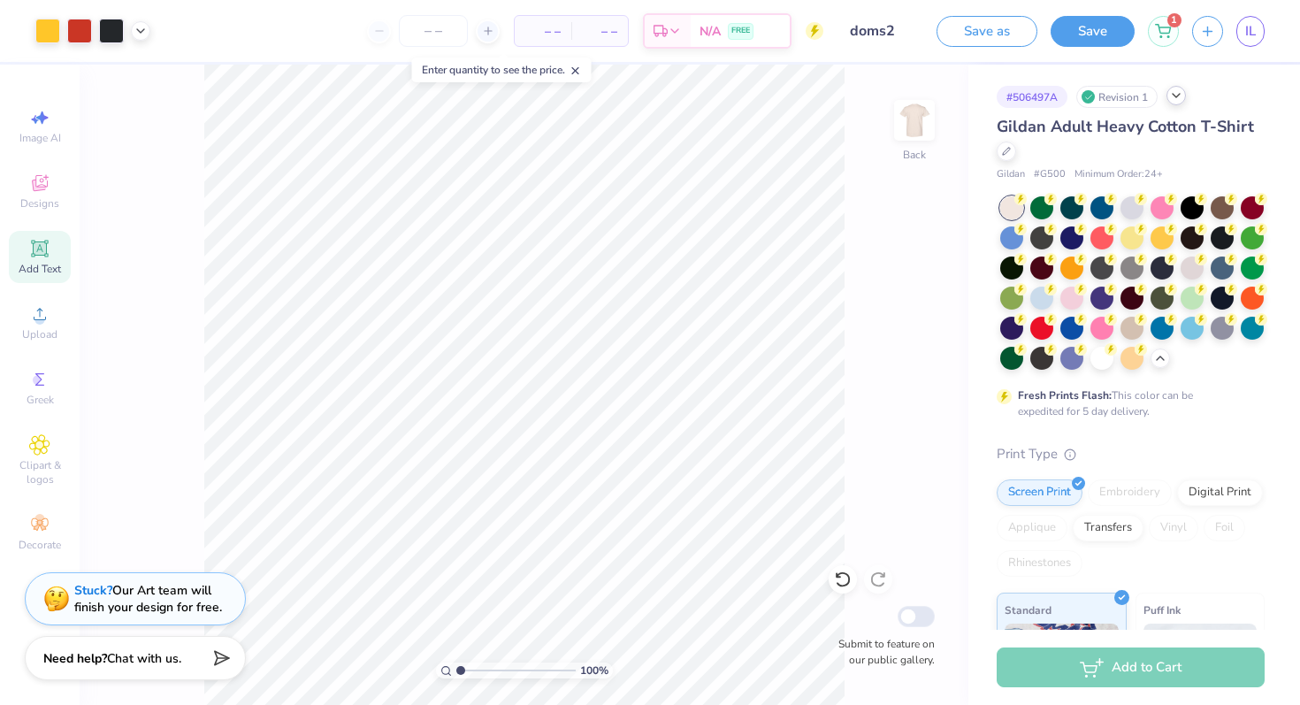
click at [560, 33] on span "– –" at bounding box center [542, 31] width 35 height 19
click at [551, 35] on span "– –" at bounding box center [542, 31] width 35 height 19
click at [487, 28] on icon at bounding box center [488, 31] width 12 height 12
click at [488, 28] on line at bounding box center [488, 30] width 0 height 7
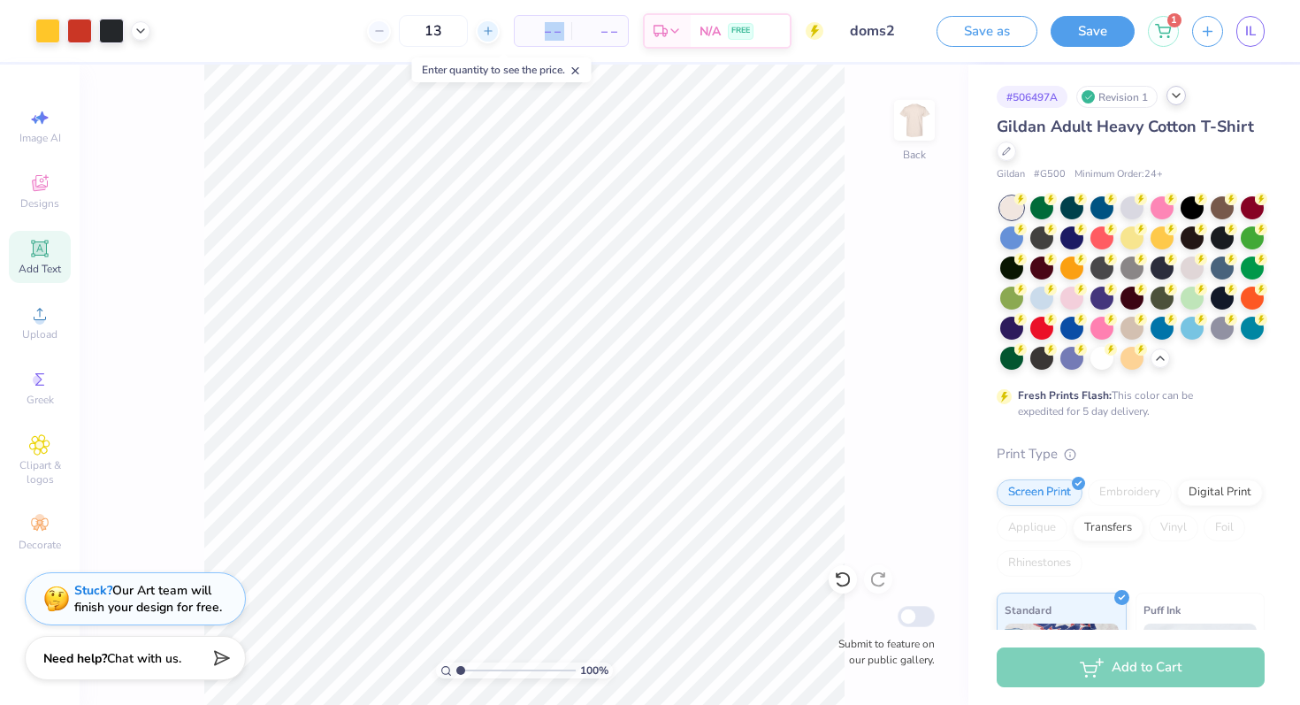
click at [488, 28] on line at bounding box center [488, 30] width 0 height 7
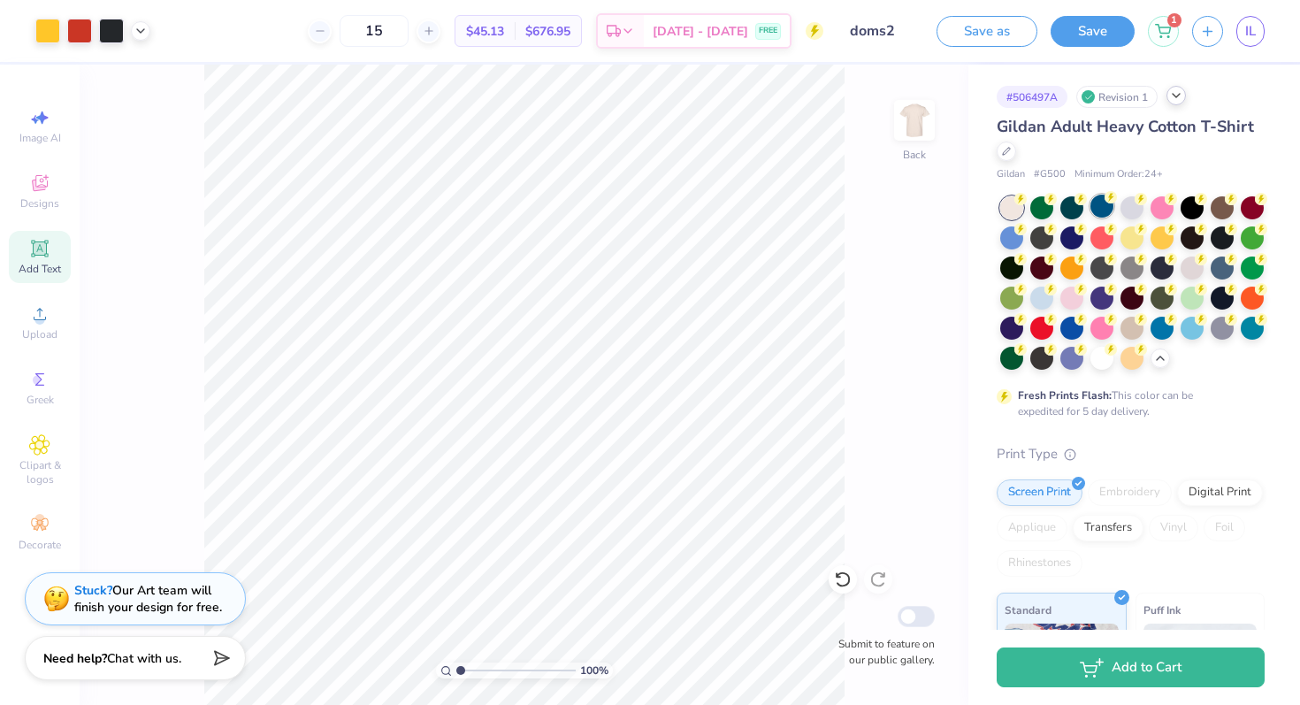
click at [1100, 208] on div at bounding box center [1102, 206] width 23 height 23
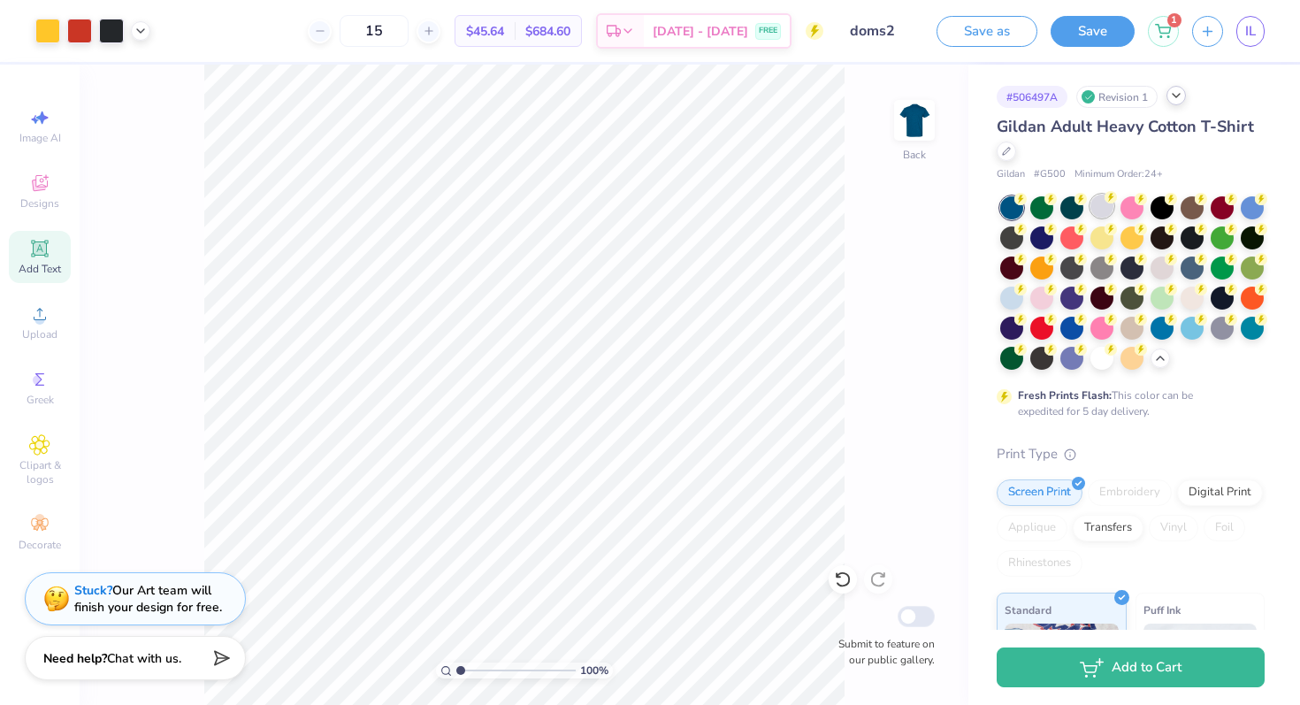
click at [1103, 213] on div at bounding box center [1102, 206] width 23 height 23
click at [1163, 268] on div at bounding box center [1162, 266] width 23 height 23
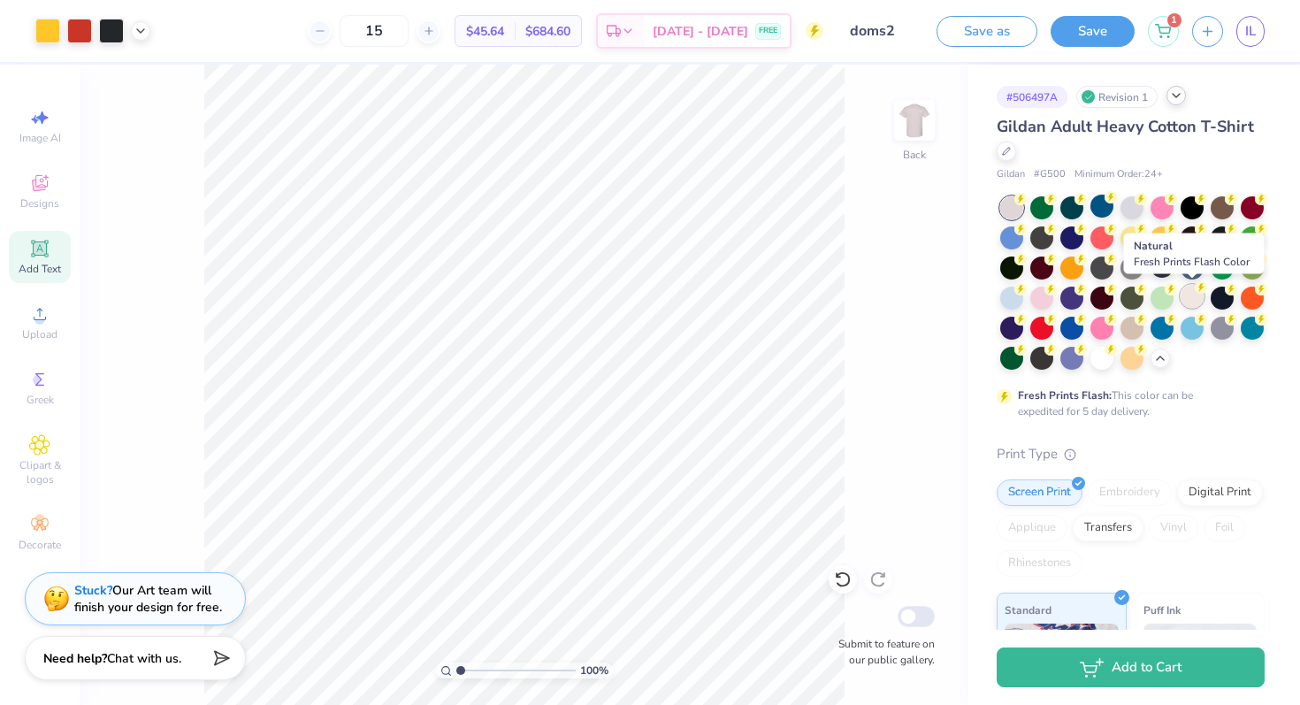
click at [1186, 291] on div at bounding box center [1192, 296] width 23 height 23
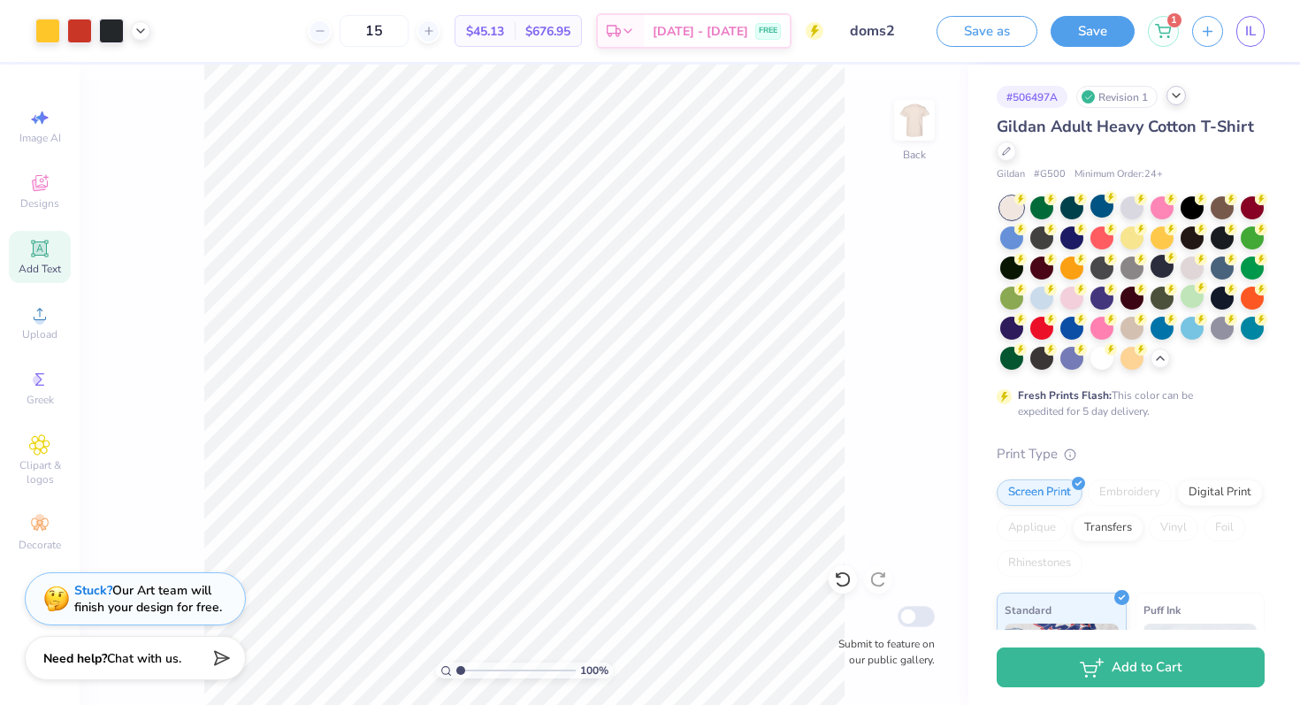
click at [890, 333] on div "100 % Back Submit to feature on our public gallery." at bounding box center [524, 385] width 889 height 640
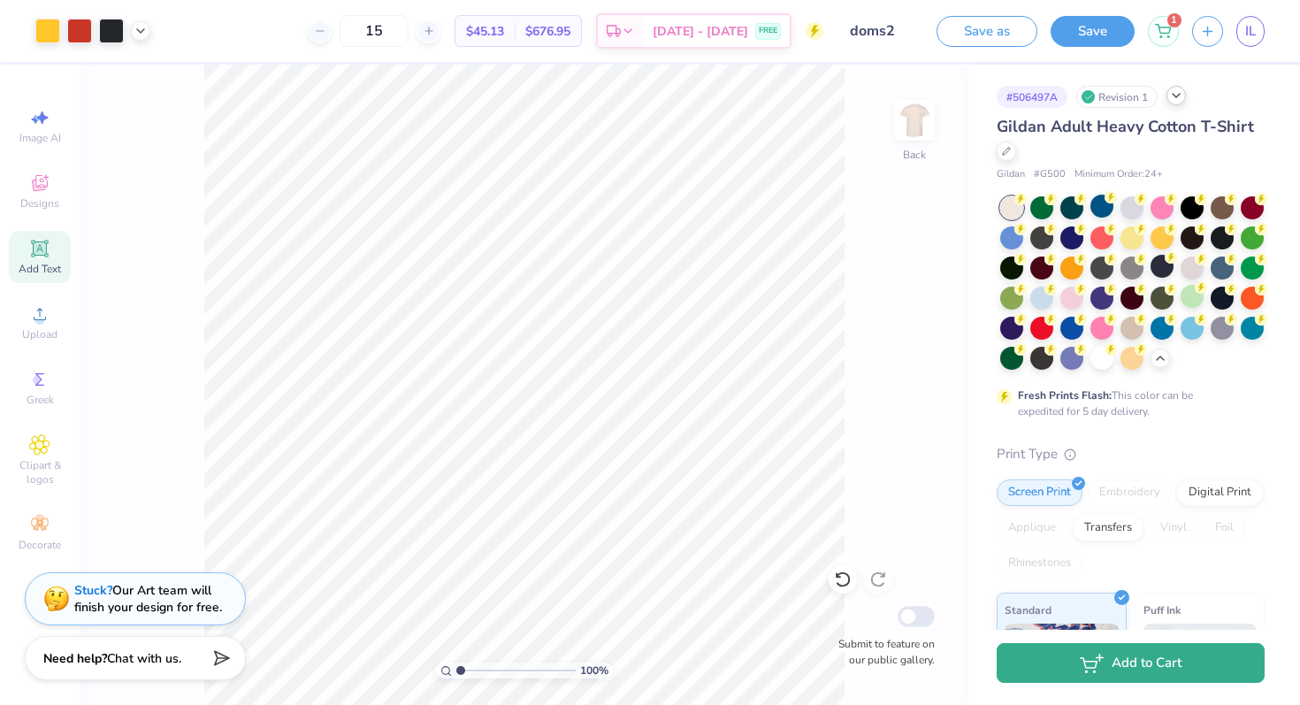
click at [1074, 663] on button "Add to Cart" at bounding box center [1131, 663] width 268 height 40
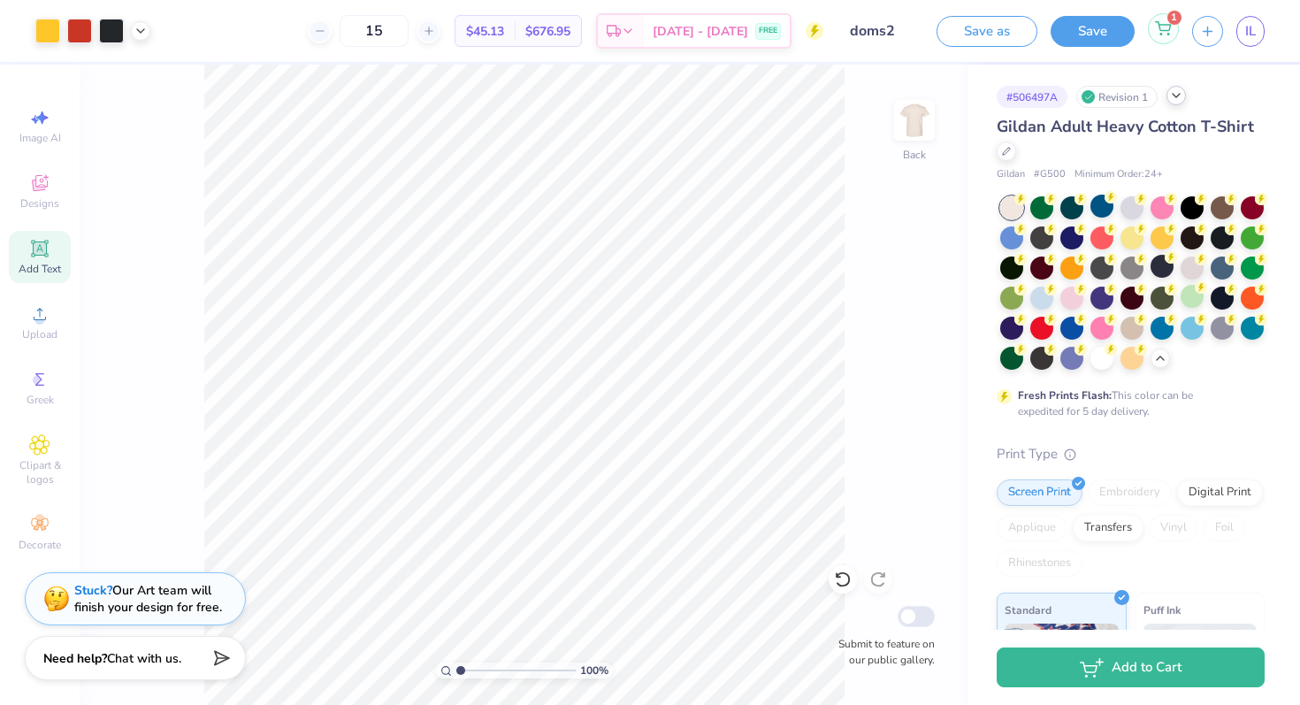
click at [1153, 32] on div "1" at bounding box center [1163, 28] width 31 height 31
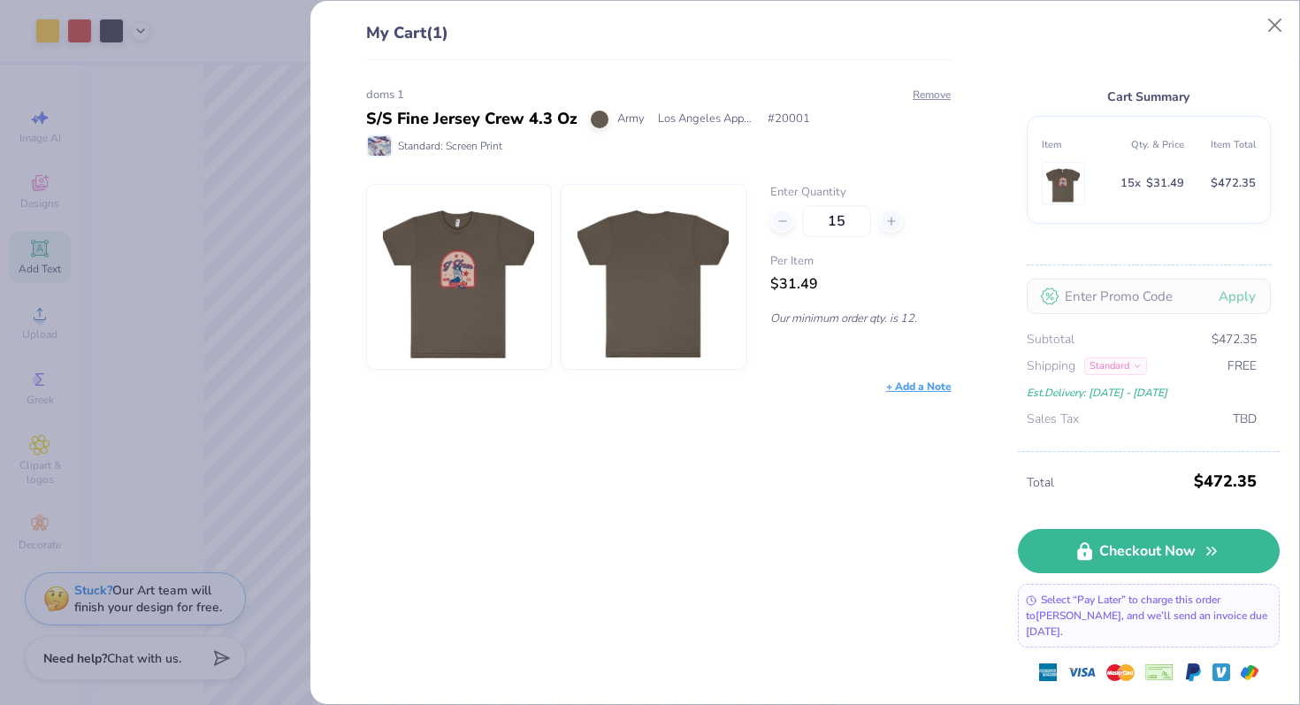
click at [283, 341] on div "My Cart (1) doms 1 S/S Fine Jersey Crew 4.3 Oz Army Los Angeles Apparel # 20001…" at bounding box center [650, 352] width 1300 height 705
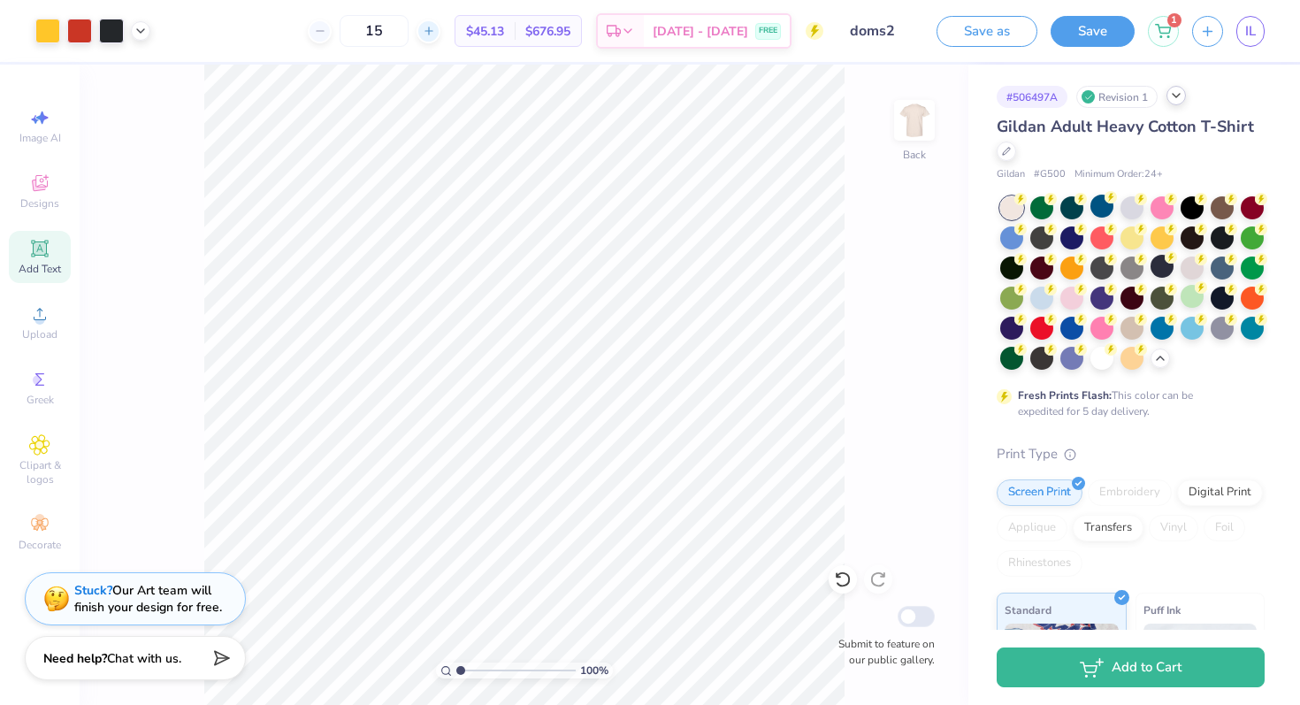
click at [435, 33] on icon at bounding box center [429, 31] width 12 height 12
click at [409, 33] on input "16" at bounding box center [374, 31] width 69 height 32
click at [432, 31] on line at bounding box center [428, 31] width 7 height 0
type input "18"
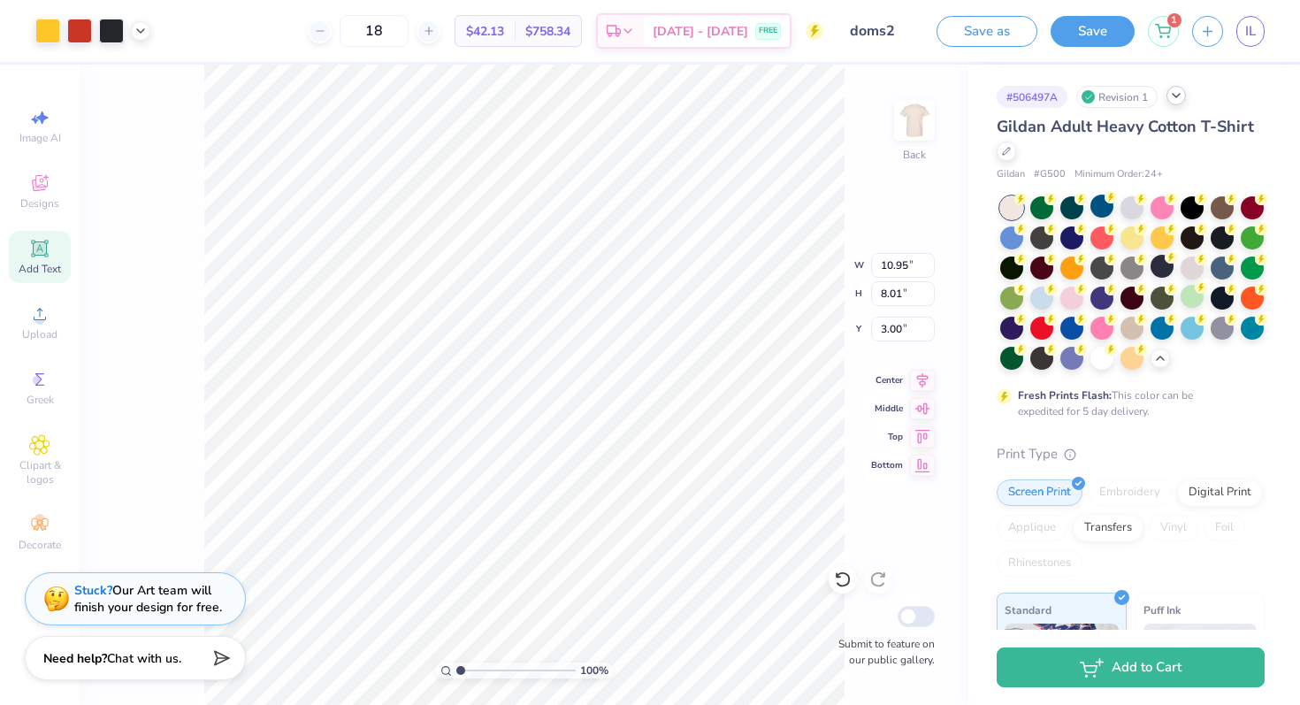
type input "8.81"
type input "6.45"
